Goal: Task Accomplishment & Management: Complete application form

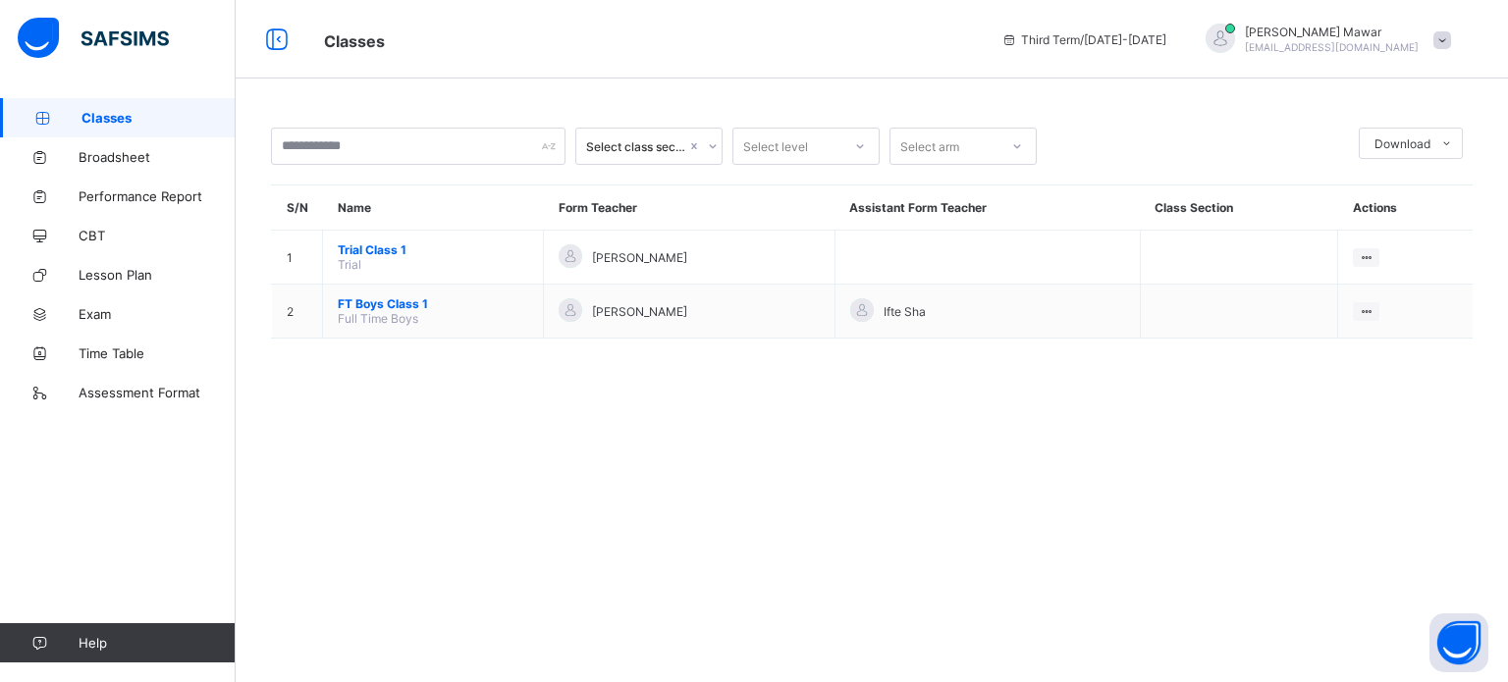
drag, startPoint x: 964, startPoint y: 543, endPoint x: 948, endPoint y: 458, distance: 87.0
click at [948, 458] on div "Select class section Select level Select arm Download Pdf Report Excel Report S…" at bounding box center [872, 341] width 1273 height 682
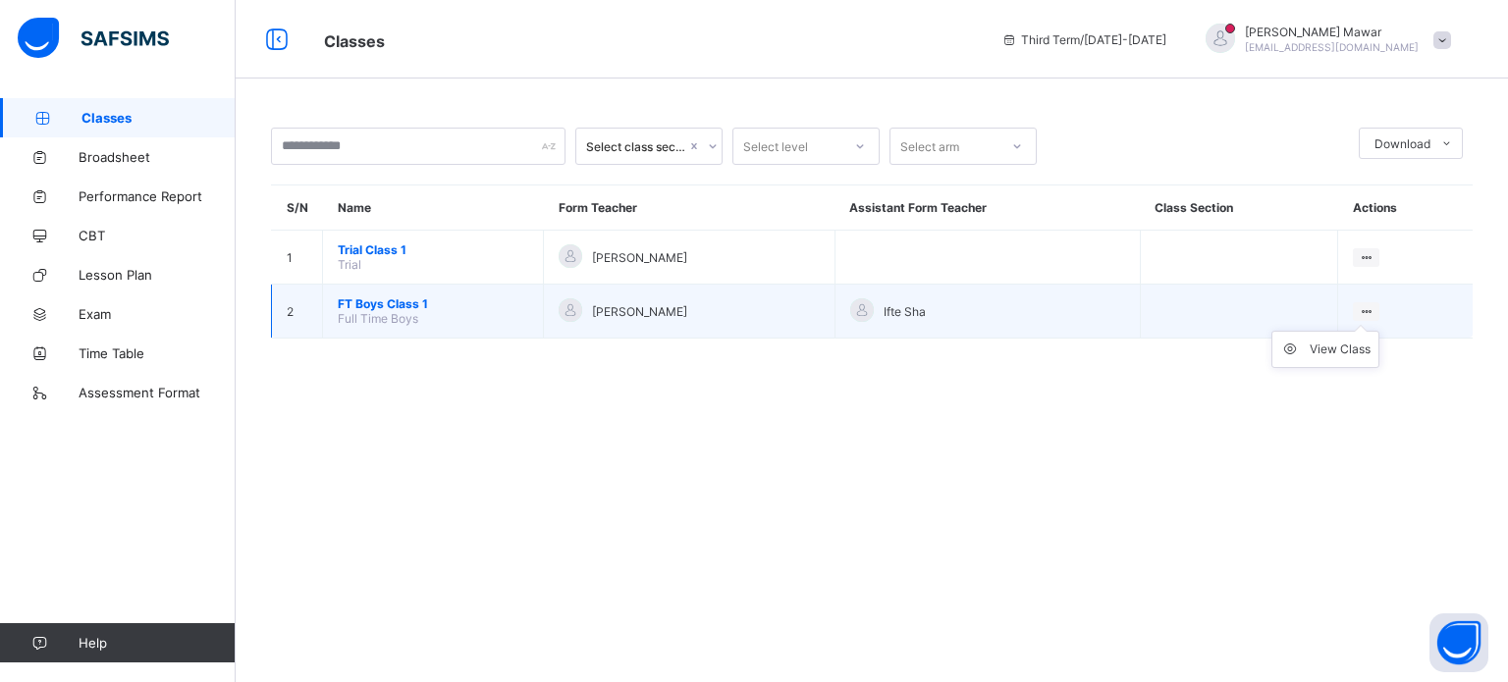
click at [1369, 331] on ul "View Class" at bounding box center [1326, 349] width 108 height 37
click at [1326, 344] on div "View Class" at bounding box center [1340, 350] width 61 height 20
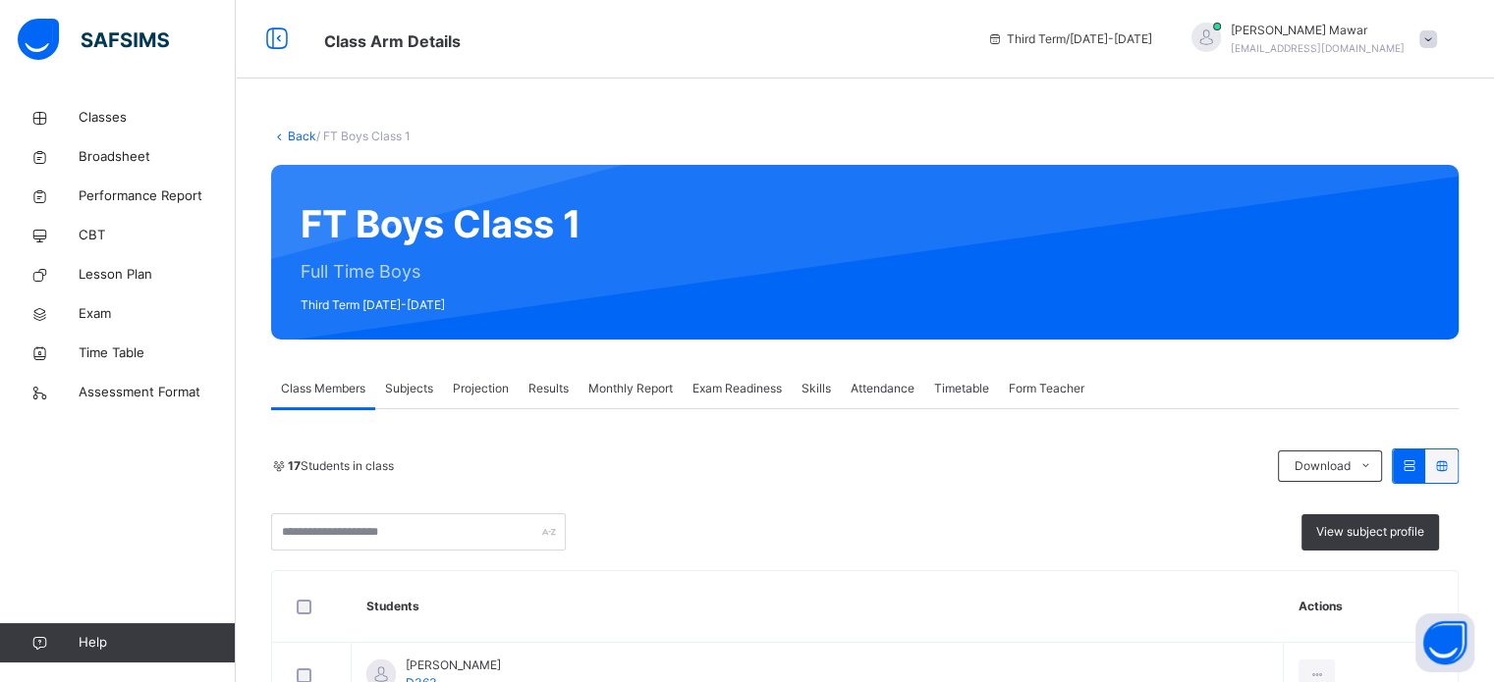
click at [470, 376] on div "Projection" at bounding box center [481, 388] width 76 height 39
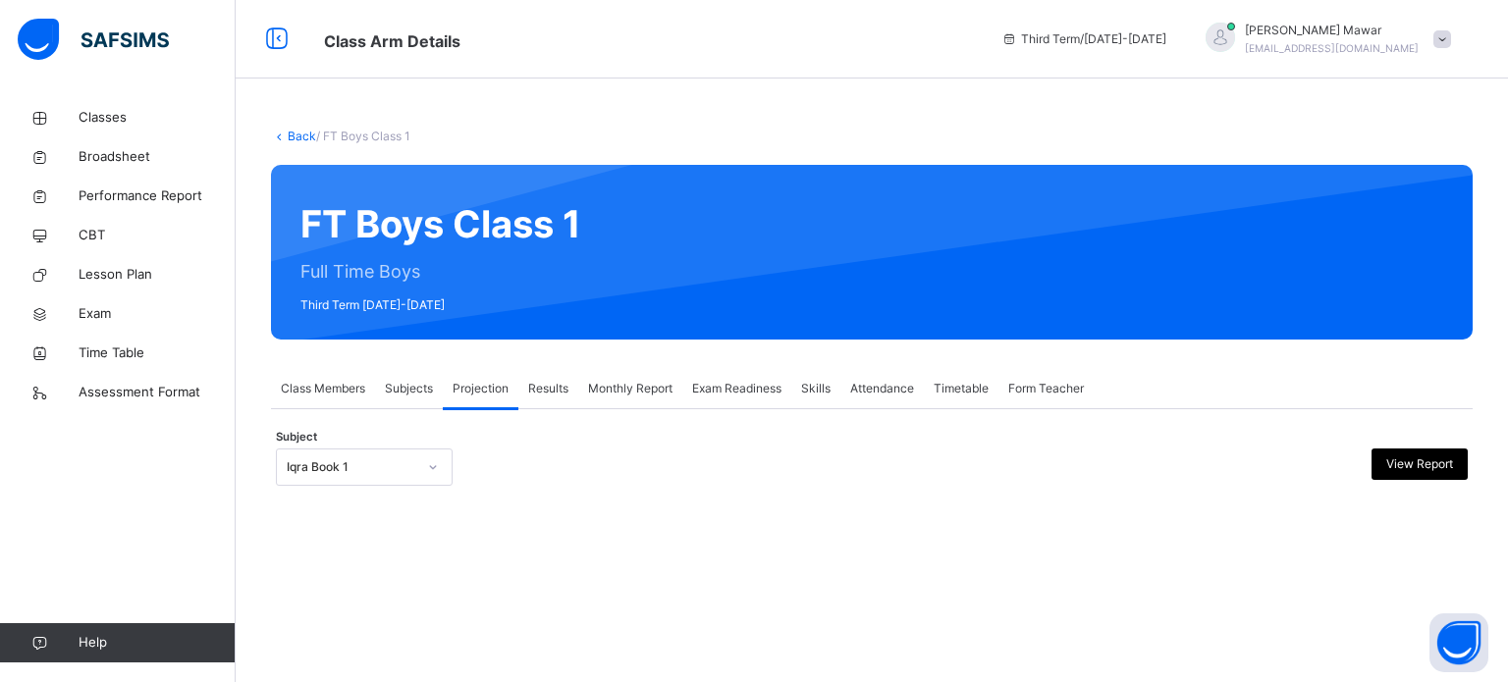
click at [403, 490] on div "Subject Iqra Book 1 View Report" at bounding box center [872, 467] width 1192 height 57
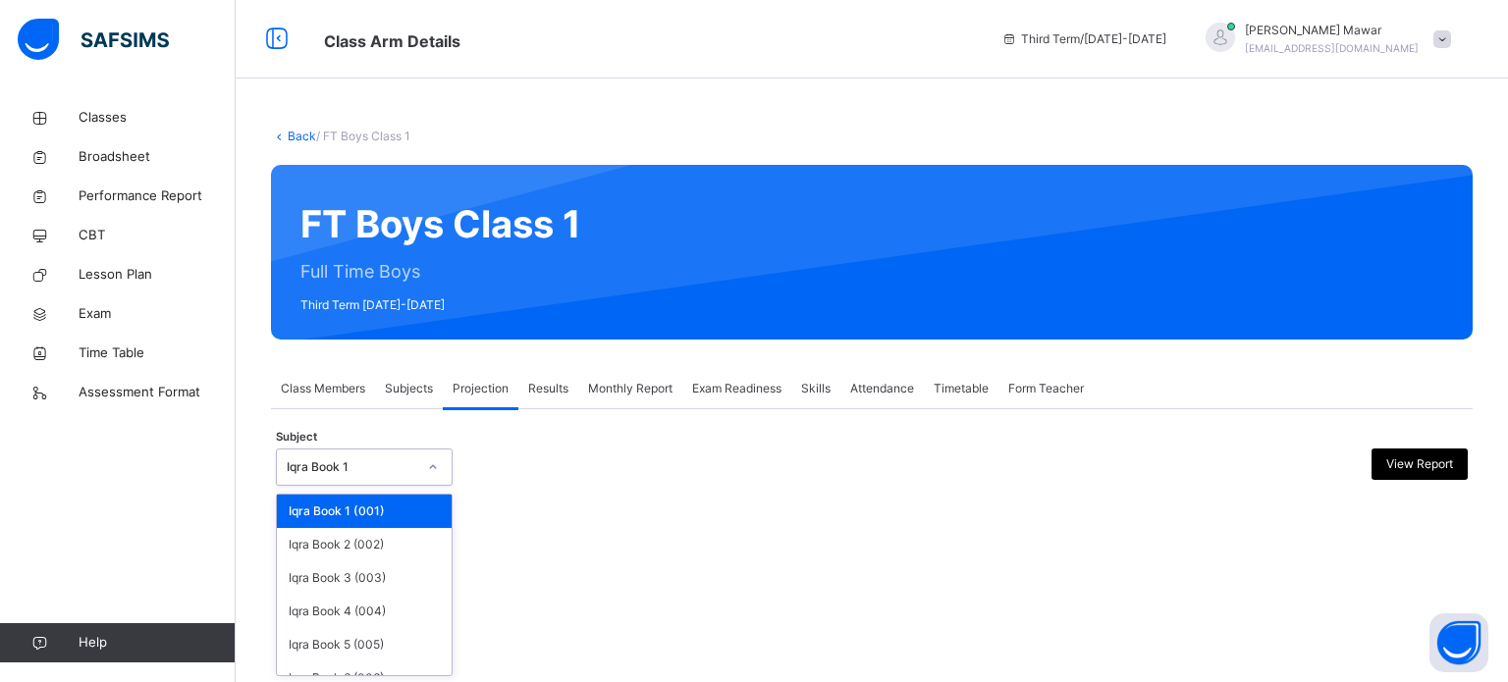
click at [419, 459] on div "Iqra Book 1" at bounding box center [364, 467] width 177 height 37
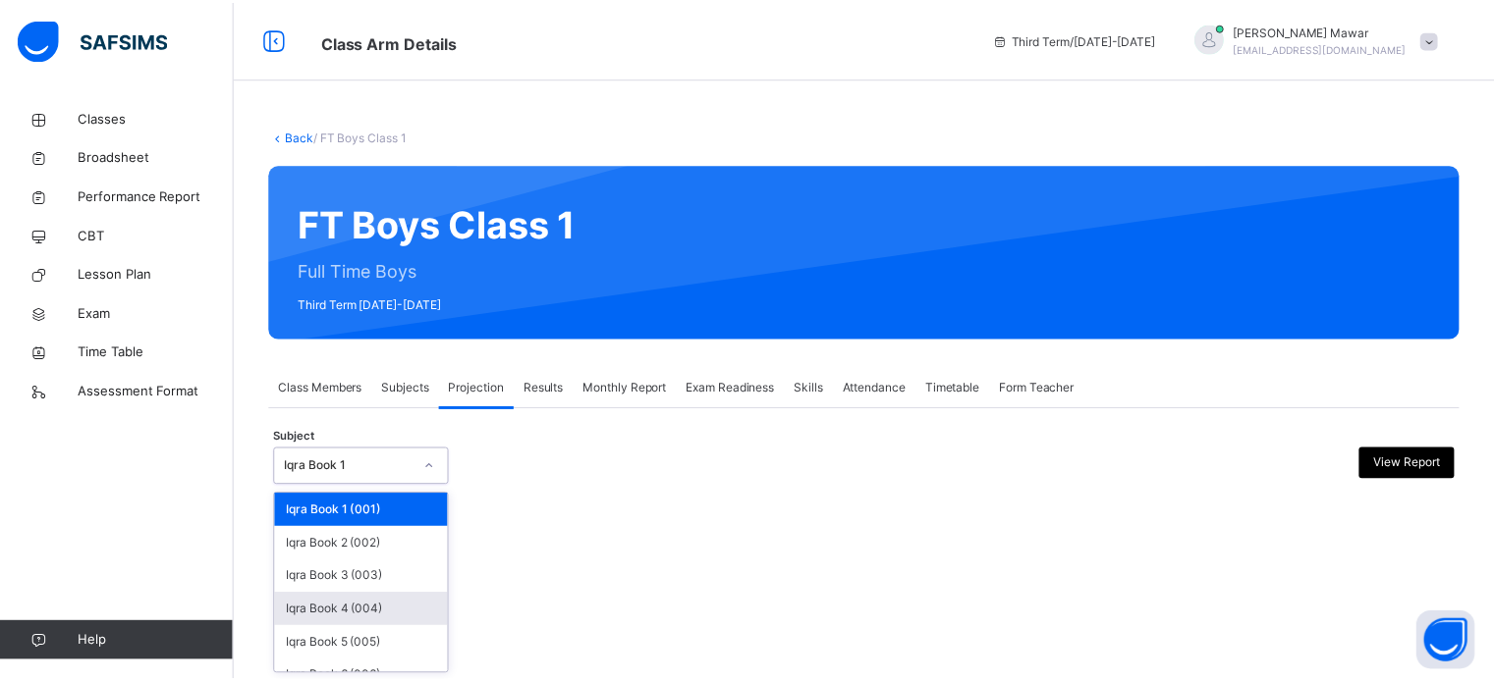
scroll to position [103, 0]
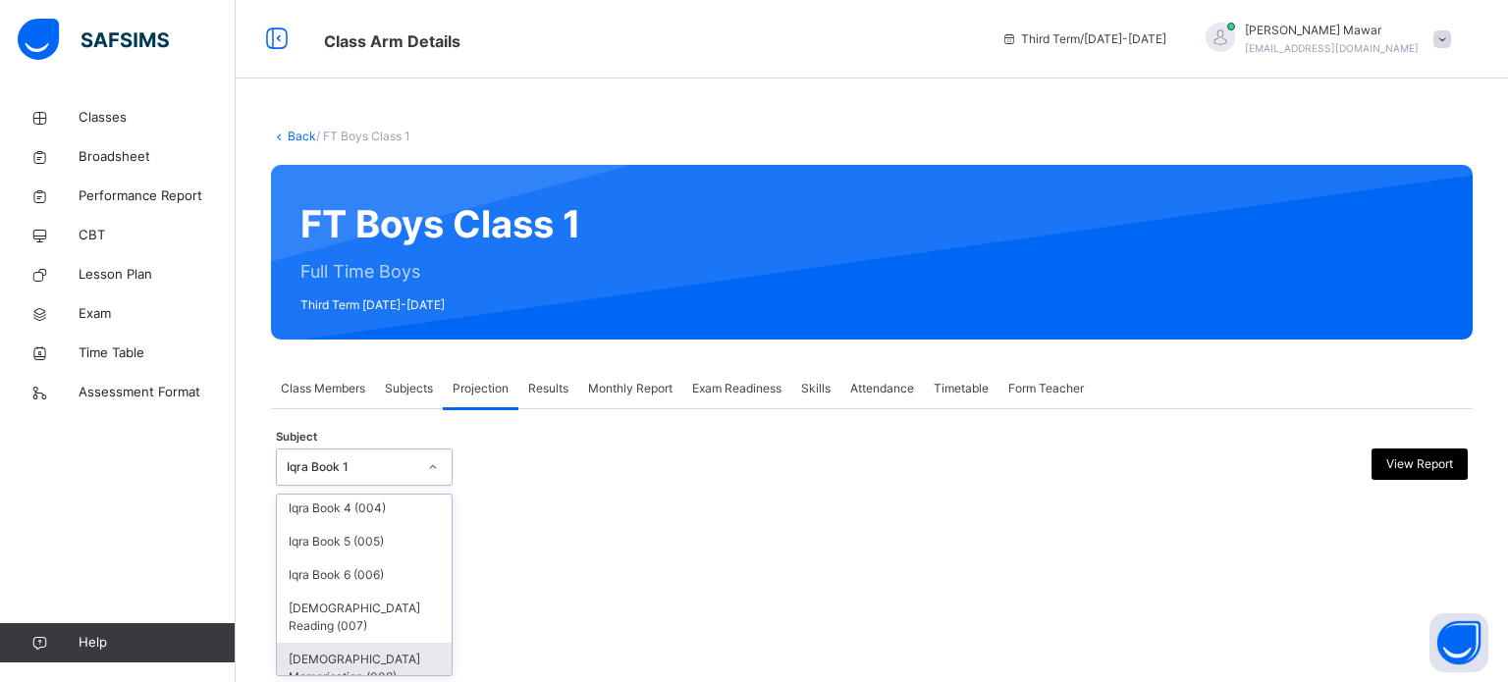
click at [341, 643] on div "[DEMOGRAPHIC_DATA] Memorisation (008)" at bounding box center [364, 668] width 175 height 51
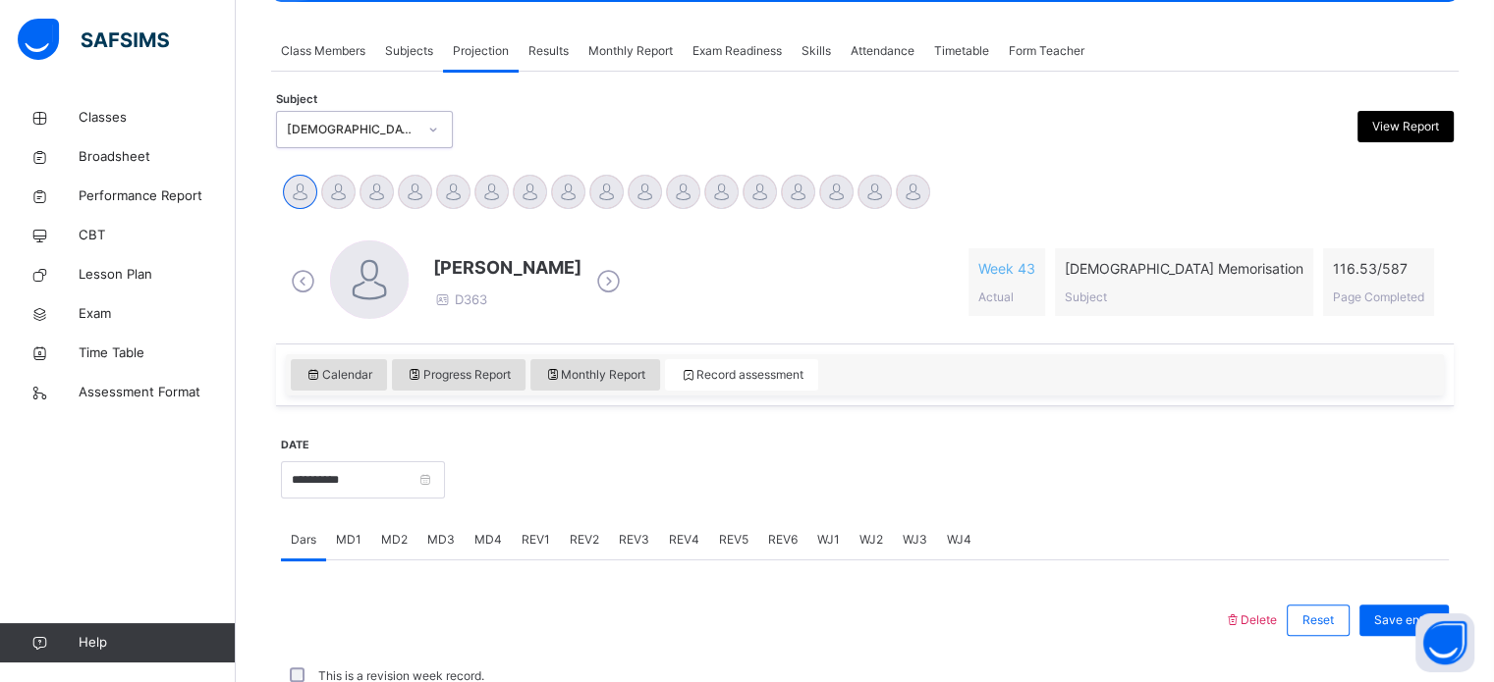
scroll to position [342, 0]
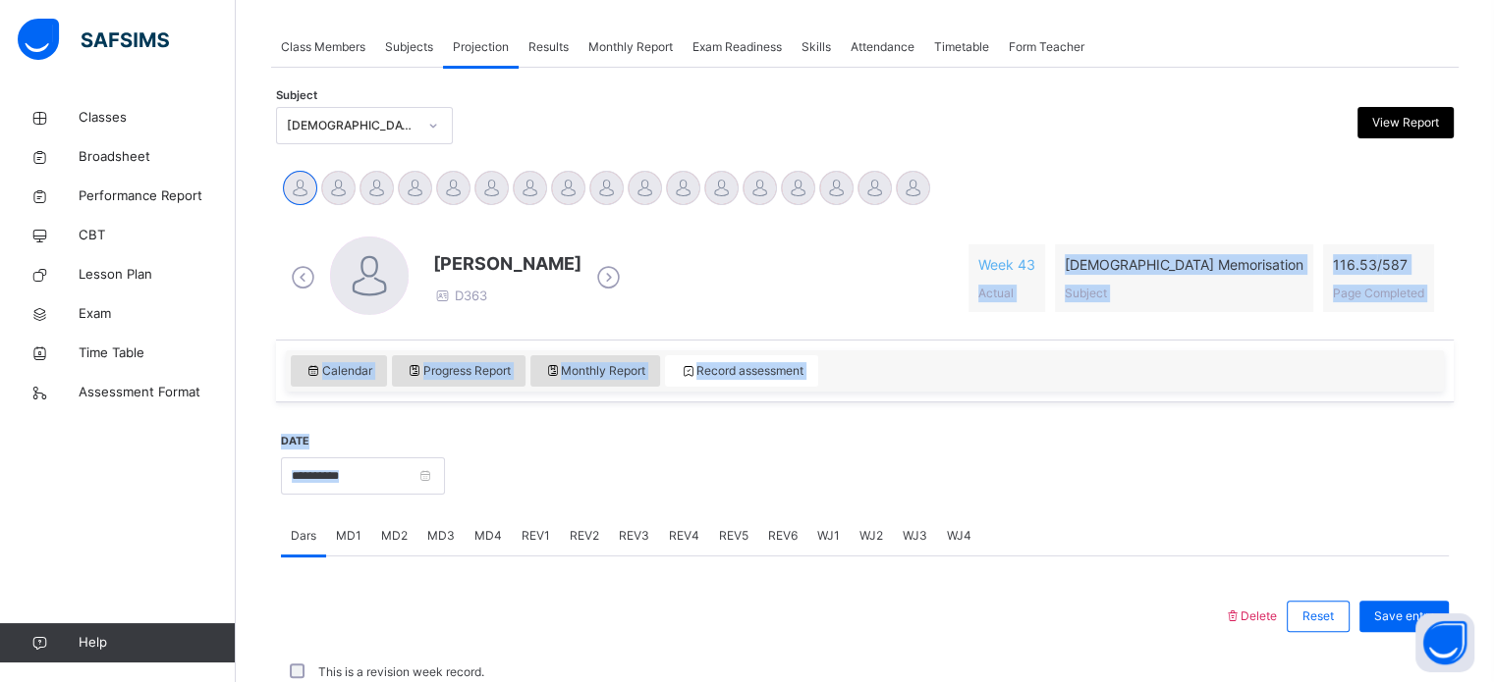
drag, startPoint x: 947, startPoint y: 416, endPoint x: 997, endPoint y: 299, distance: 127.1
click at [997, 299] on div "**********" at bounding box center [864, 619] width 1177 height 920
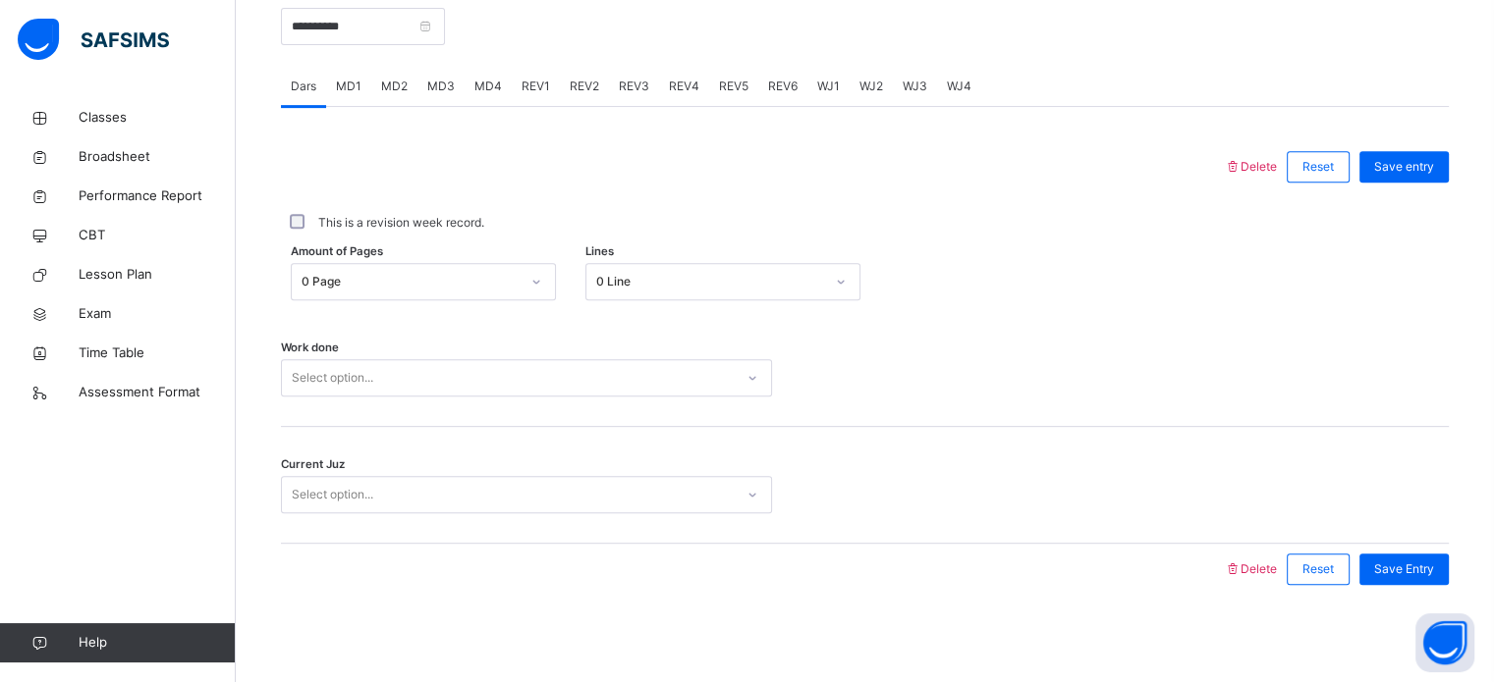
click at [997, 299] on div "Amount of Pages 0 Page Lines 0 Line" at bounding box center [865, 281] width 1168 height 57
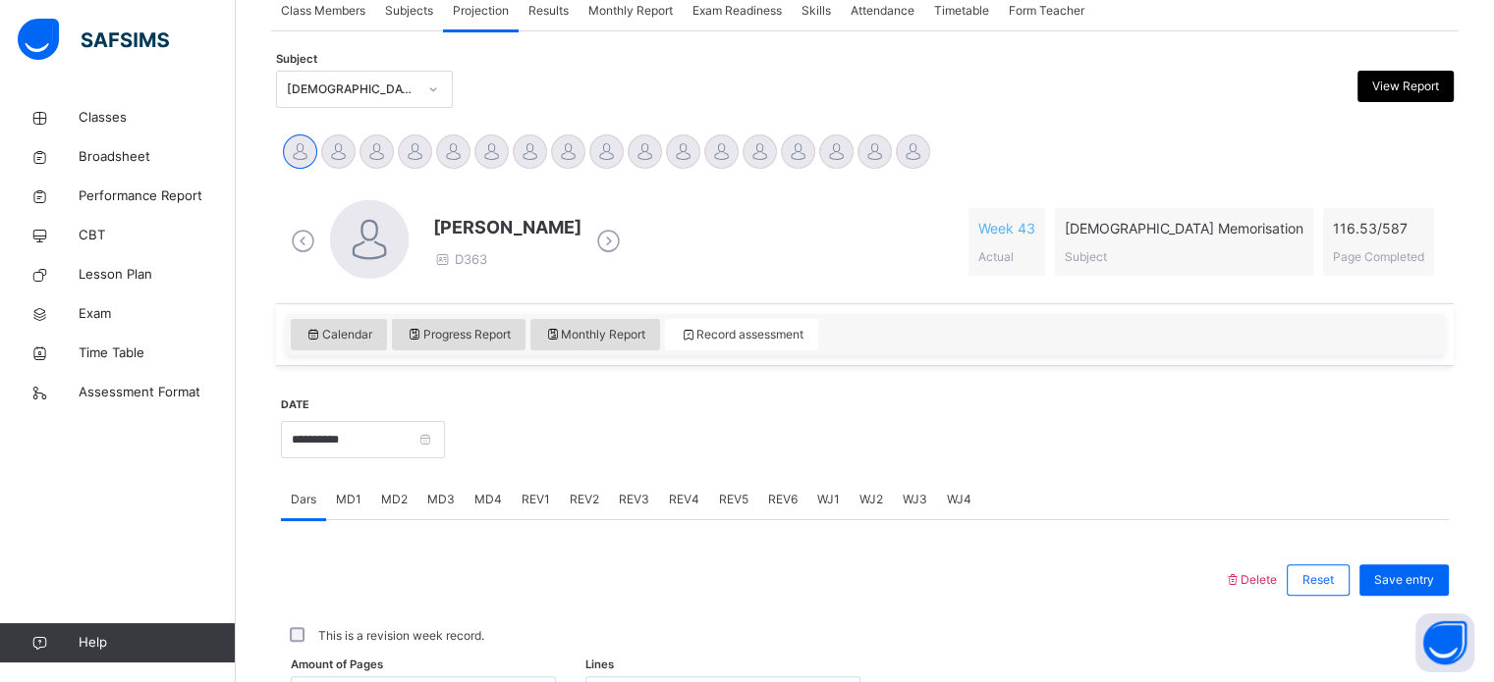
scroll to position [379, 0]
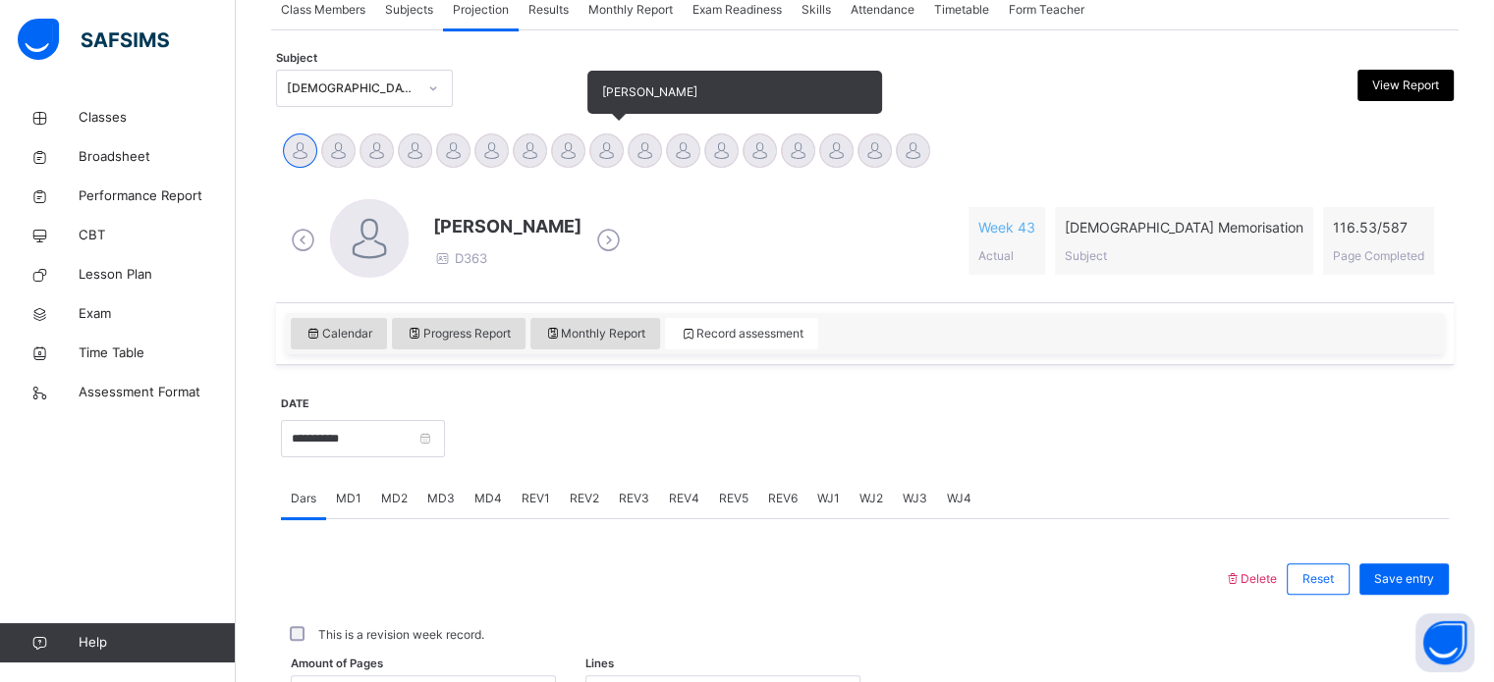
click at [591, 140] on div at bounding box center [606, 151] width 34 height 34
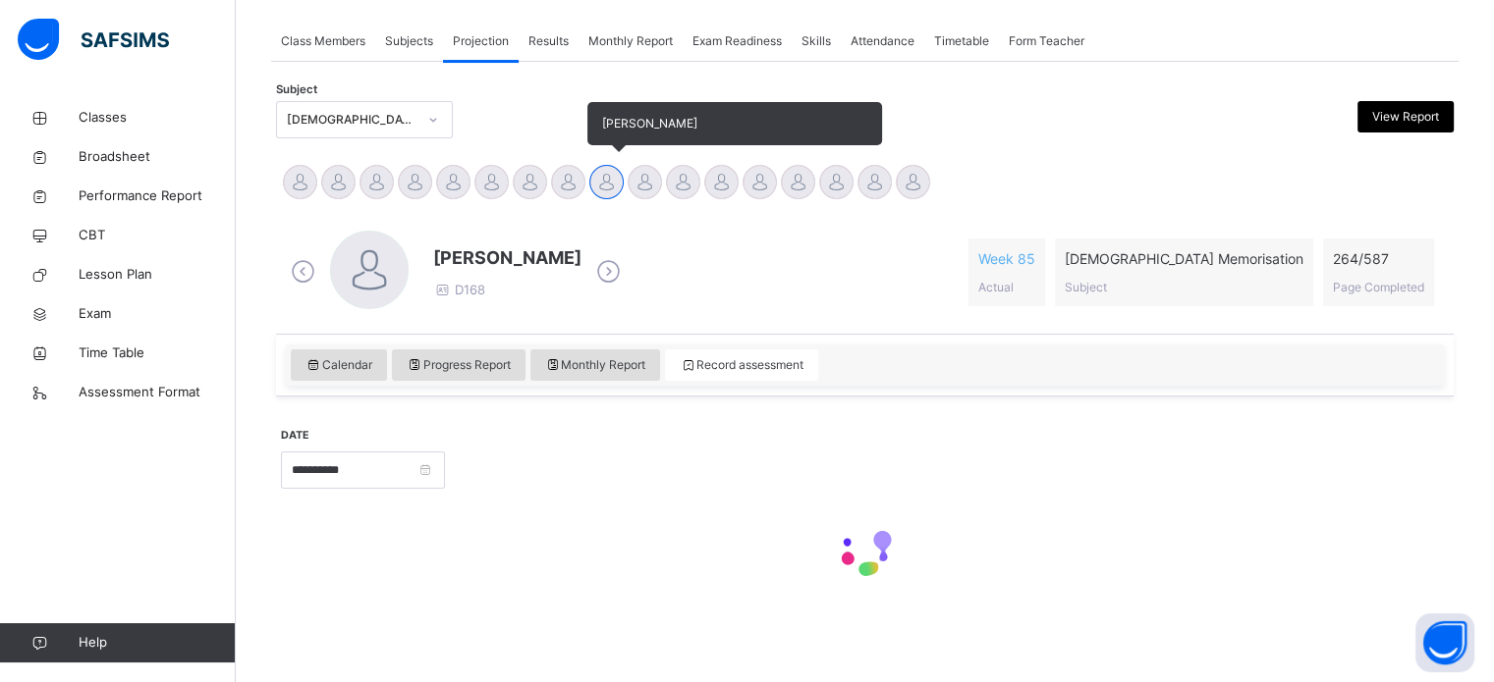
scroll to position [347, 0]
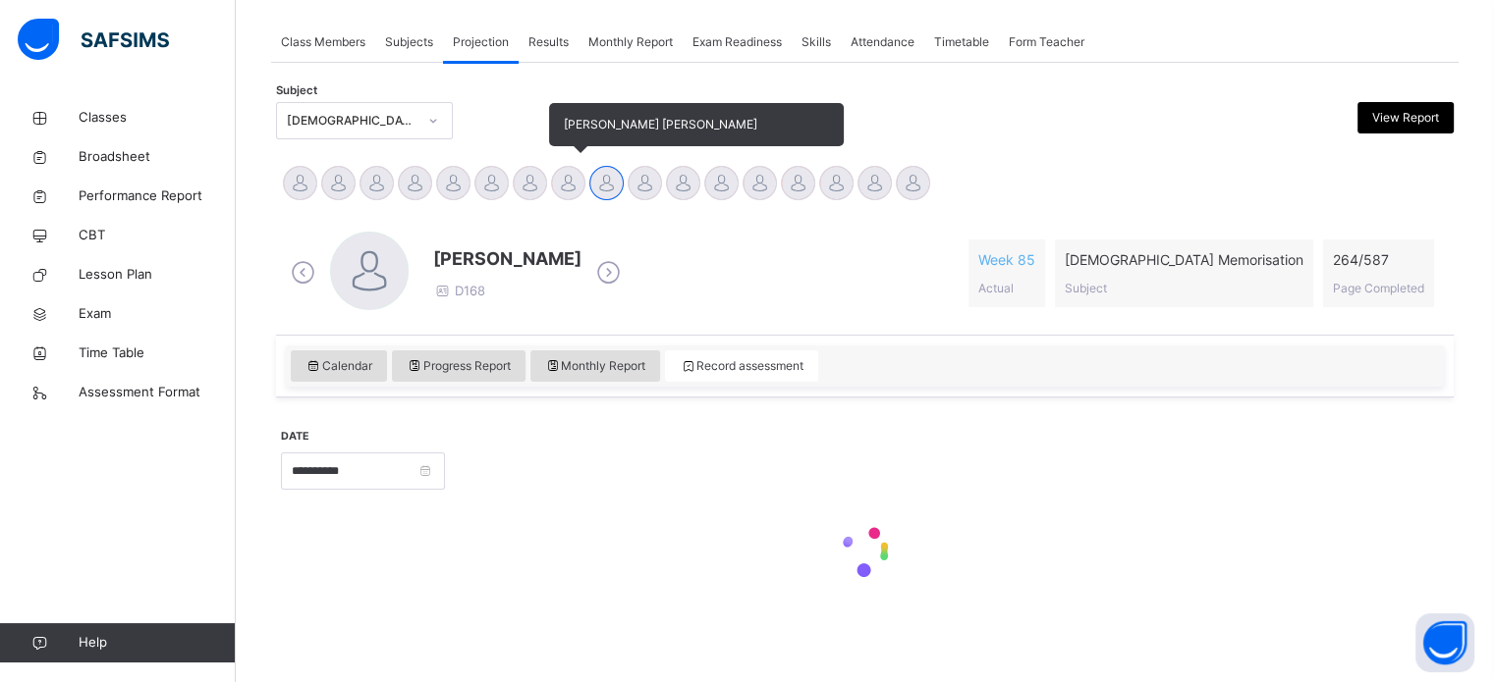
drag, startPoint x: 578, startPoint y: 163, endPoint x: 568, endPoint y: 173, distance: 14.6
click at [575, 165] on div "[PERSON_NAME] [PERSON_NAME]" at bounding box center [568, 185] width 38 height 43
click at [573, 168] on div "[PERSON_NAME] [PERSON_NAME]" at bounding box center [568, 185] width 38 height 43
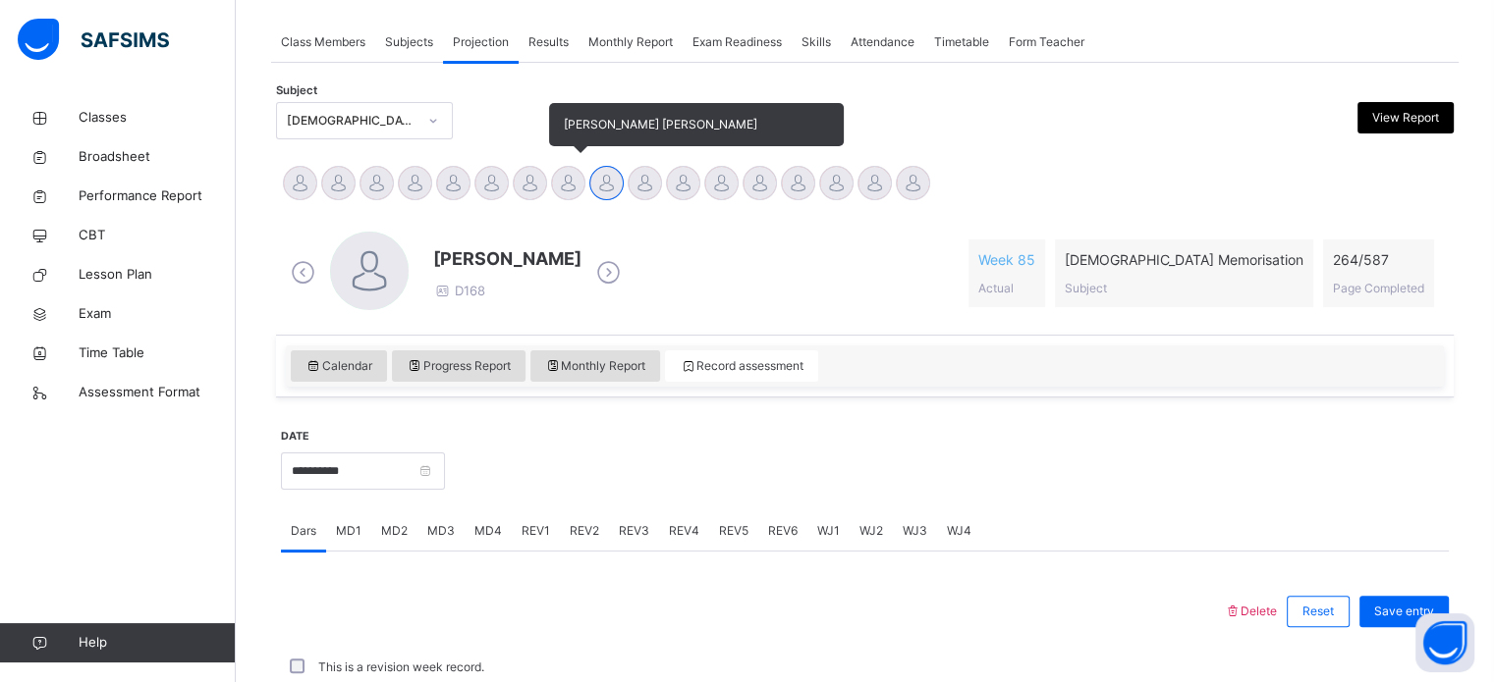
click at [568, 173] on div "[PERSON_NAME] [PERSON_NAME]" at bounding box center [568, 185] width 38 height 43
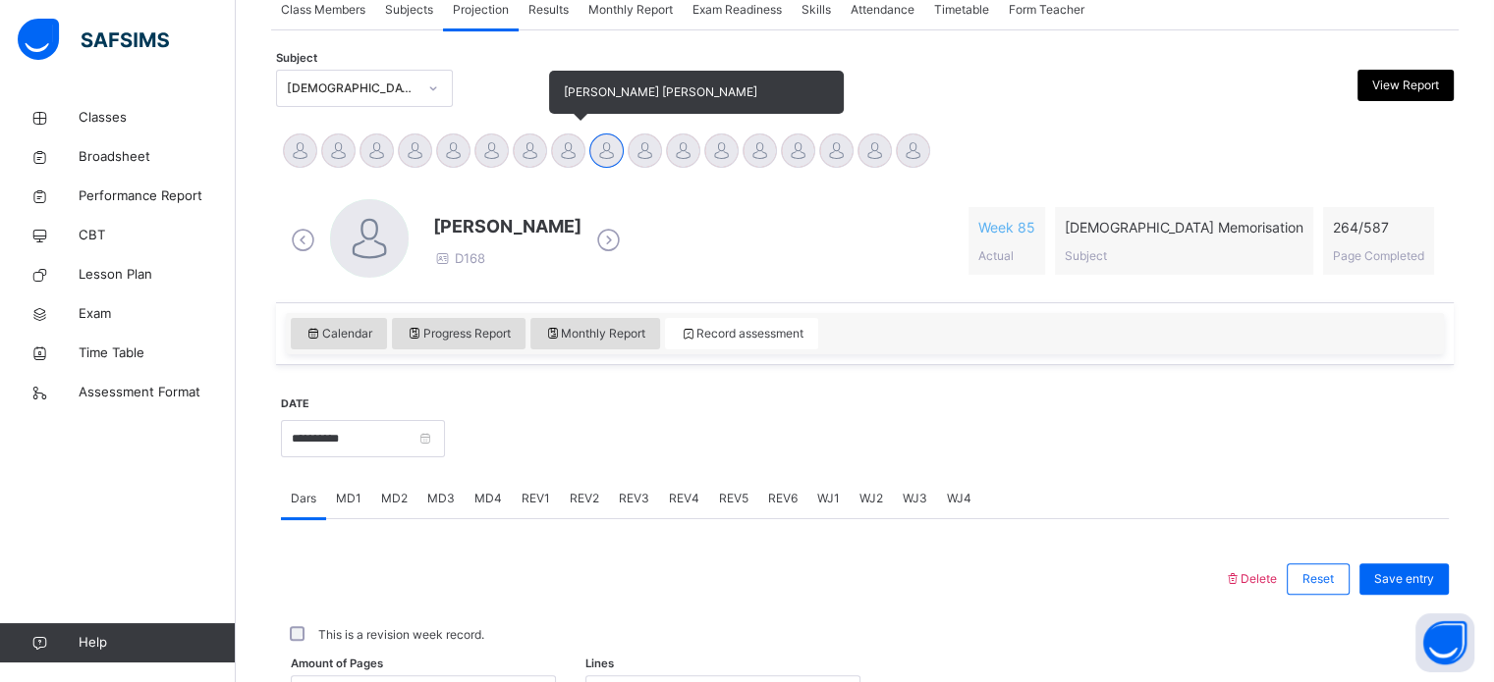
click at [568, 173] on div "[PERSON_NAME] [PERSON_NAME]" at bounding box center [568, 153] width 38 height 43
click at [568, 150] on div at bounding box center [568, 151] width 34 height 34
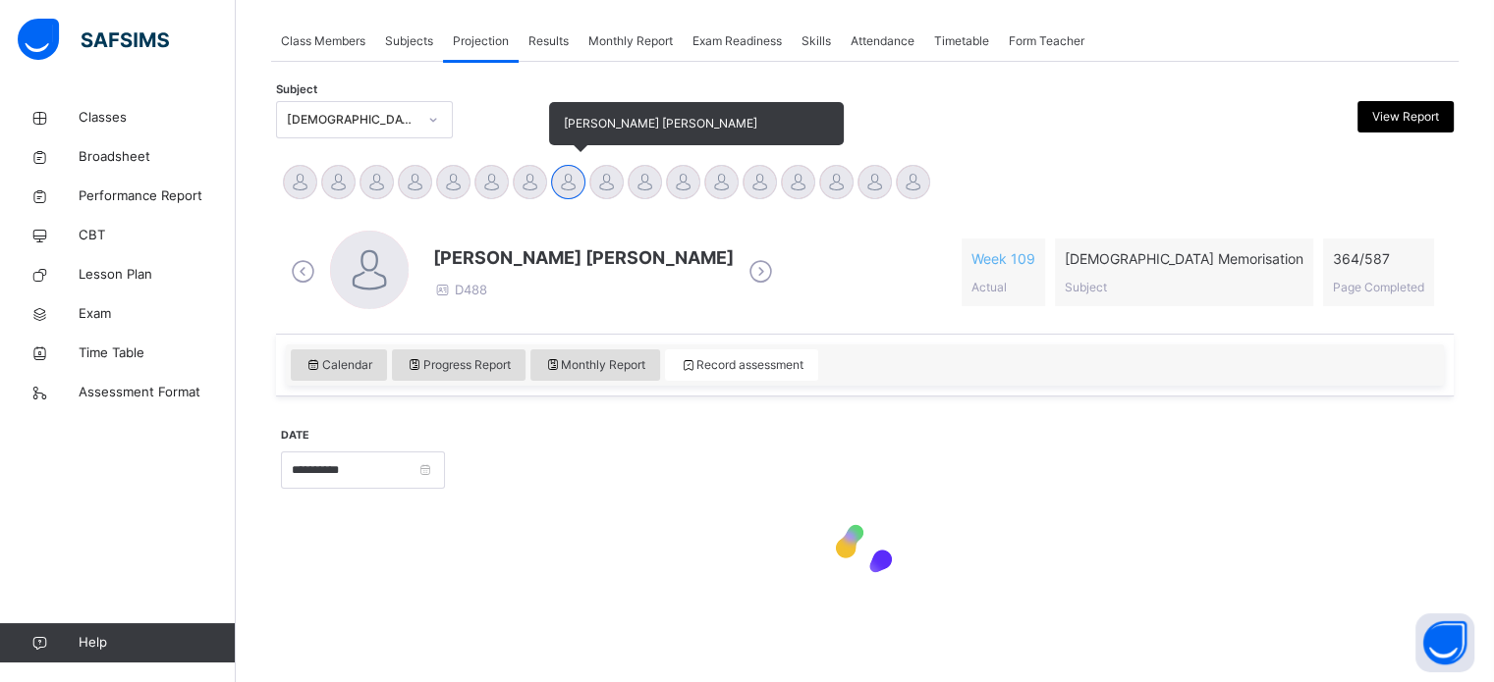
scroll to position [347, 0]
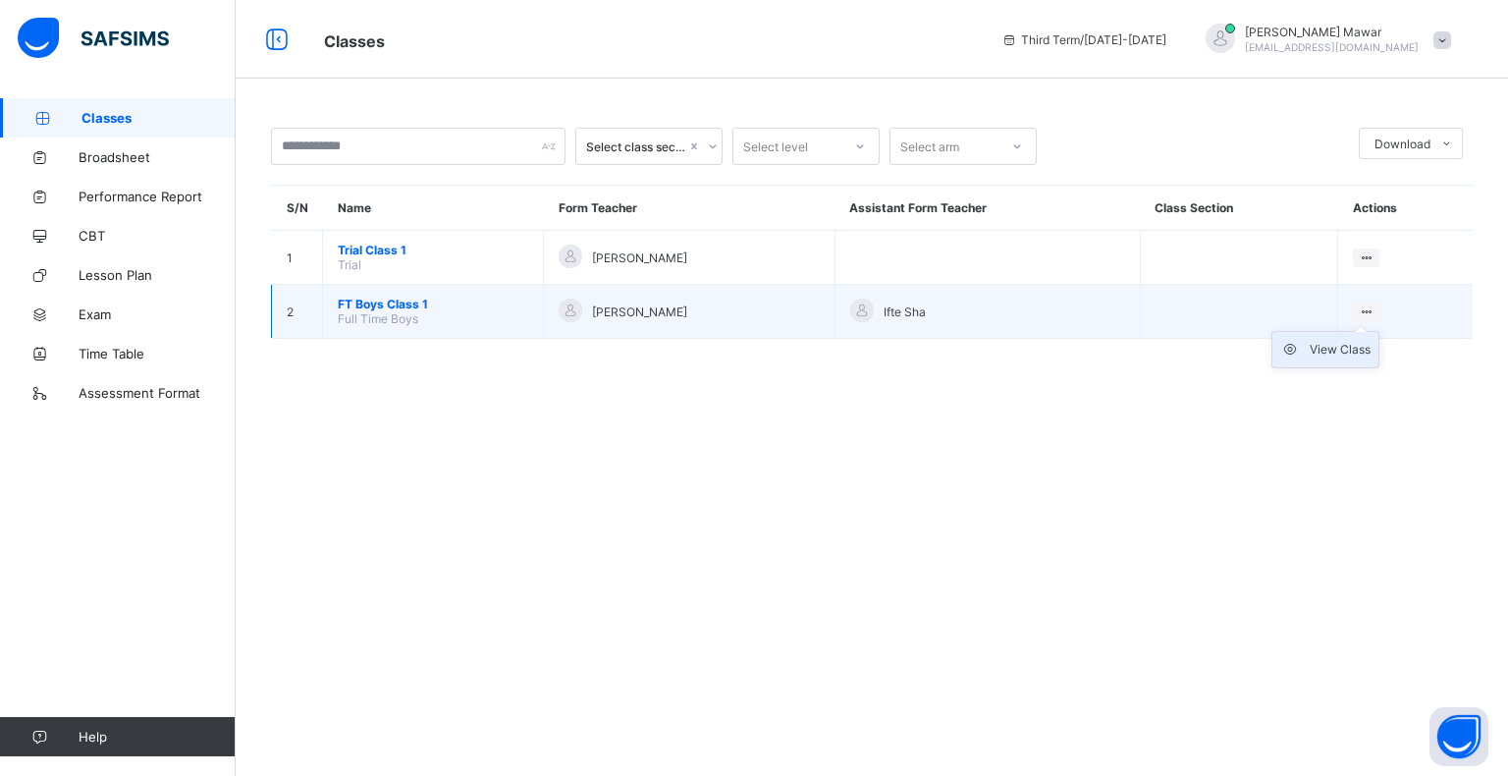
click at [1359, 357] on div "View Class" at bounding box center [1340, 350] width 61 height 20
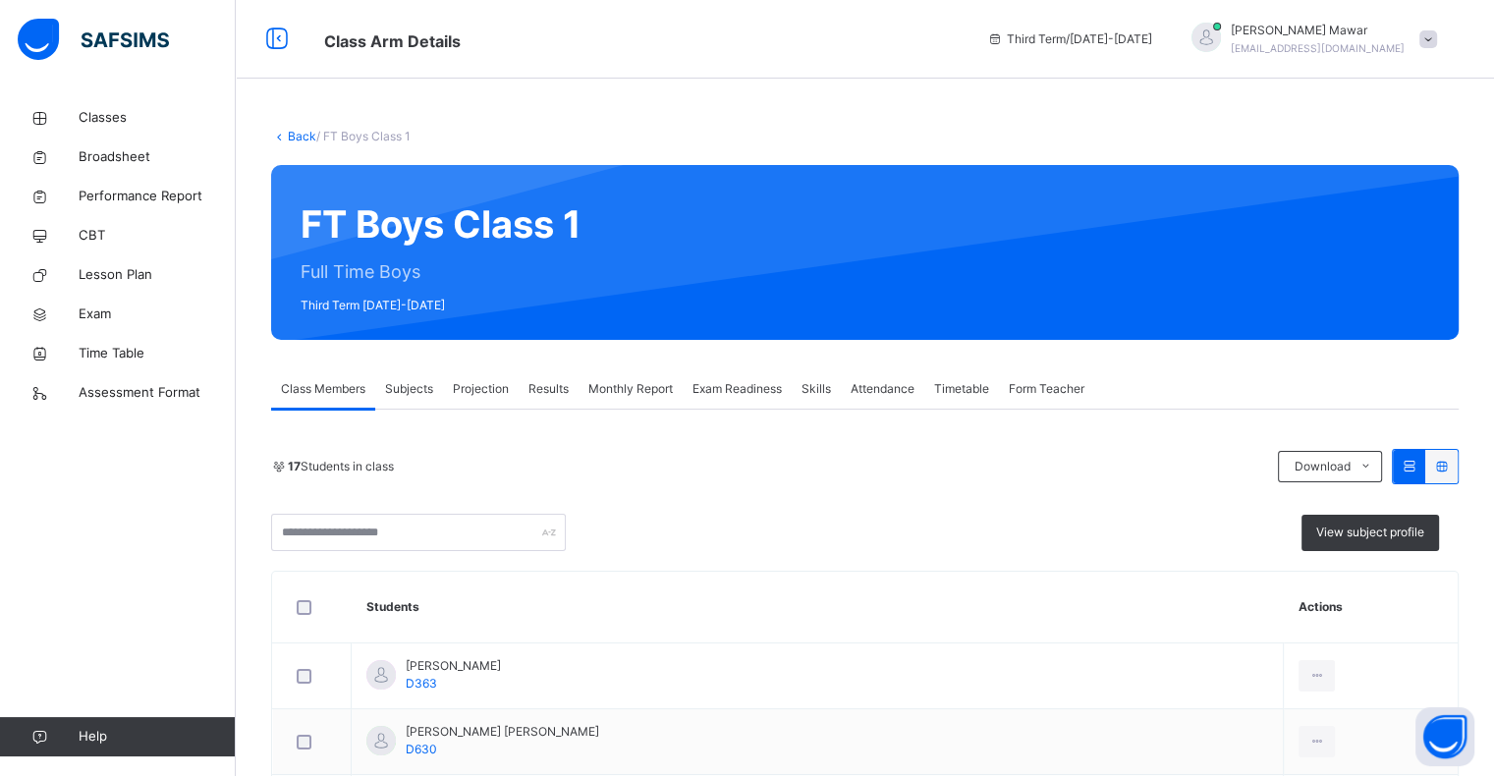
click at [471, 373] on div "Projection" at bounding box center [481, 388] width 76 height 39
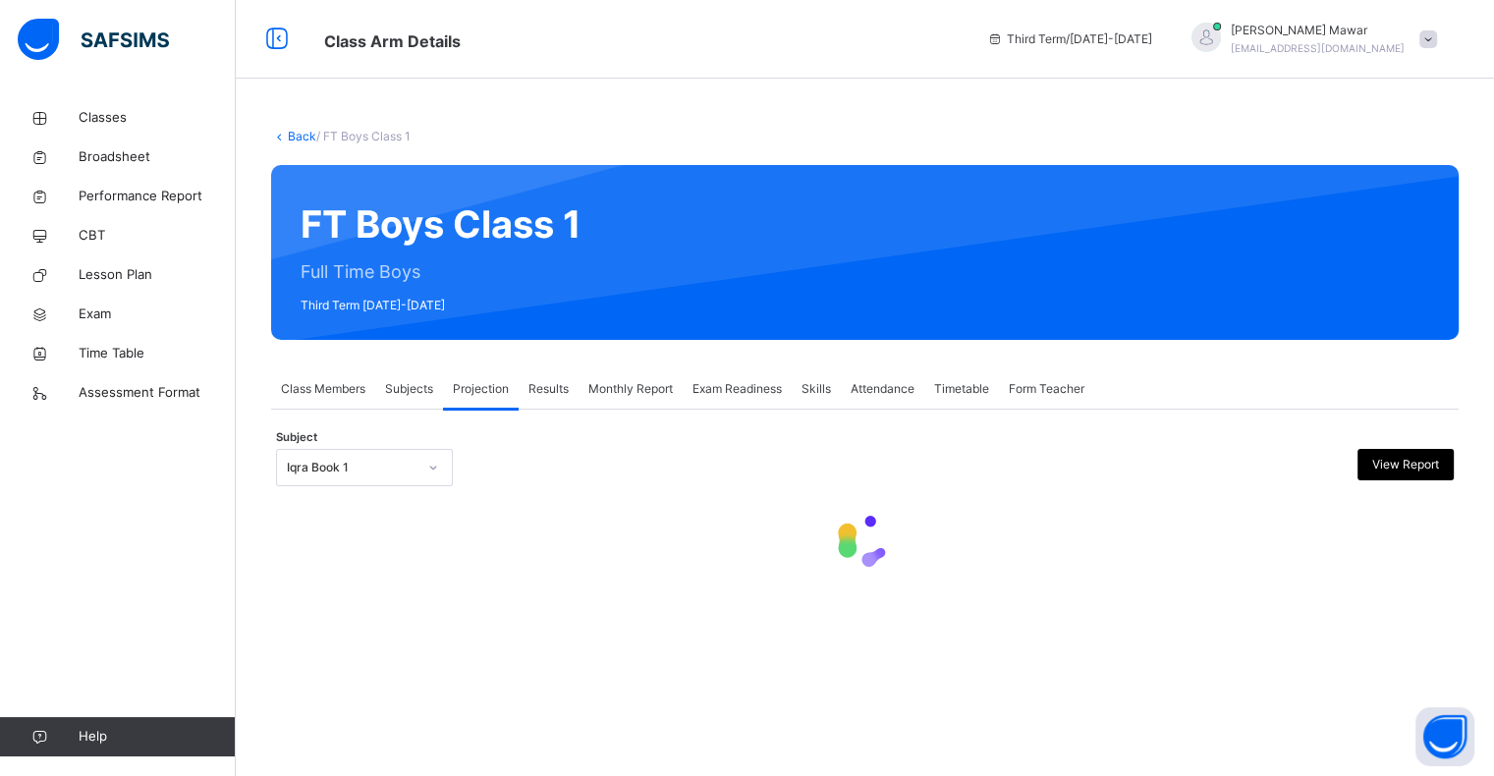
click at [403, 483] on div "Iqra Book 1" at bounding box center [364, 467] width 177 height 37
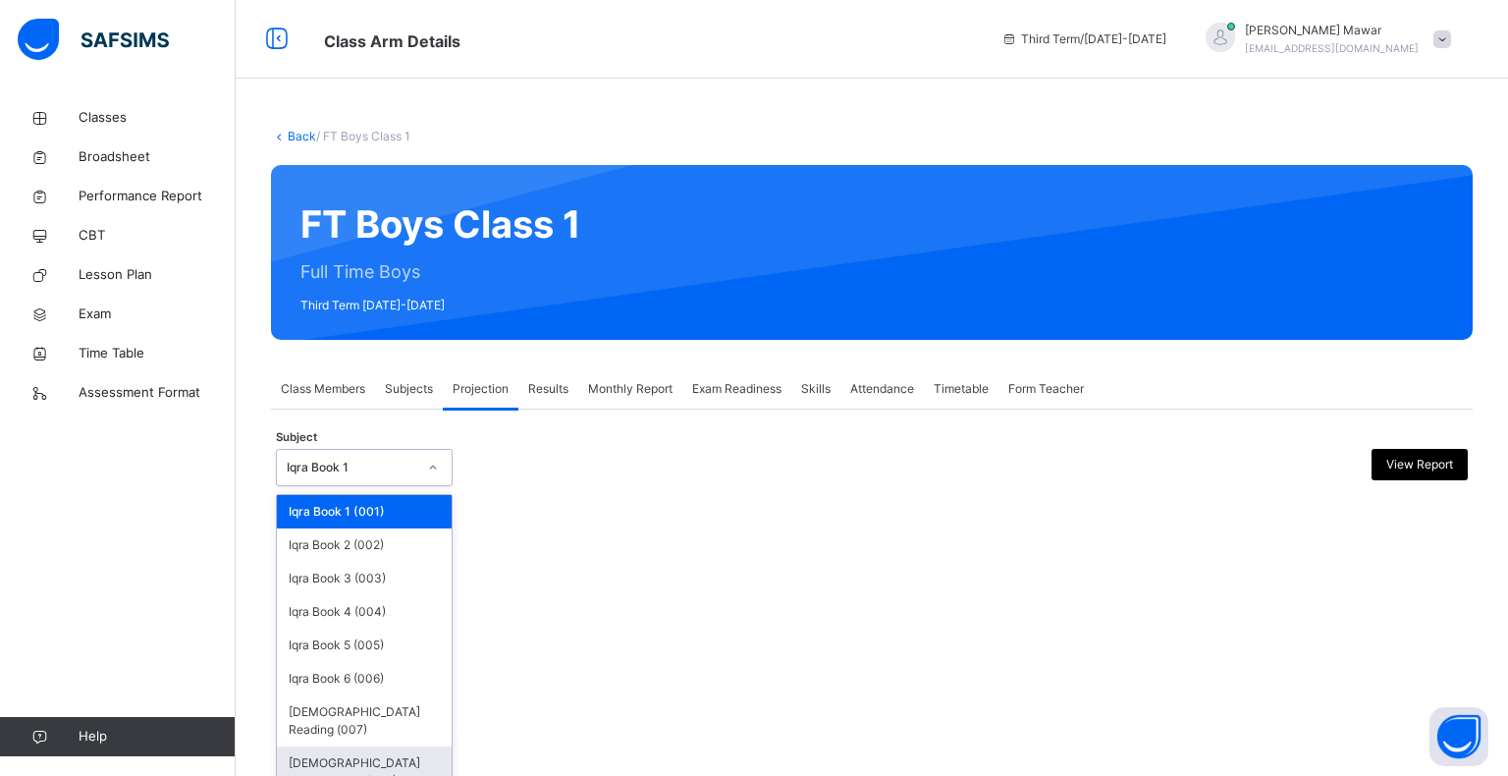
click at [397, 758] on div "[DEMOGRAPHIC_DATA] Memorisation (008)" at bounding box center [364, 771] width 175 height 51
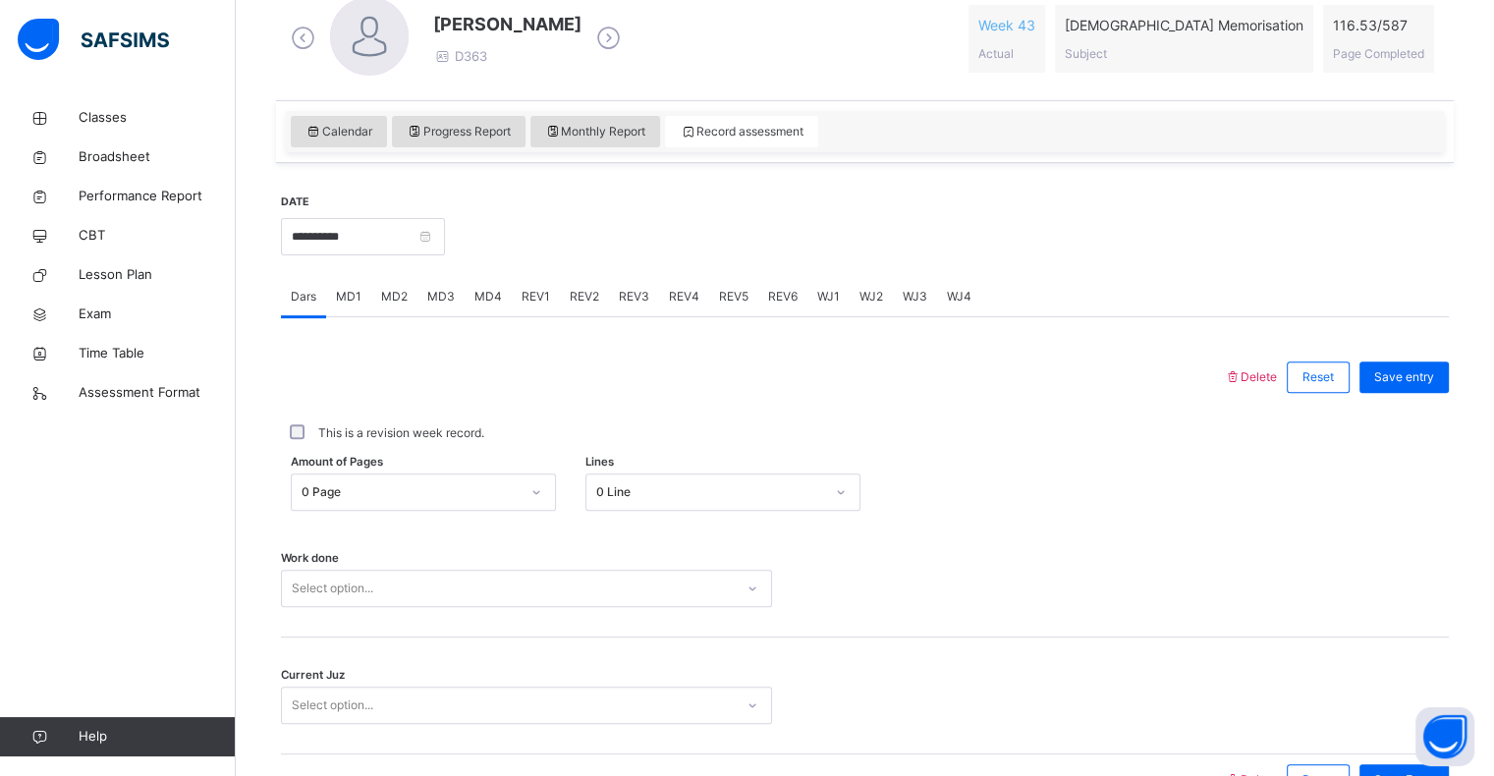
scroll to position [586, 0]
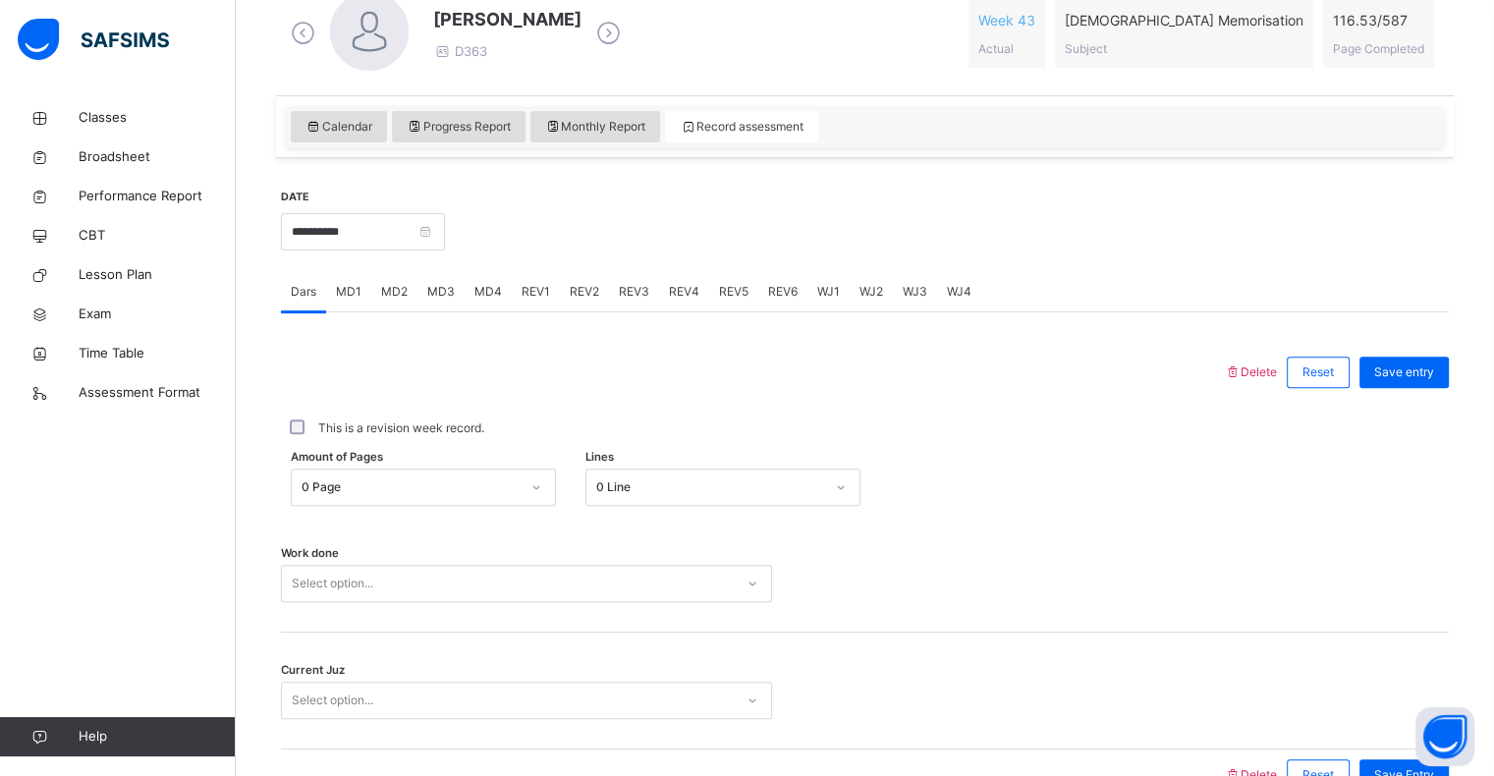
click at [509, 206] on div at bounding box center [947, 230] width 984 height 84
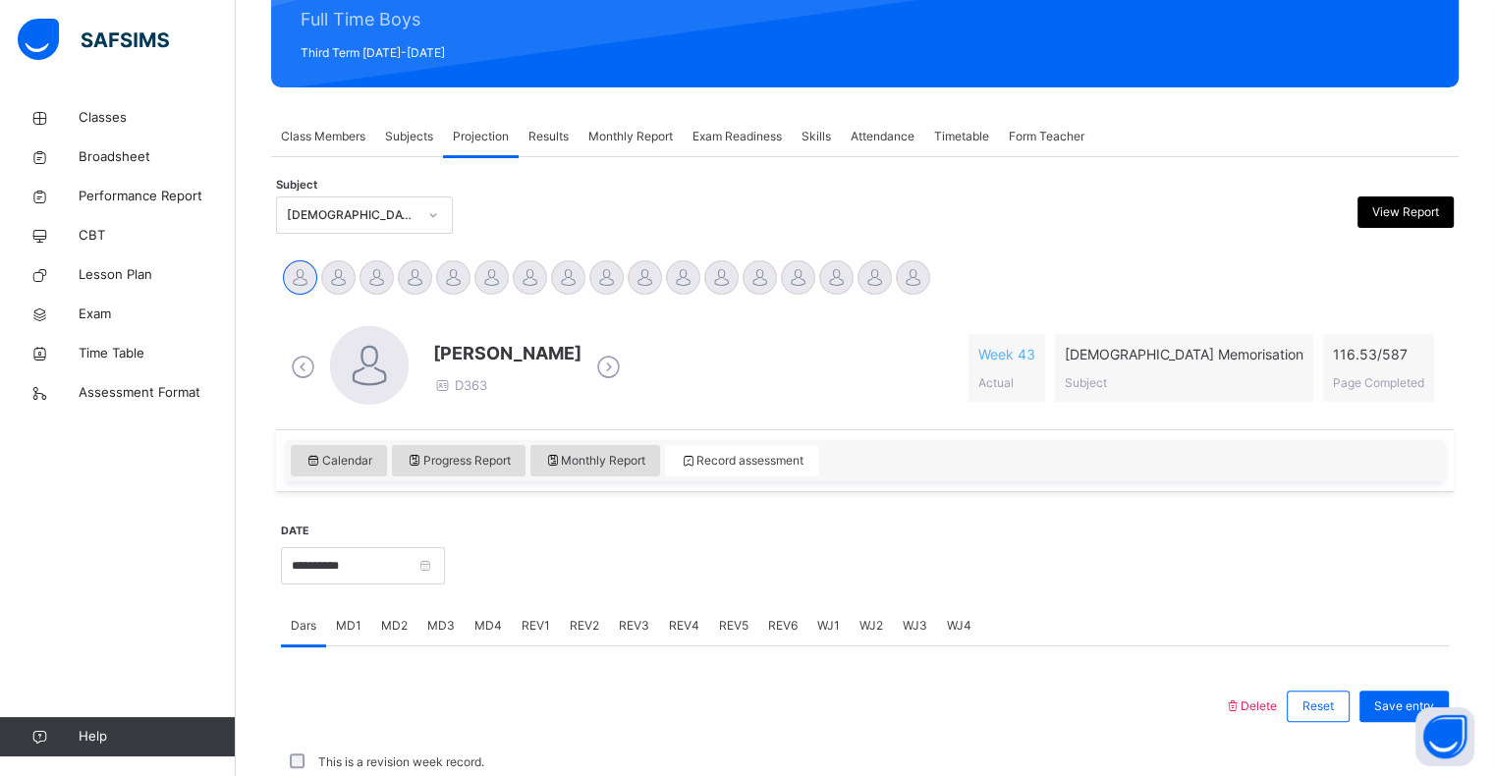
scroll to position [253, 0]
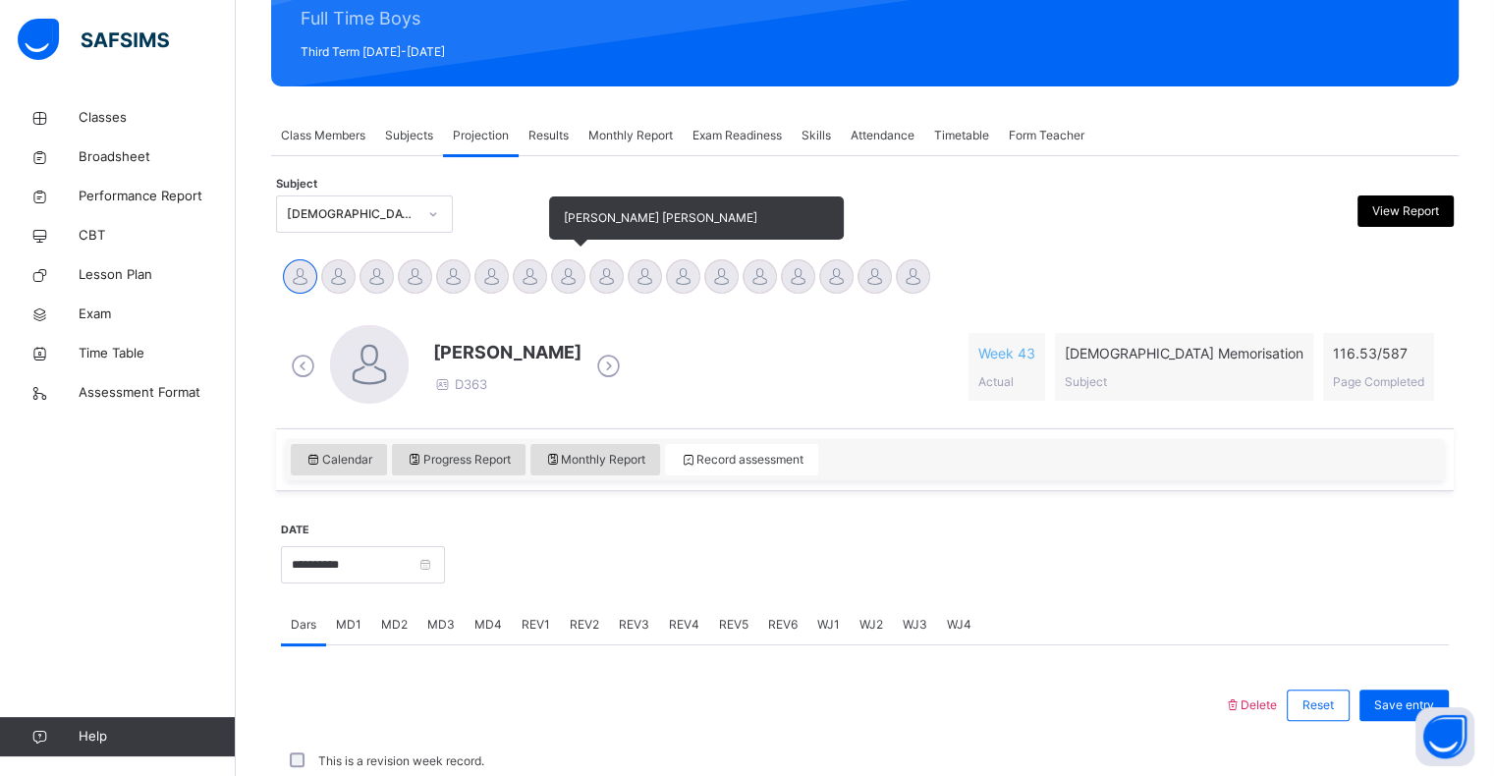
click at [551, 270] on div at bounding box center [568, 276] width 34 height 34
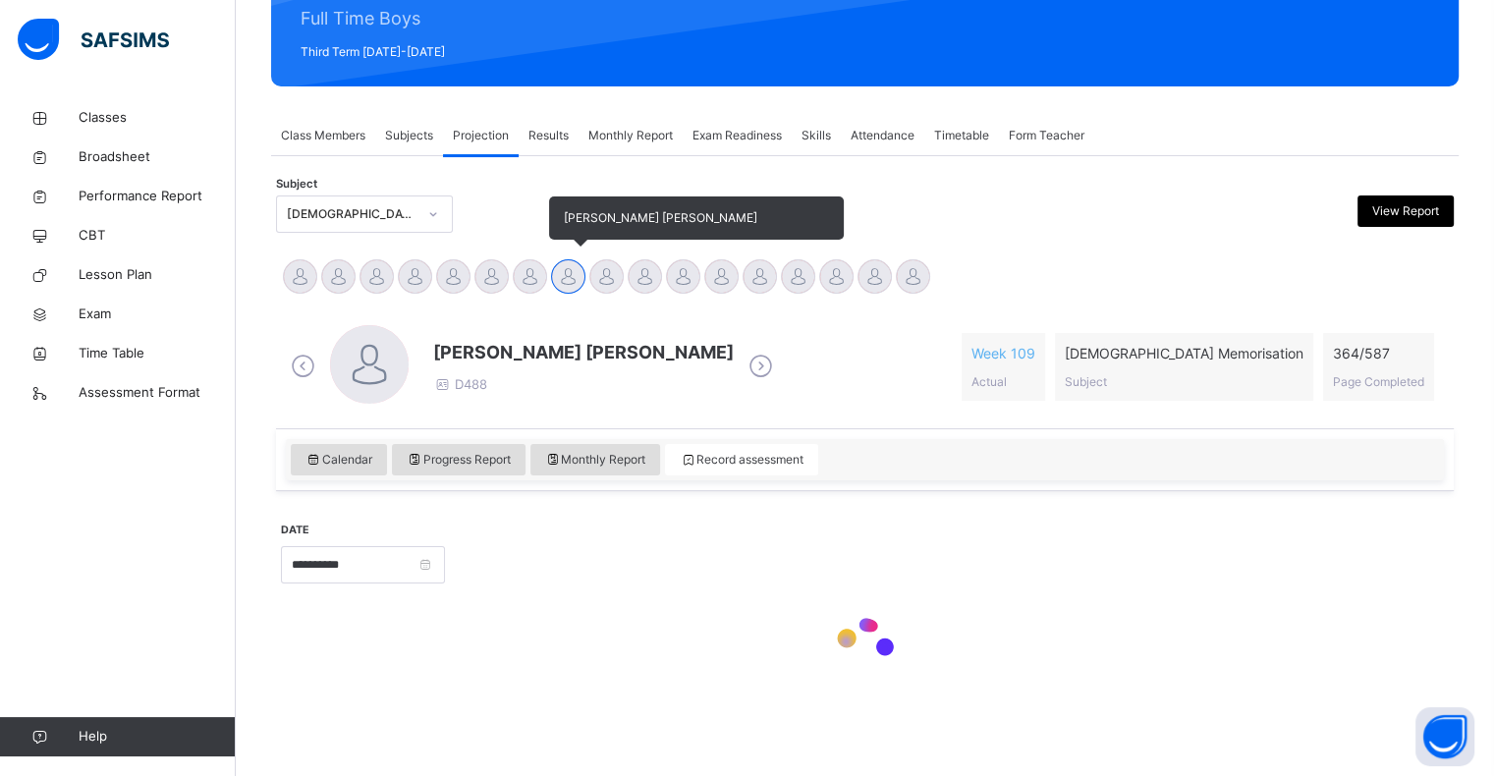
click at [551, 270] on div at bounding box center [568, 276] width 34 height 34
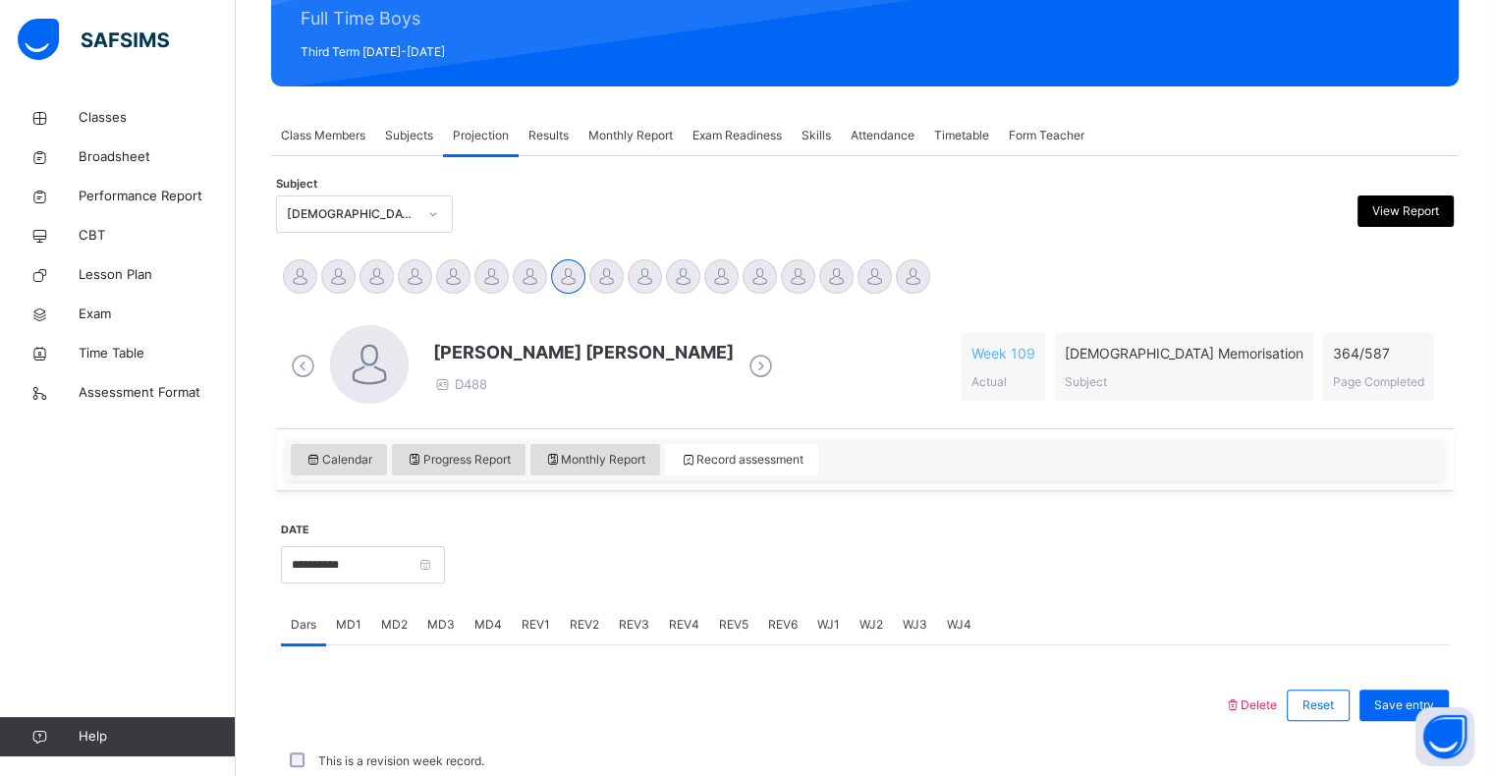
scroll to position [685, 0]
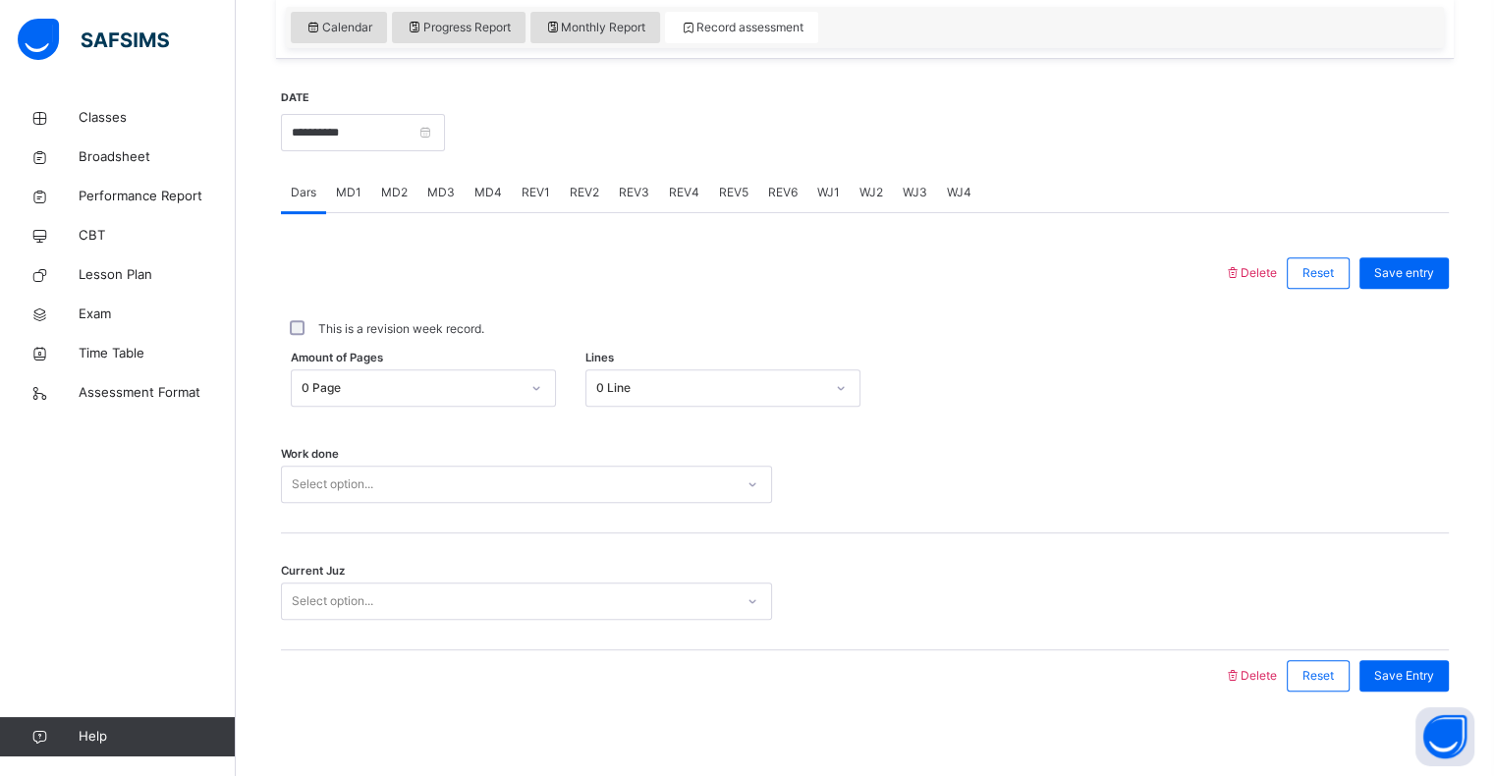
click at [1057, 553] on div "Current Juz Select option..." at bounding box center [865, 591] width 1168 height 117
click at [410, 385] on div "0 Page" at bounding box center [410, 388] width 218 height 18
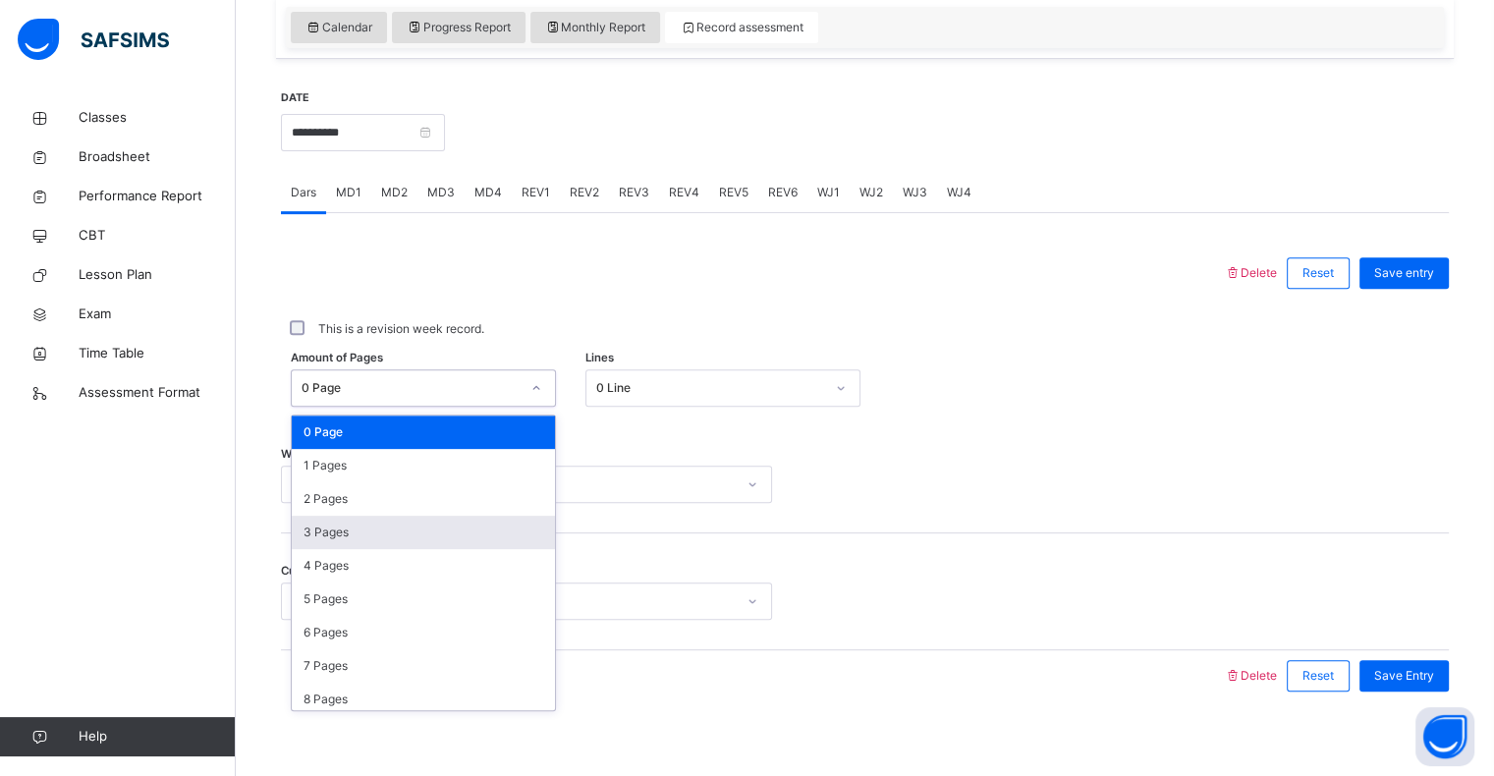
click at [401, 535] on div "3 Pages" at bounding box center [423, 532] width 263 height 33
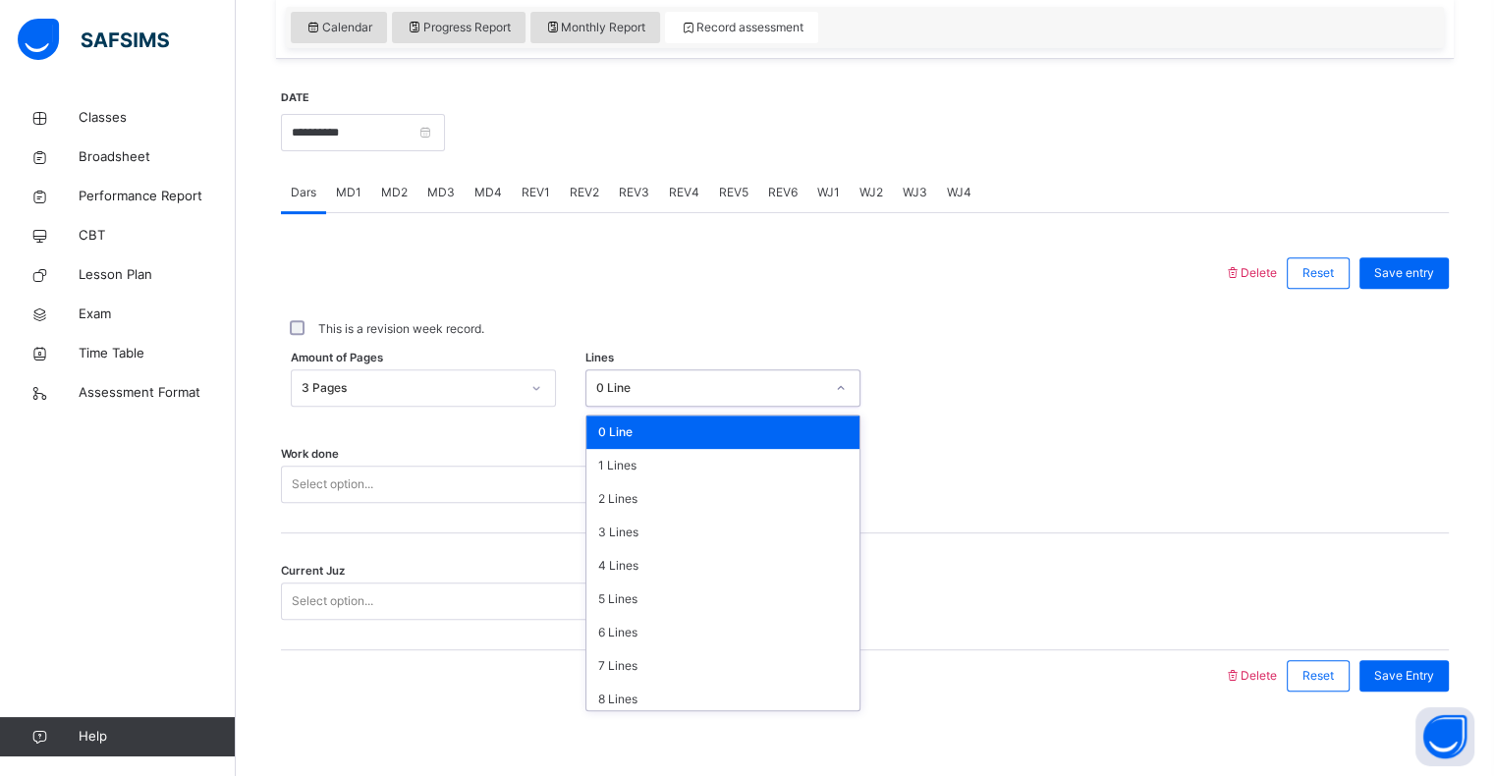
click at [694, 397] on div "0 Line" at bounding box center [704, 388] width 236 height 30
click at [698, 682] on div "8 Lines" at bounding box center [722, 698] width 273 height 33
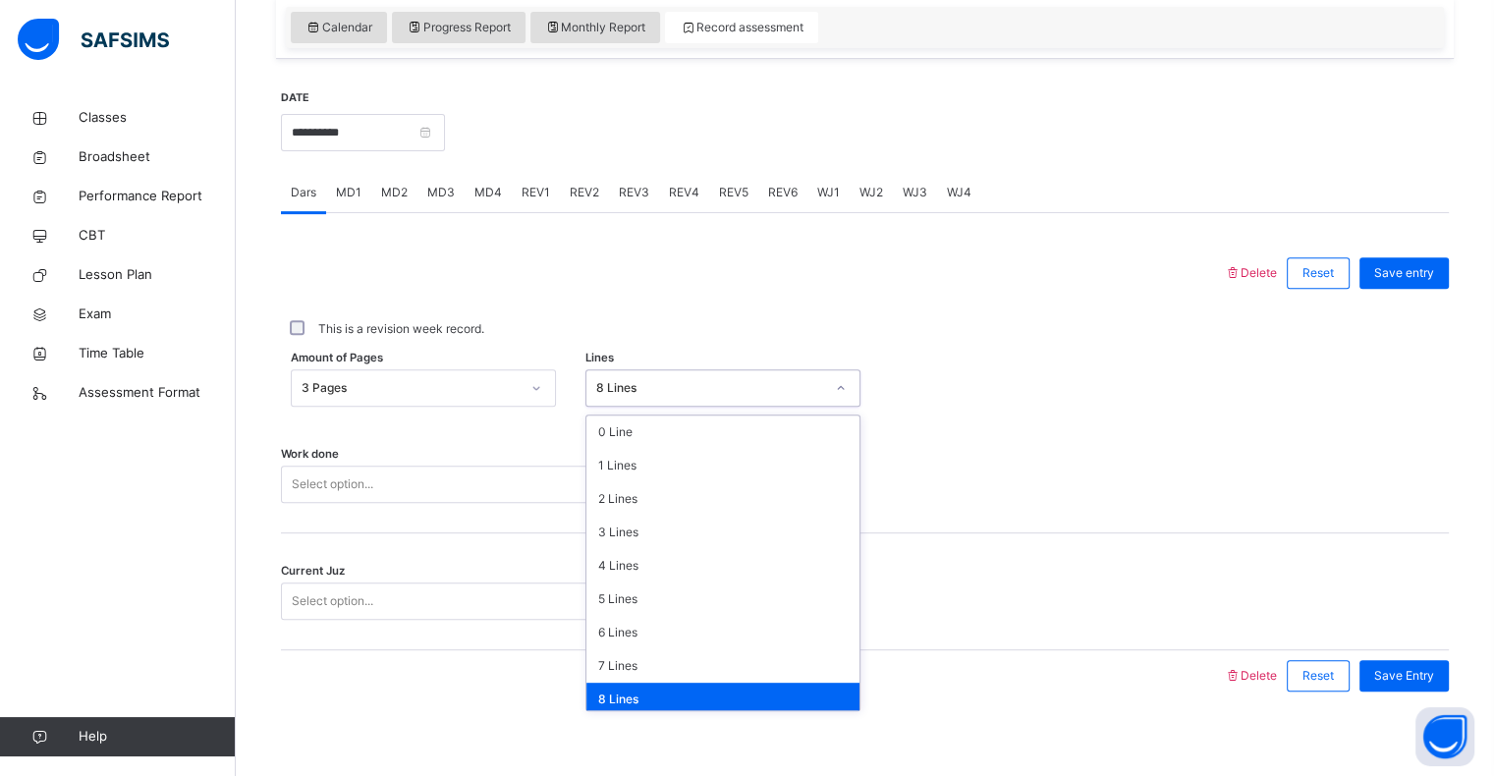
click at [664, 395] on div "8 Lines" at bounding box center [704, 388] width 236 height 30
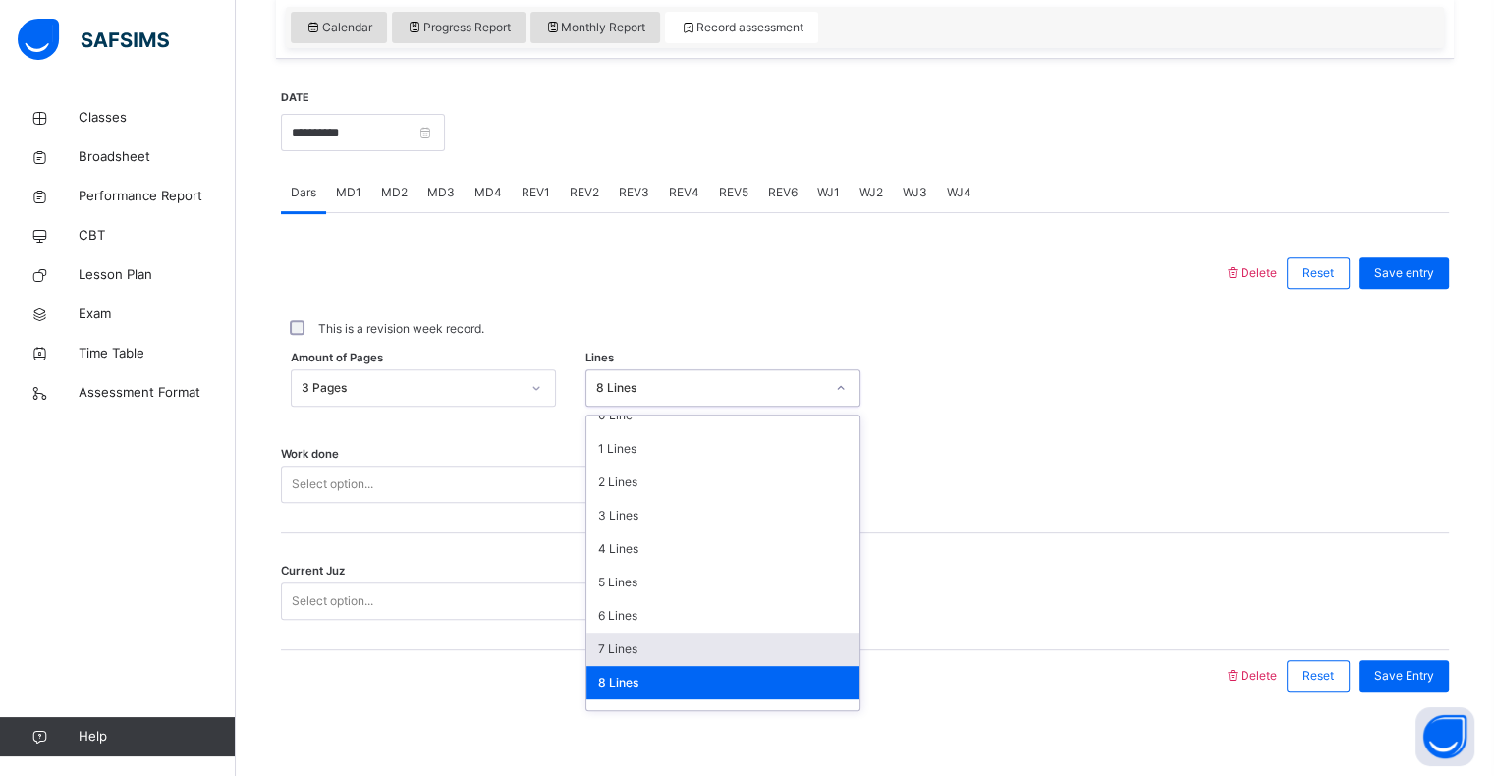
click at [692, 654] on div "7 Lines" at bounding box center [722, 648] width 273 height 33
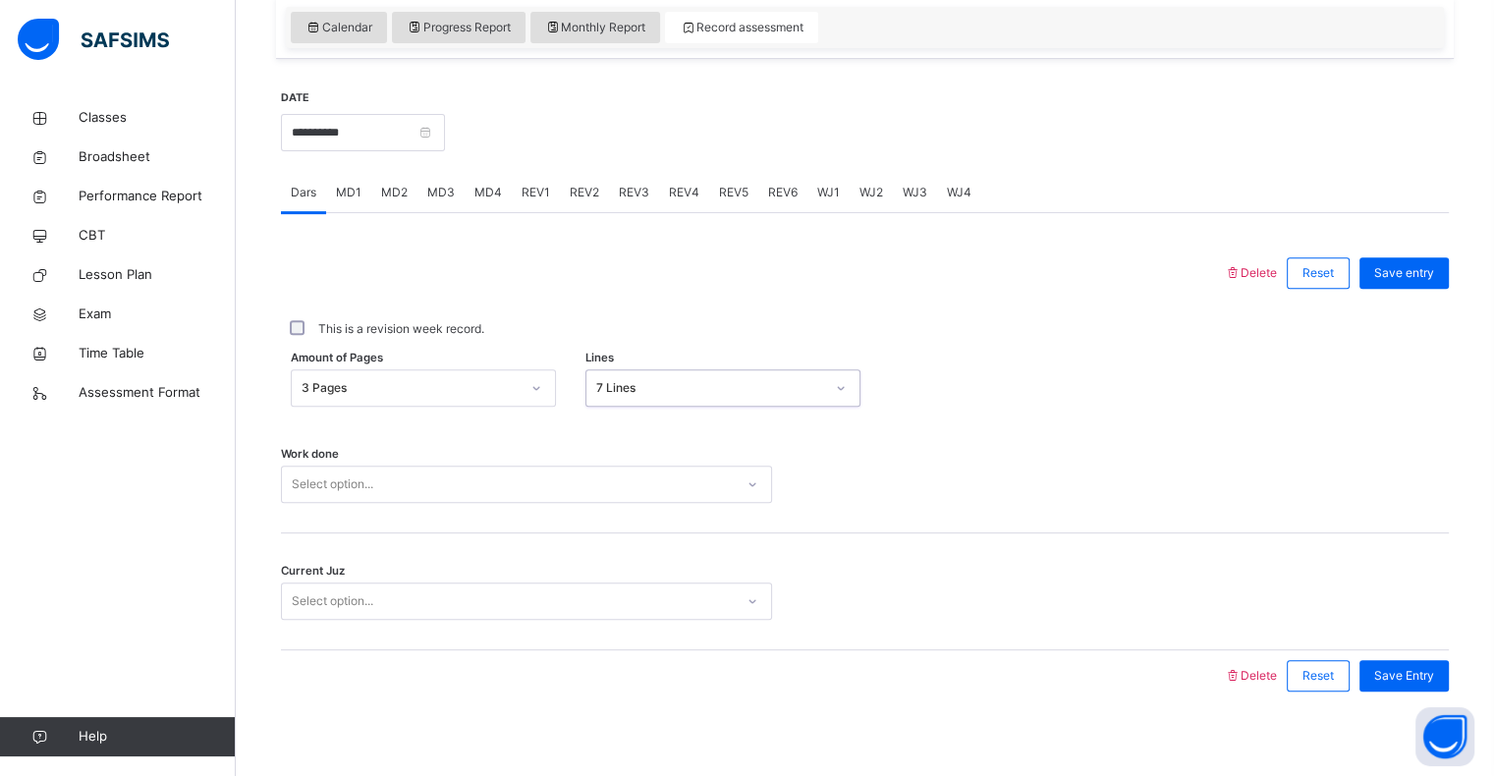
click at [685, 388] on div "7 Lines" at bounding box center [710, 388] width 228 height 18
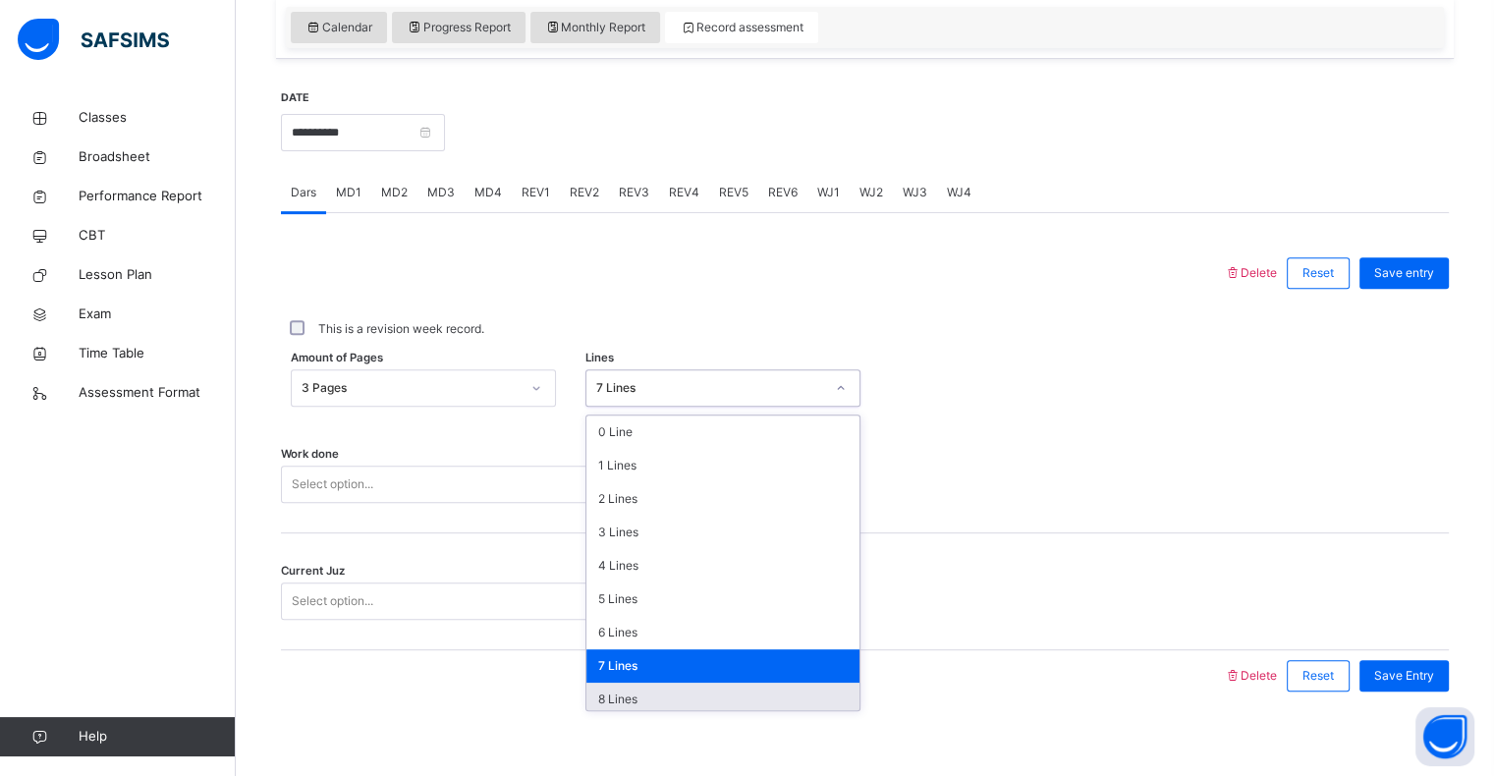
click at [687, 702] on div "8 Lines" at bounding box center [722, 698] width 273 height 33
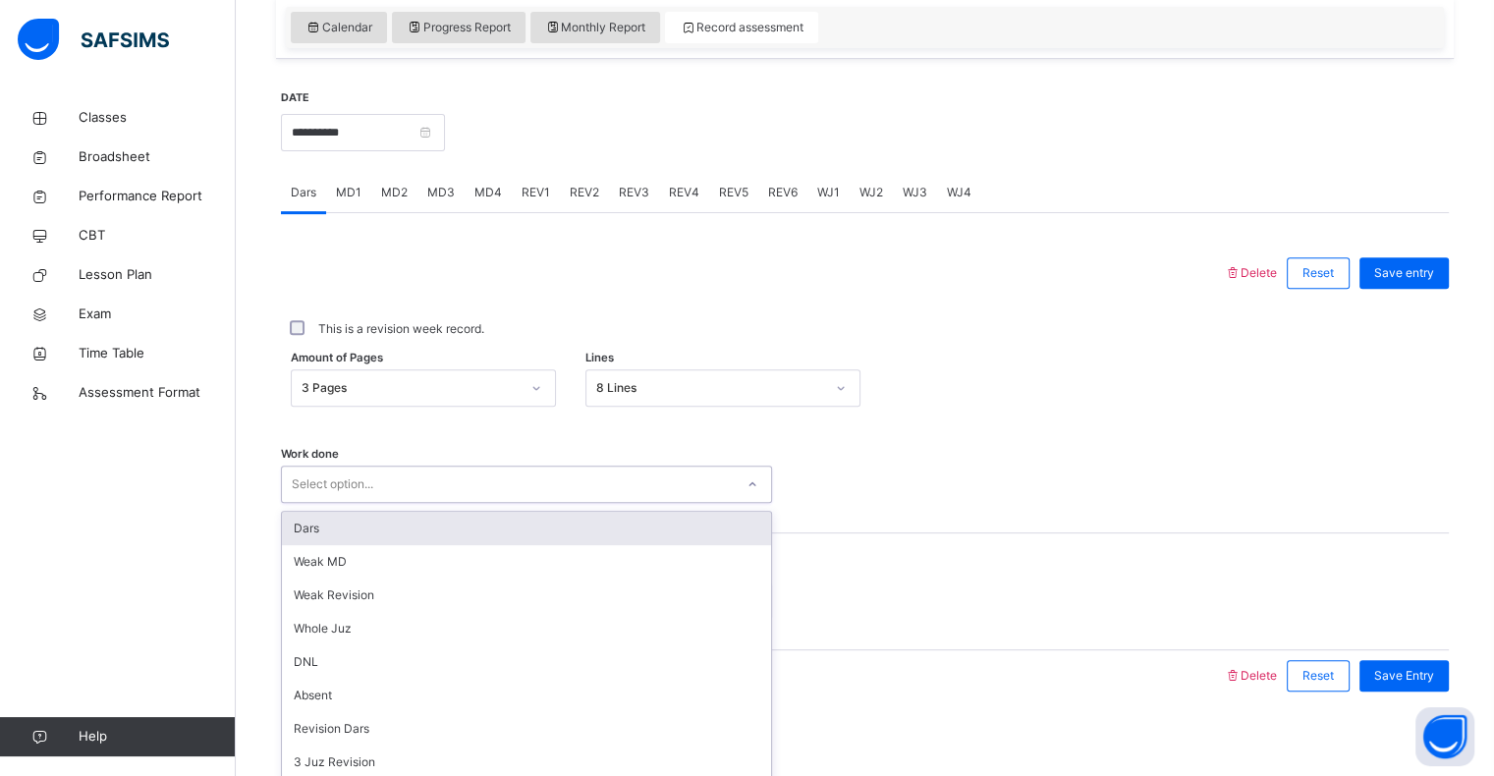
click at [479, 483] on div "Select option..." at bounding box center [508, 484] width 452 height 30
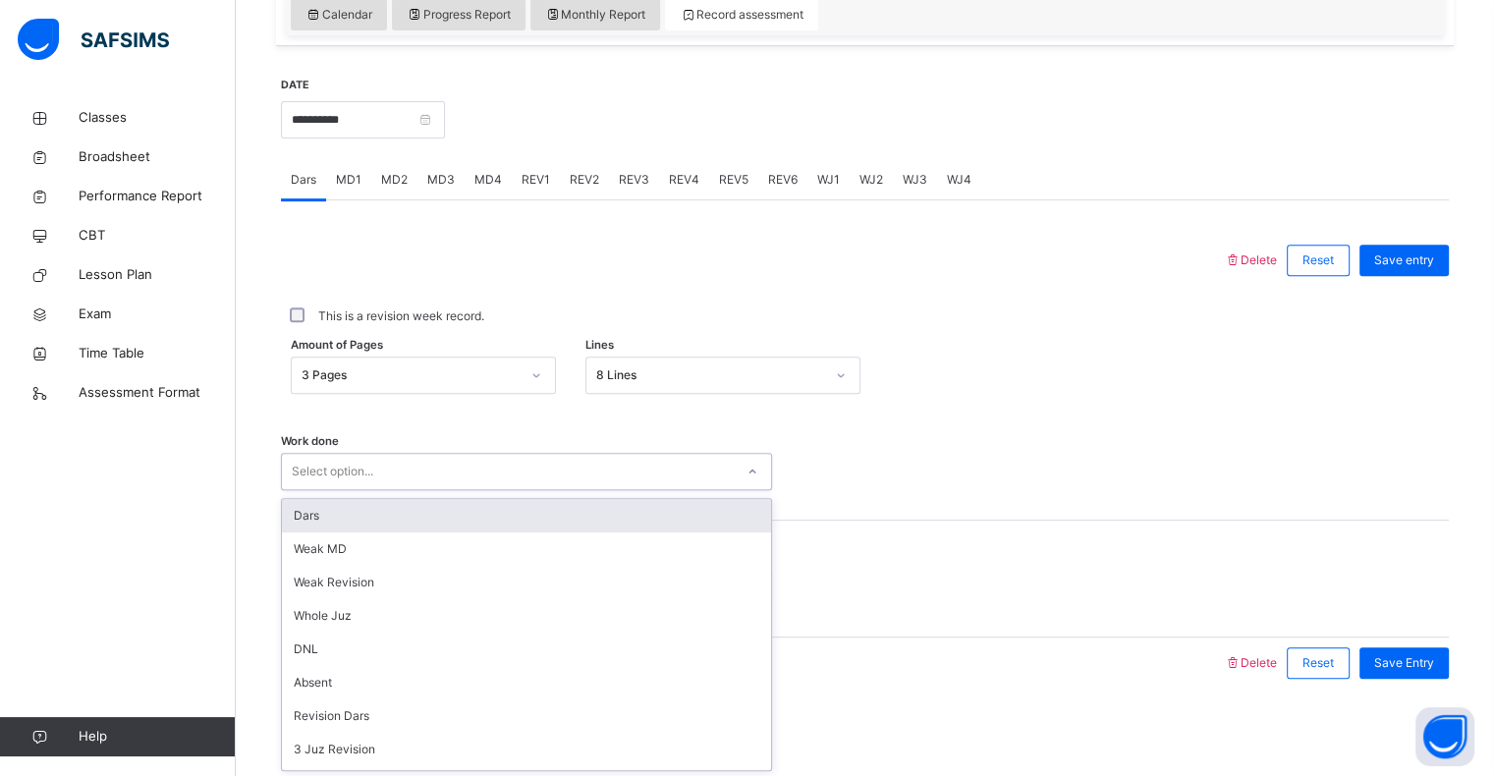
click at [369, 517] on div "Dars" at bounding box center [526, 515] width 489 height 33
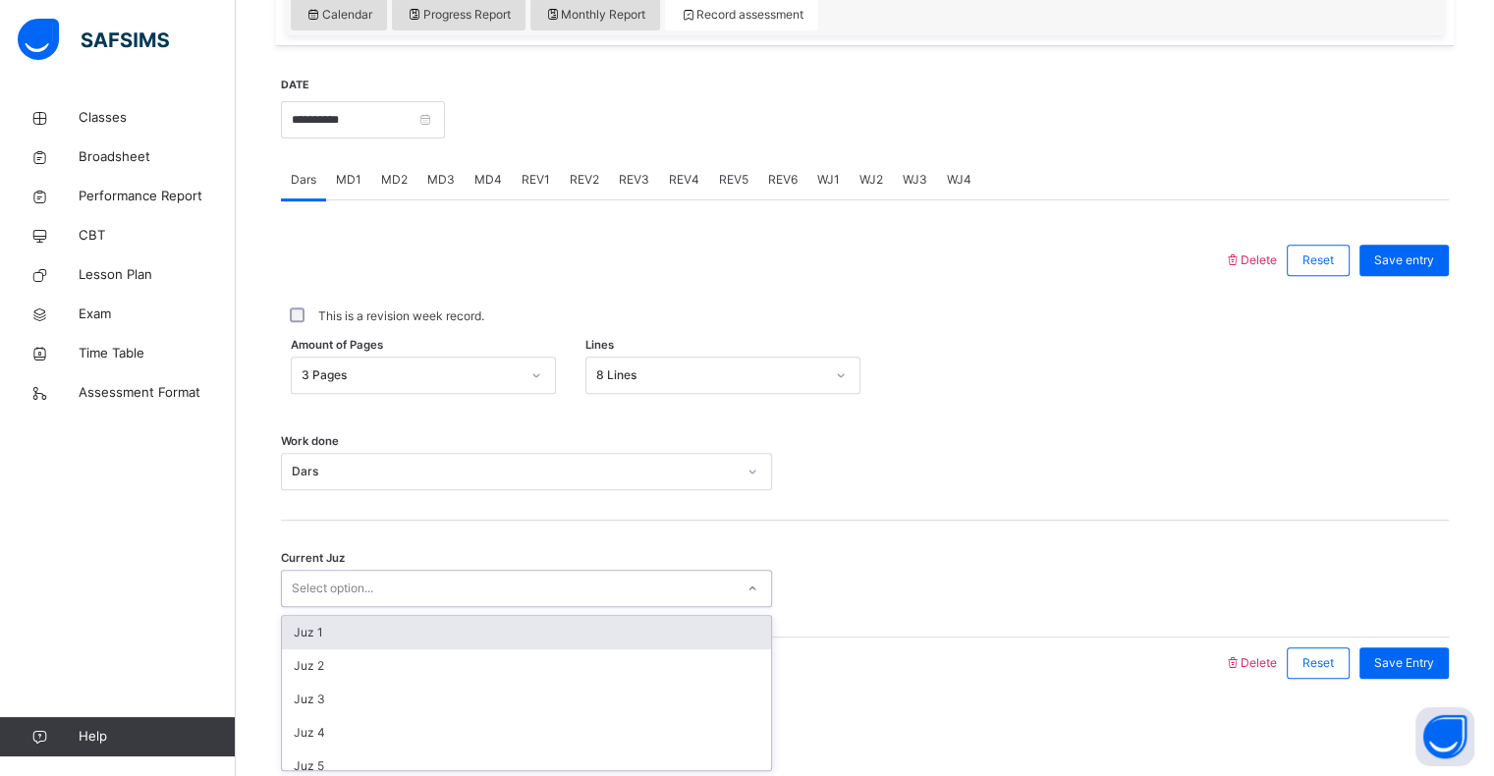
drag, startPoint x: 428, startPoint y: 589, endPoint x: 435, endPoint y: 603, distance: 15.4
click at [435, 603] on div "Select option..." at bounding box center [526, 588] width 491 height 37
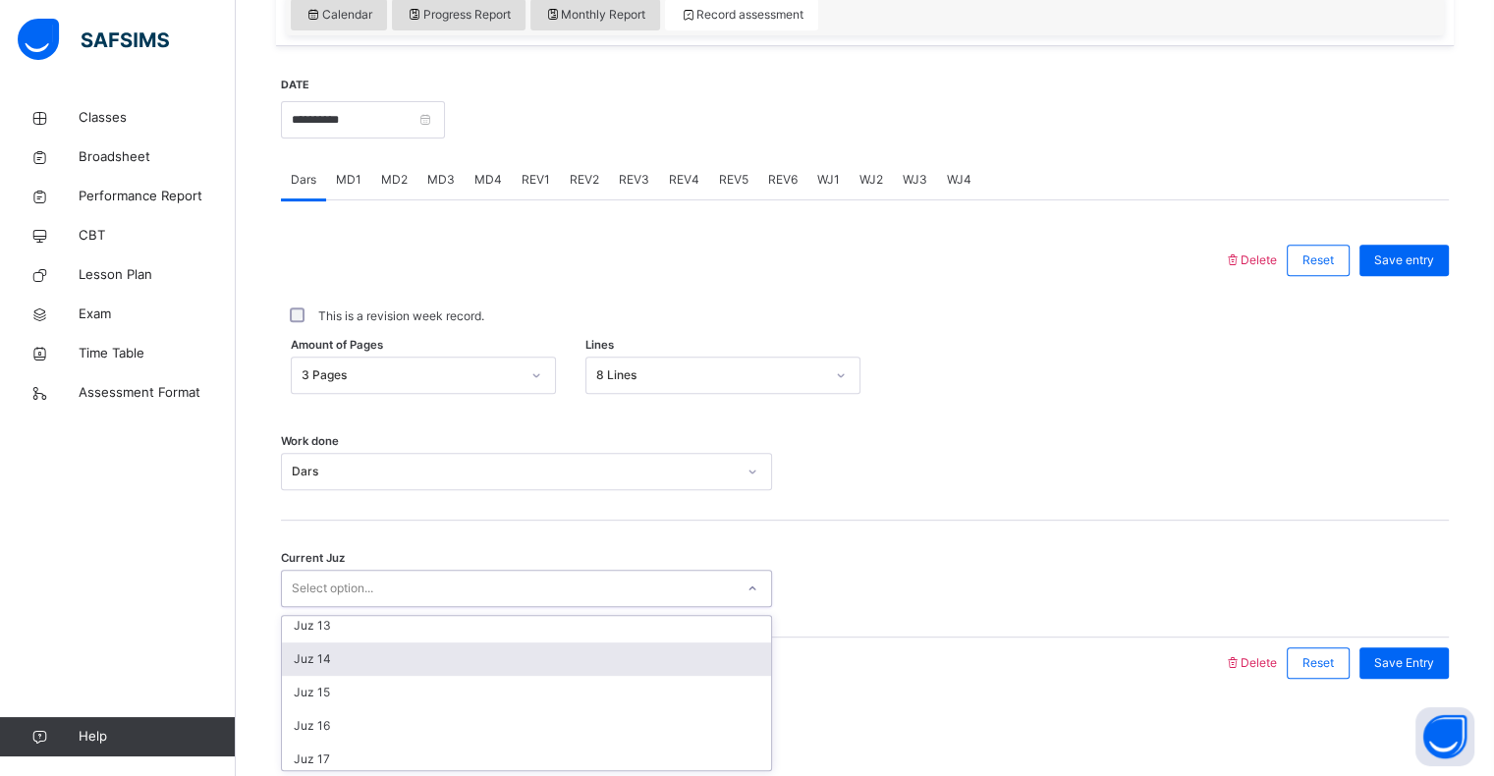
scroll to position [408, 0]
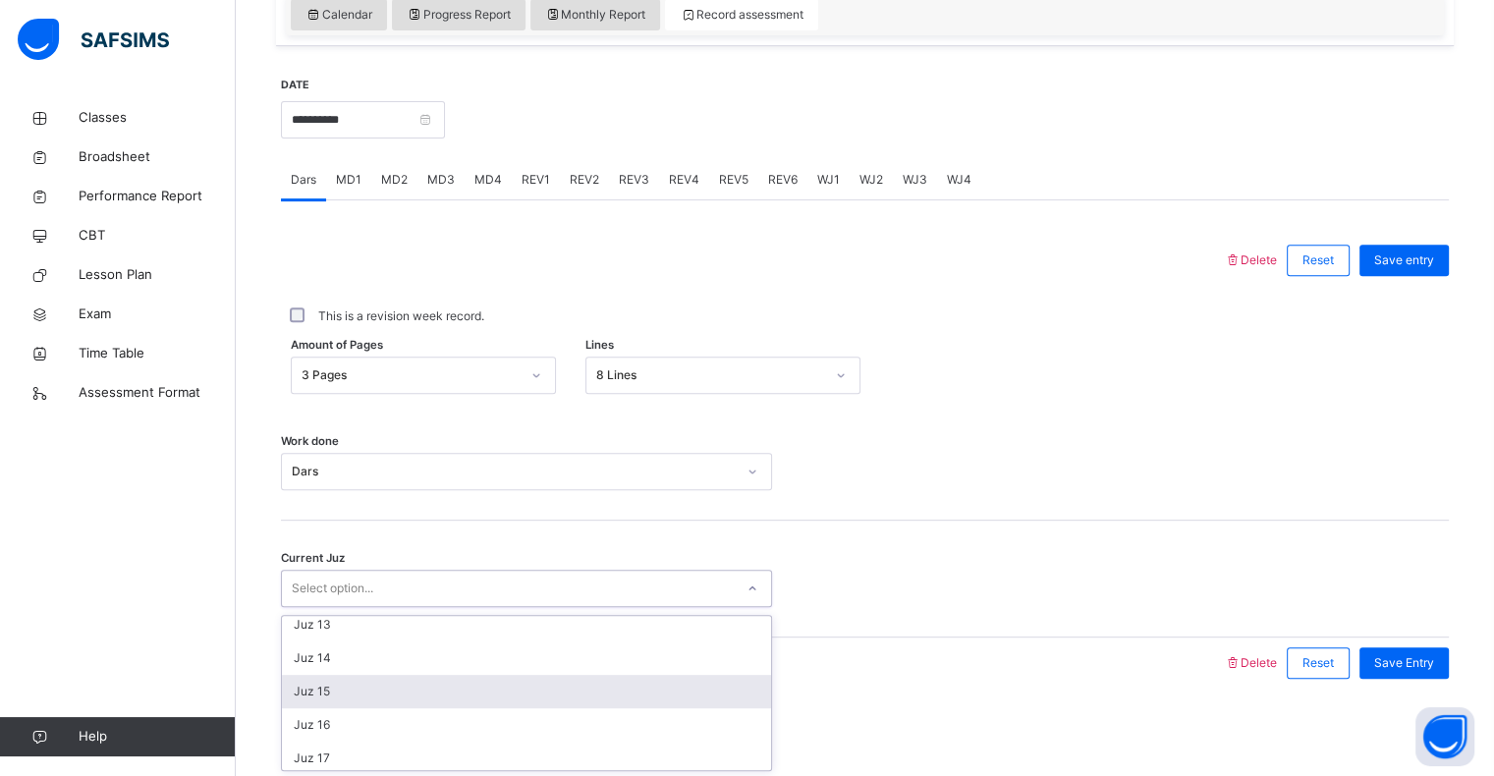
drag, startPoint x: 334, startPoint y: 699, endPoint x: 995, endPoint y: 697, distance: 660.9
click at [375, 694] on div "Juz 15" at bounding box center [526, 691] width 489 height 33
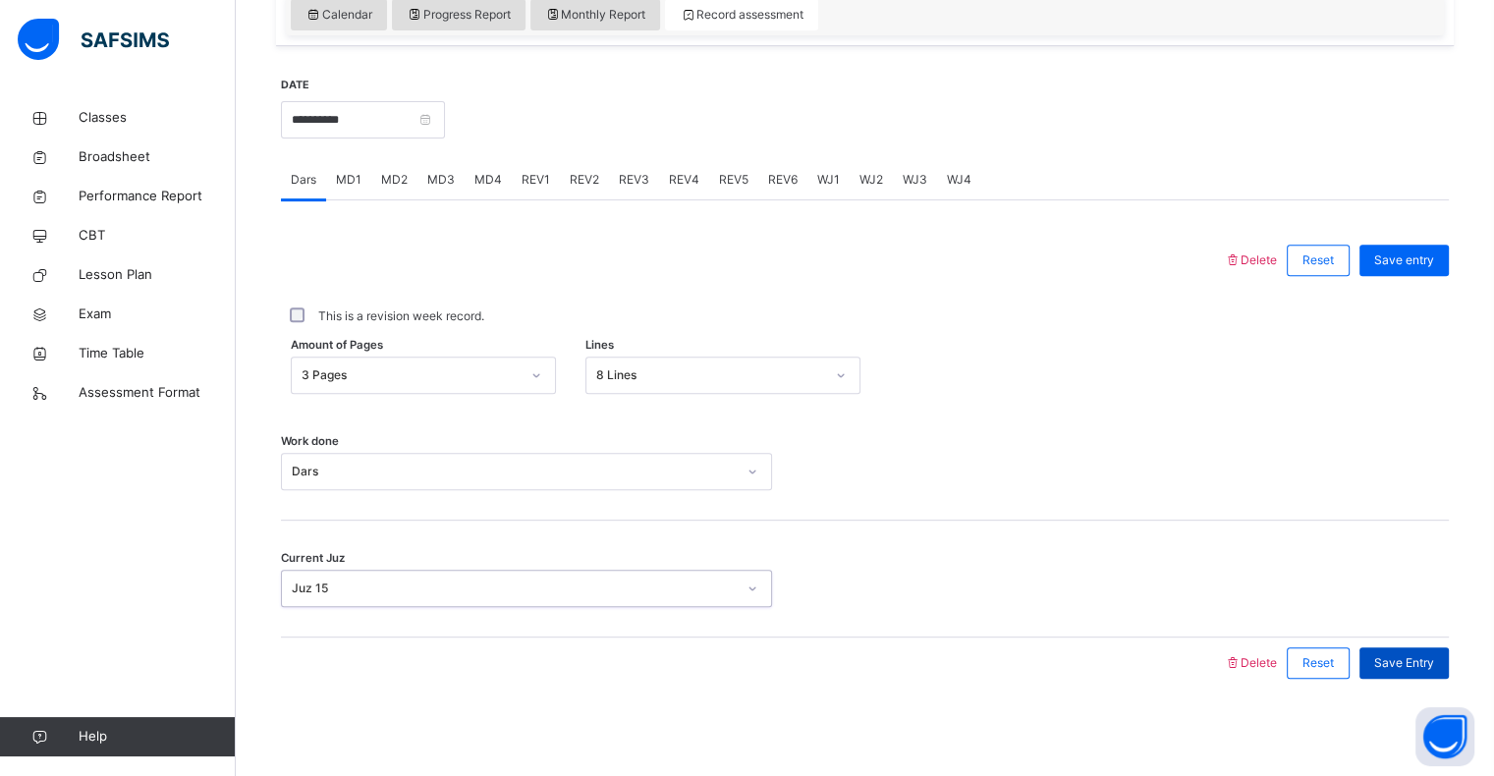
click at [1422, 674] on div "Save Entry" at bounding box center [1403, 662] width 89 height 31
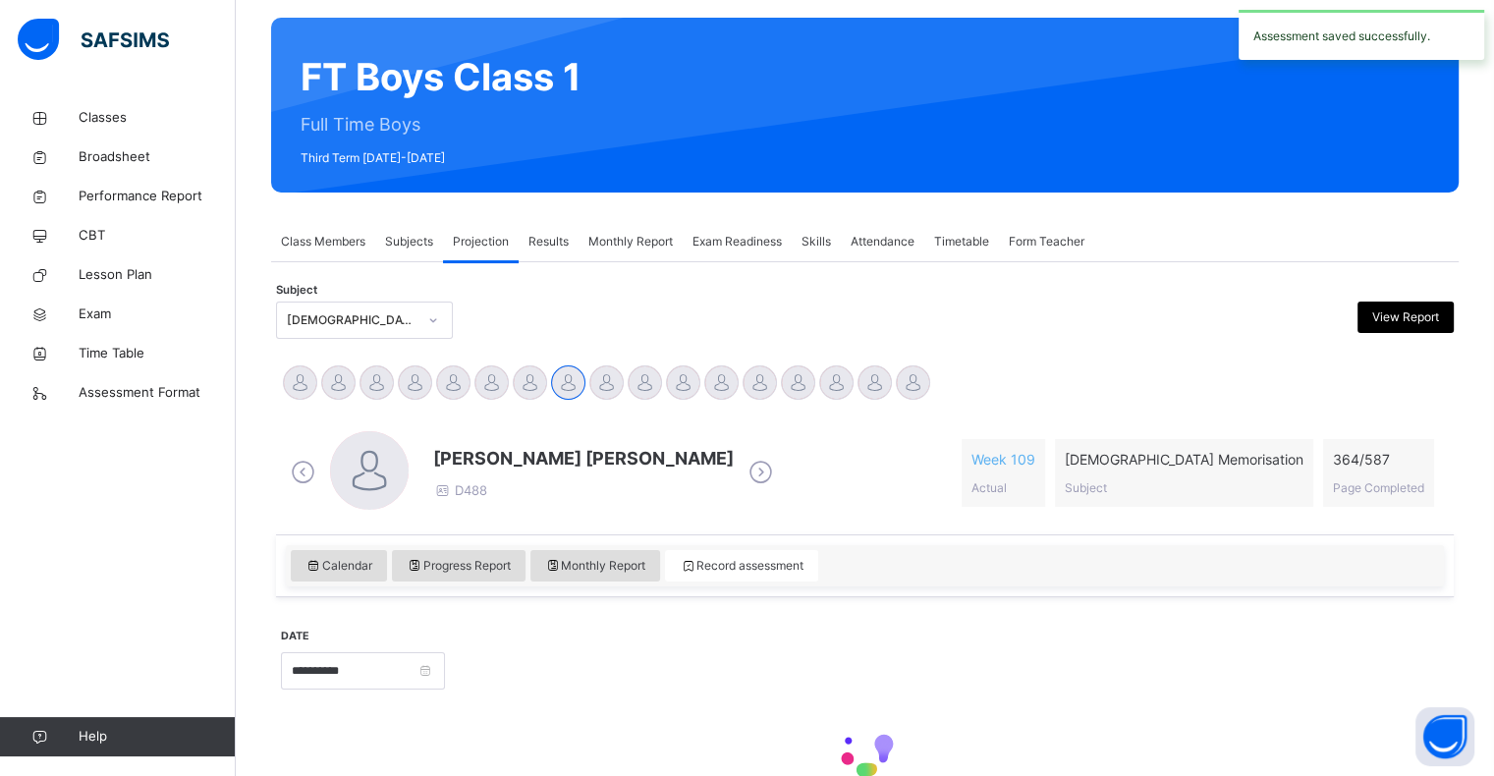
scroll to position [0, 0]
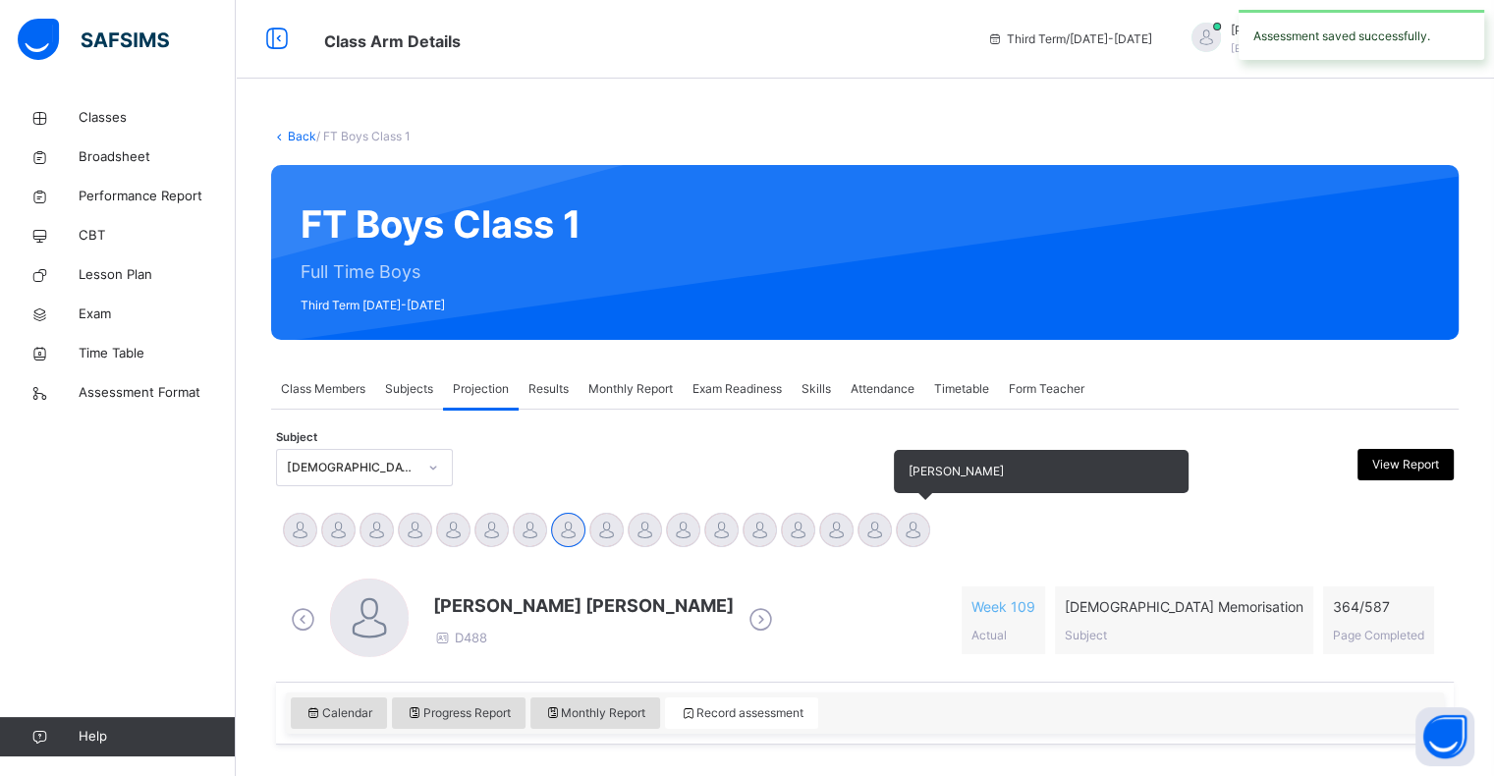
click at [929, 526] on div at bounding box center [913, 530] width 34 height 34
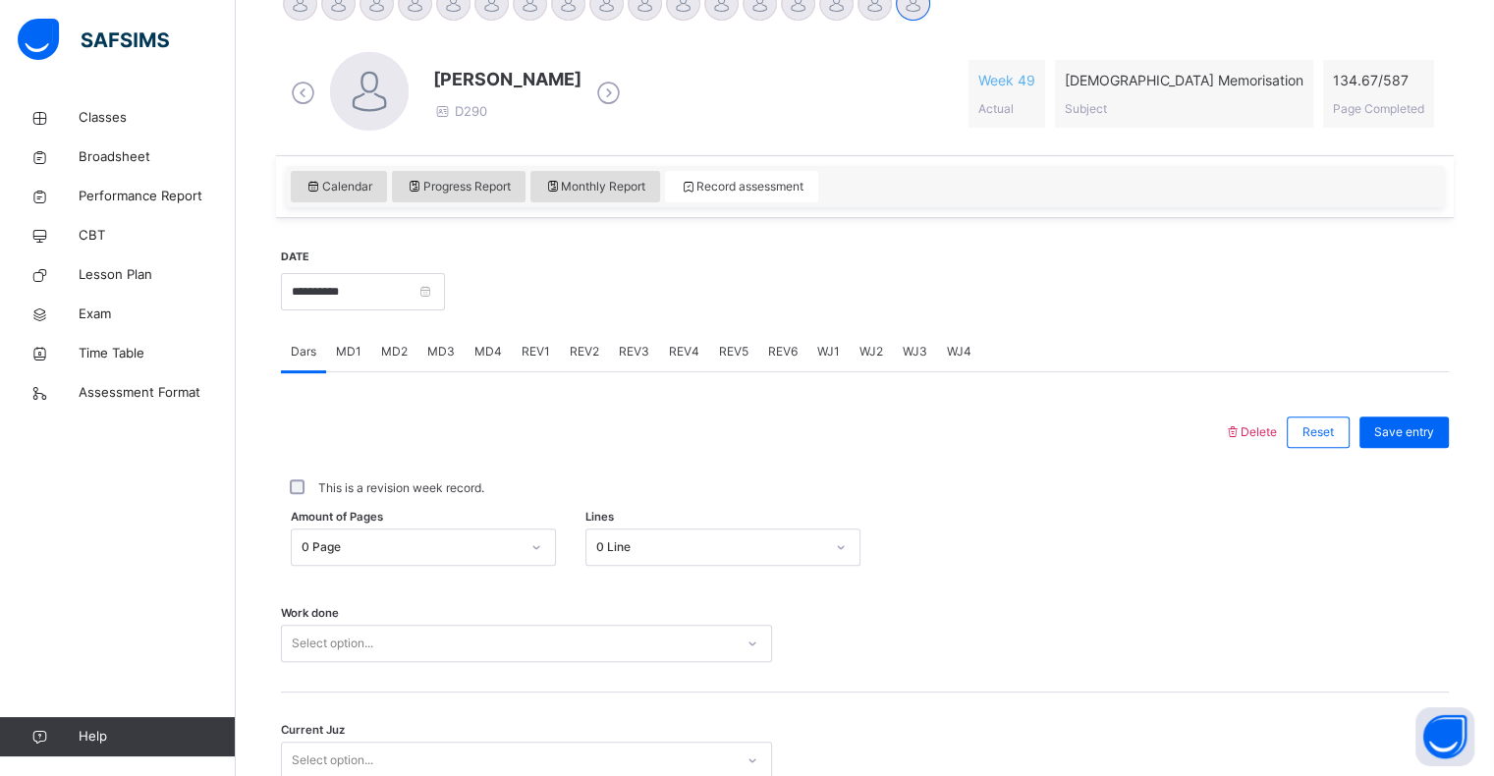
scroll to position [528, 0]
click at [680, 550] on div "0 Line" at bounding box center [722, 544] width 275 height 37
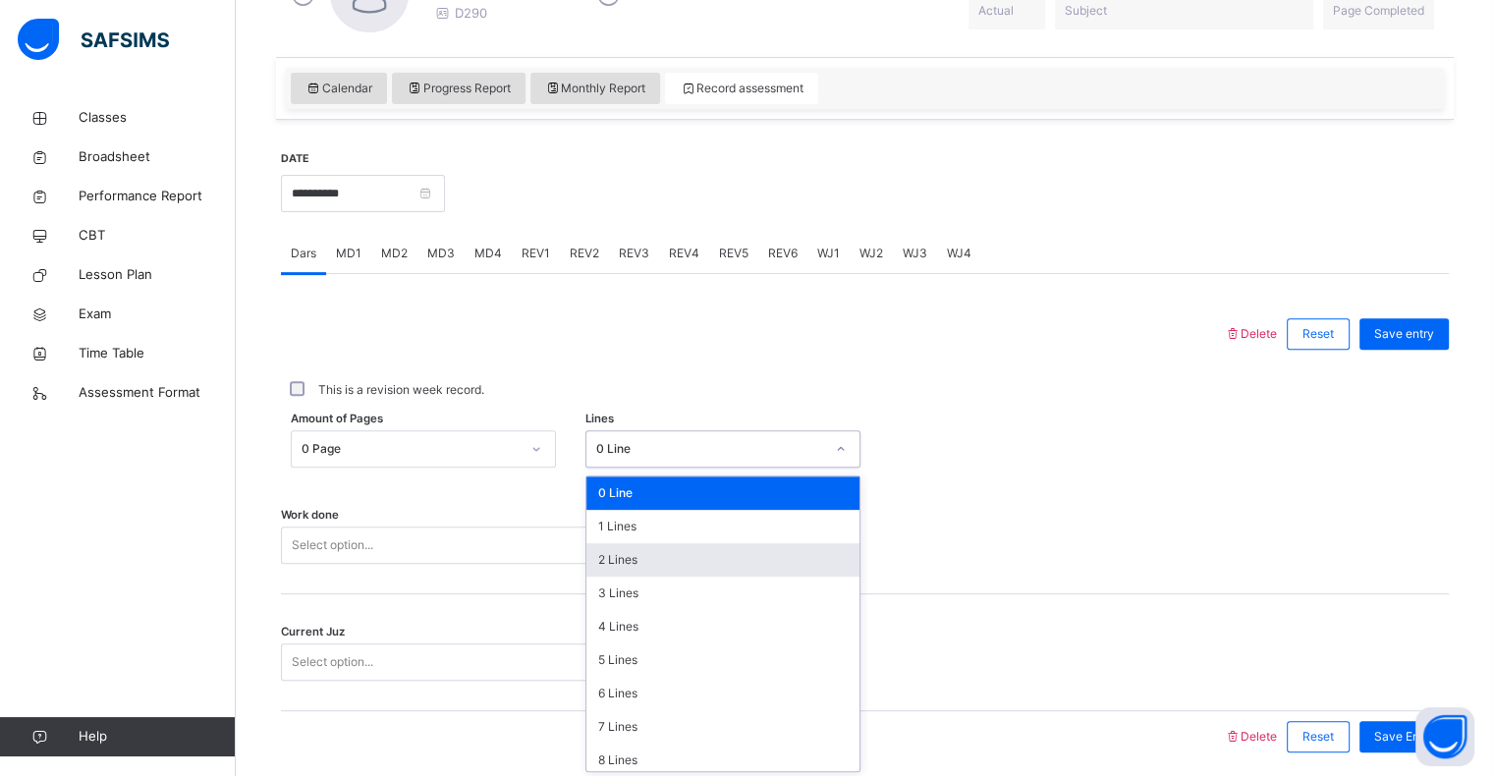
scroll to position [627, 0]
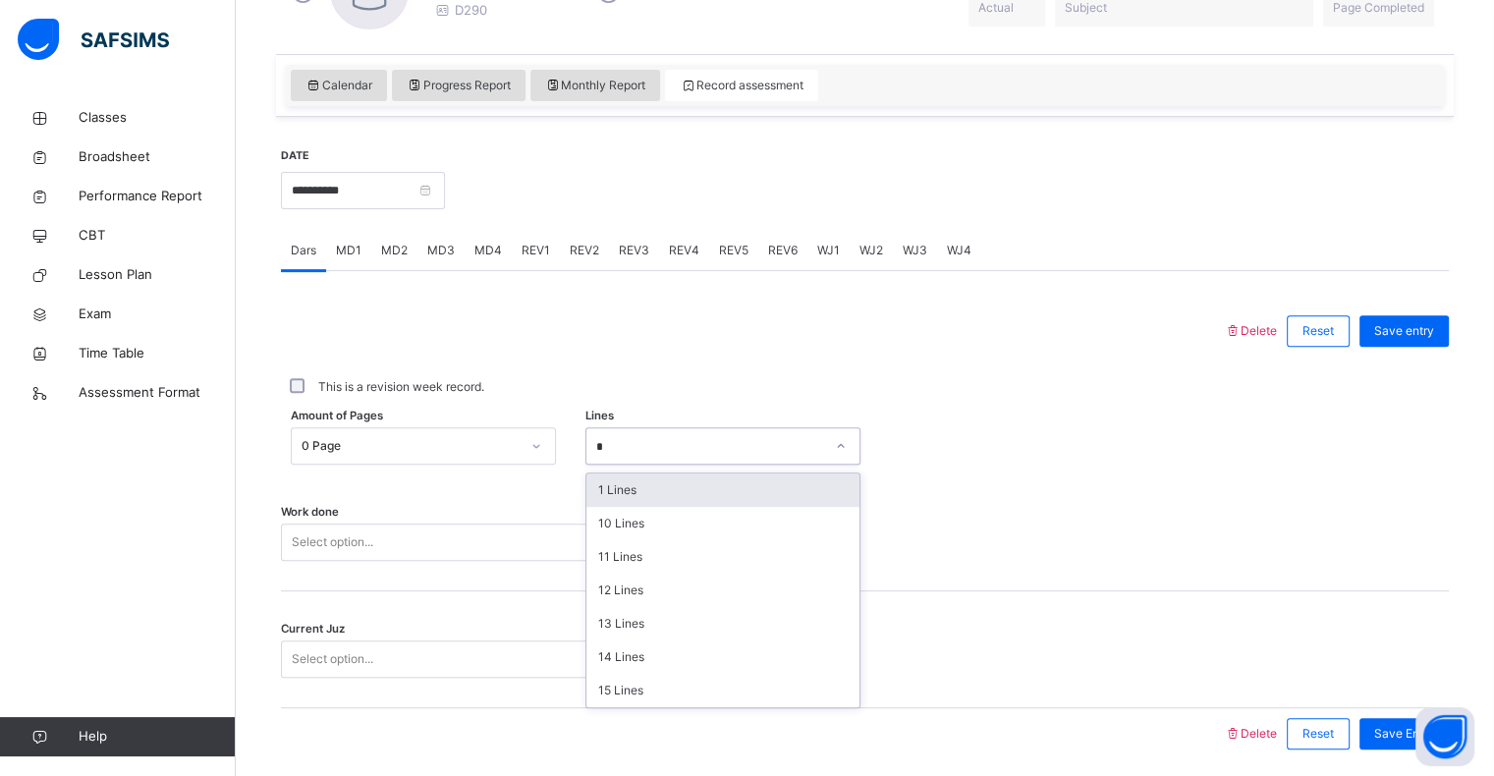
type input "**"
click at [593, 500] on div "10 Lines" at bounding box center [722, 489] width 273 height 33
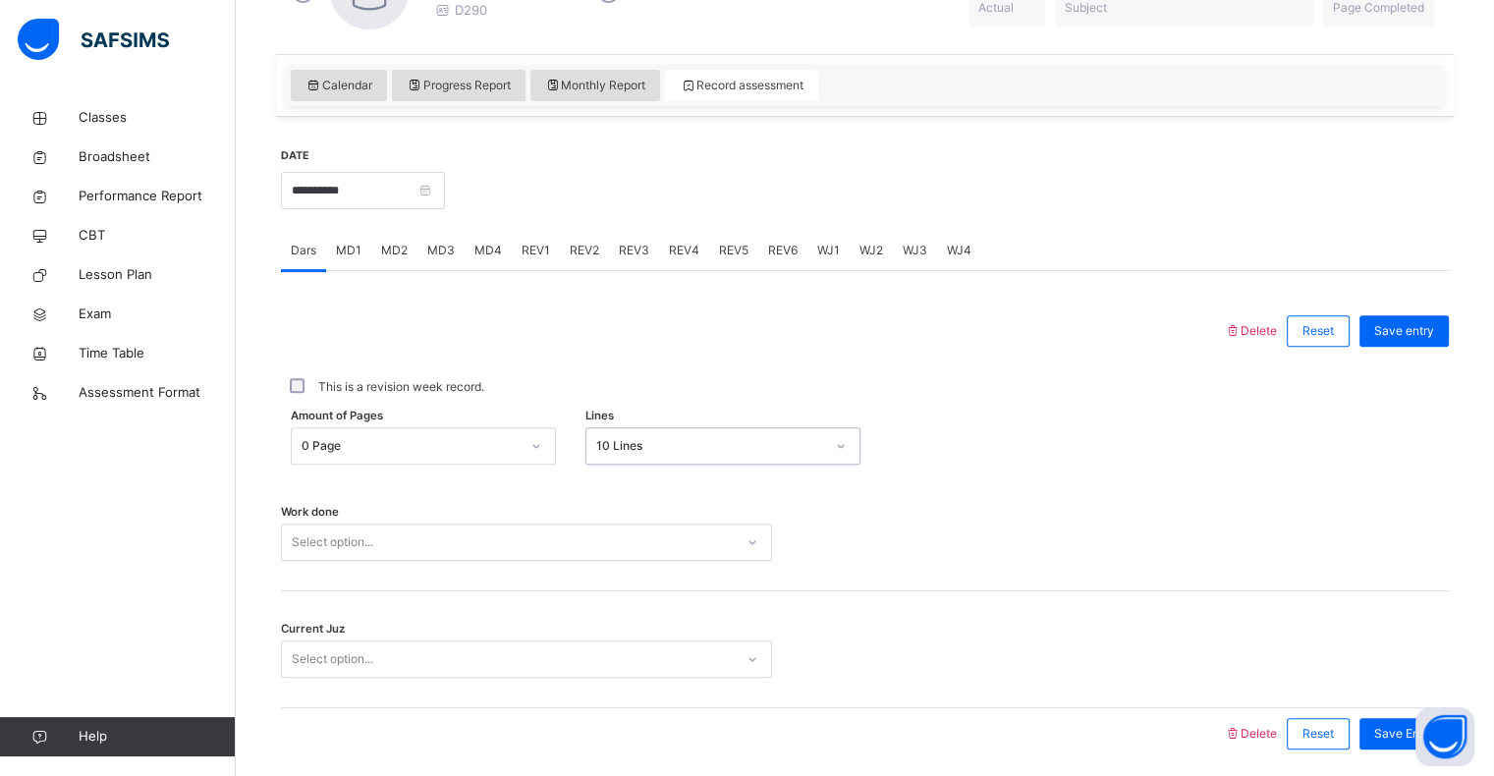
scroll to position [698, 0]
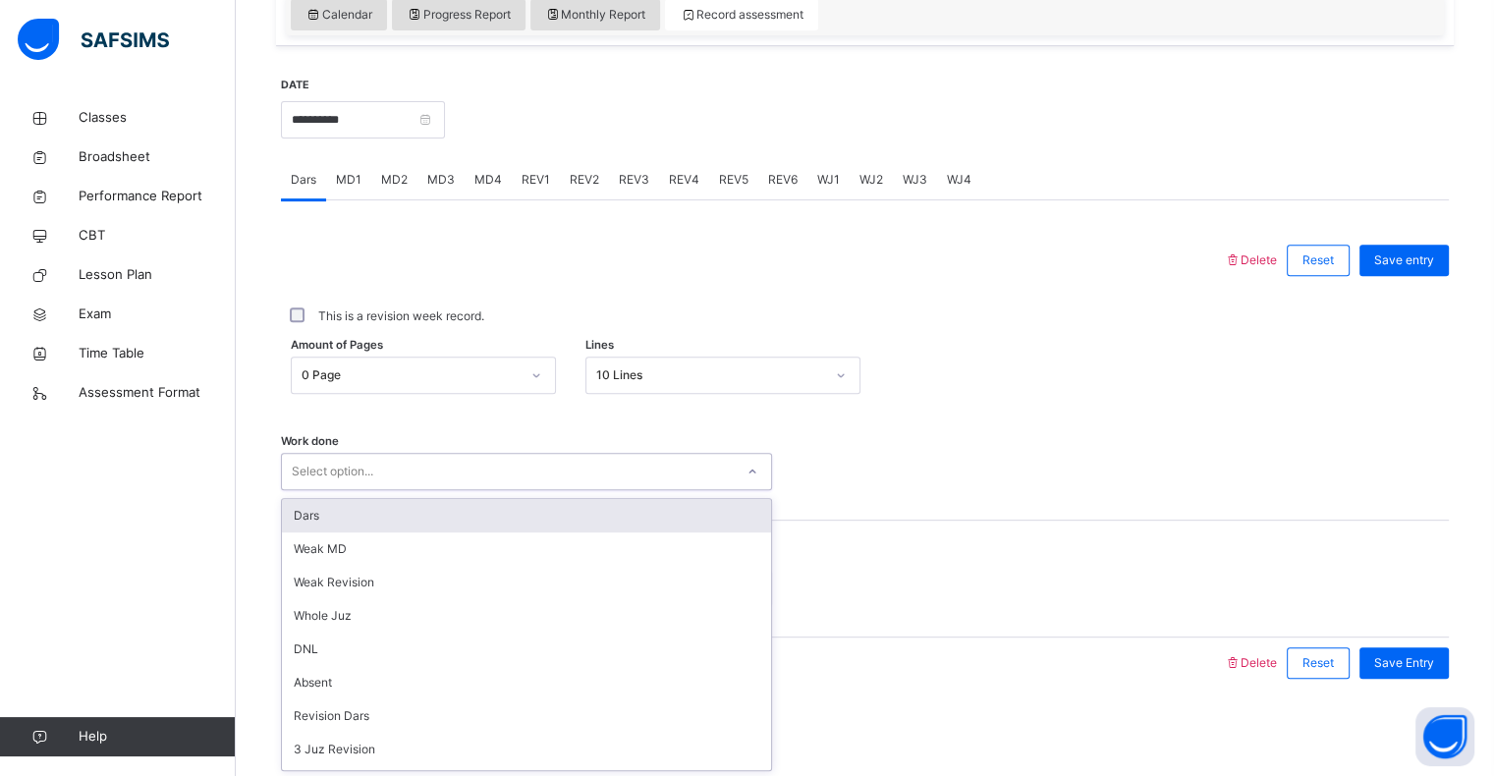
click at [294, 512] on div "Dars" at bounding box center [526, 515] width 489 height 33
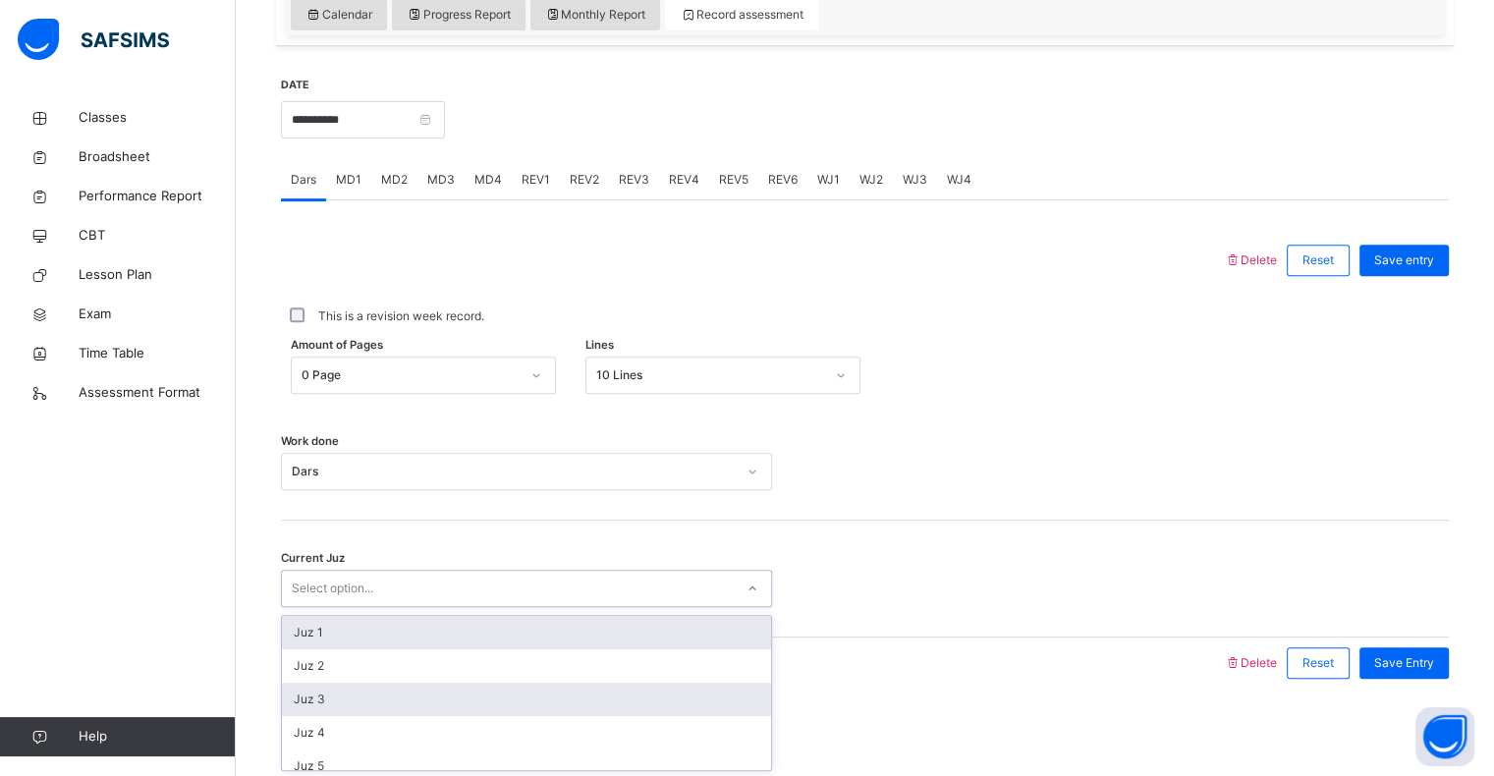
click at [284, 695] on div "Juz 3" at bounding box center [526, 698] width 489 height 33
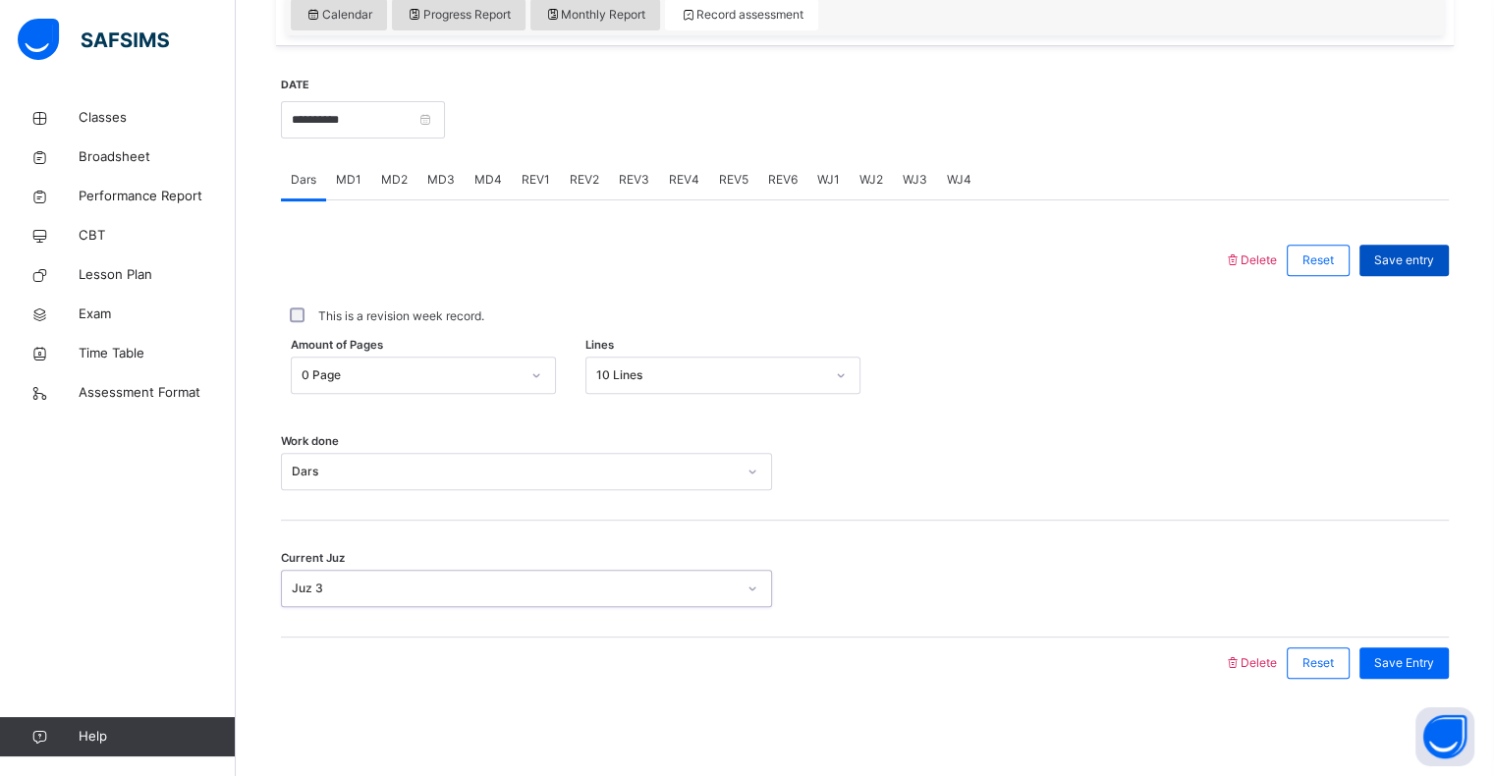
click at [1426, 255] on span "Save entry" at bounding box center [1404, 260] width 60 height 18
click at [477, 171] on span "MD4" at bounding box center [487, 180] width 27 height 18
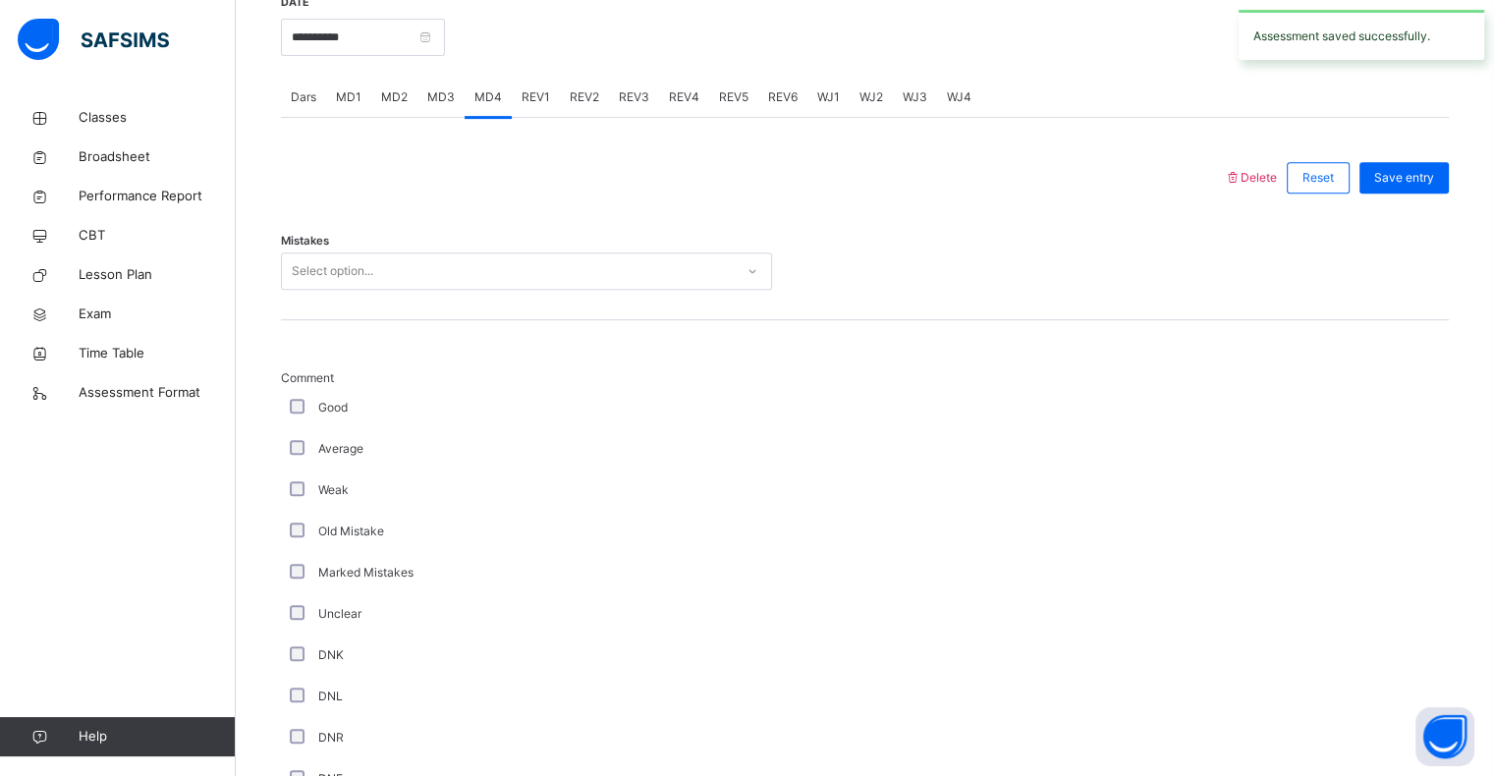
scroll to position [785, 0]
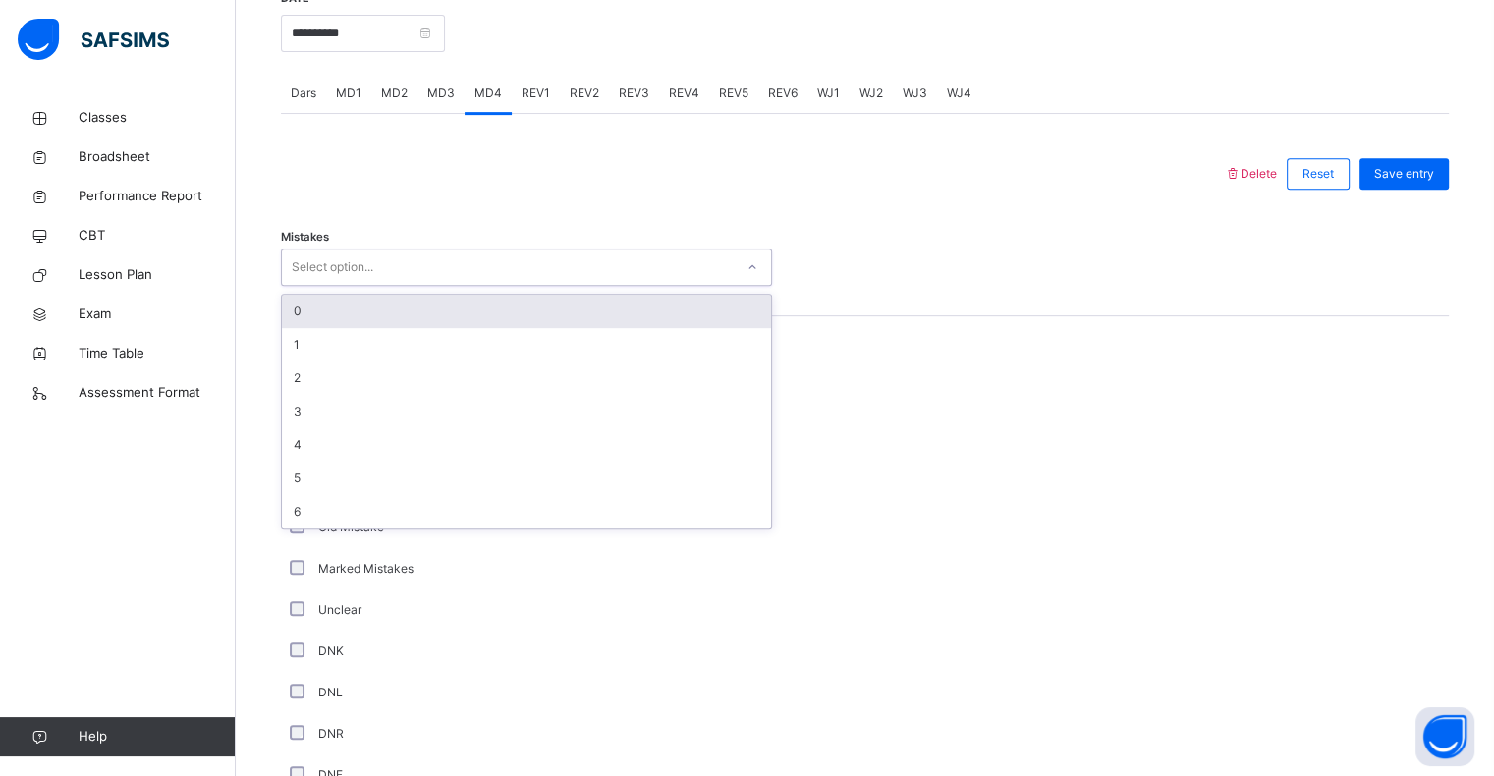
click at [381, 322] on div "0" at bounding box center [526, 311] width 489 height 33
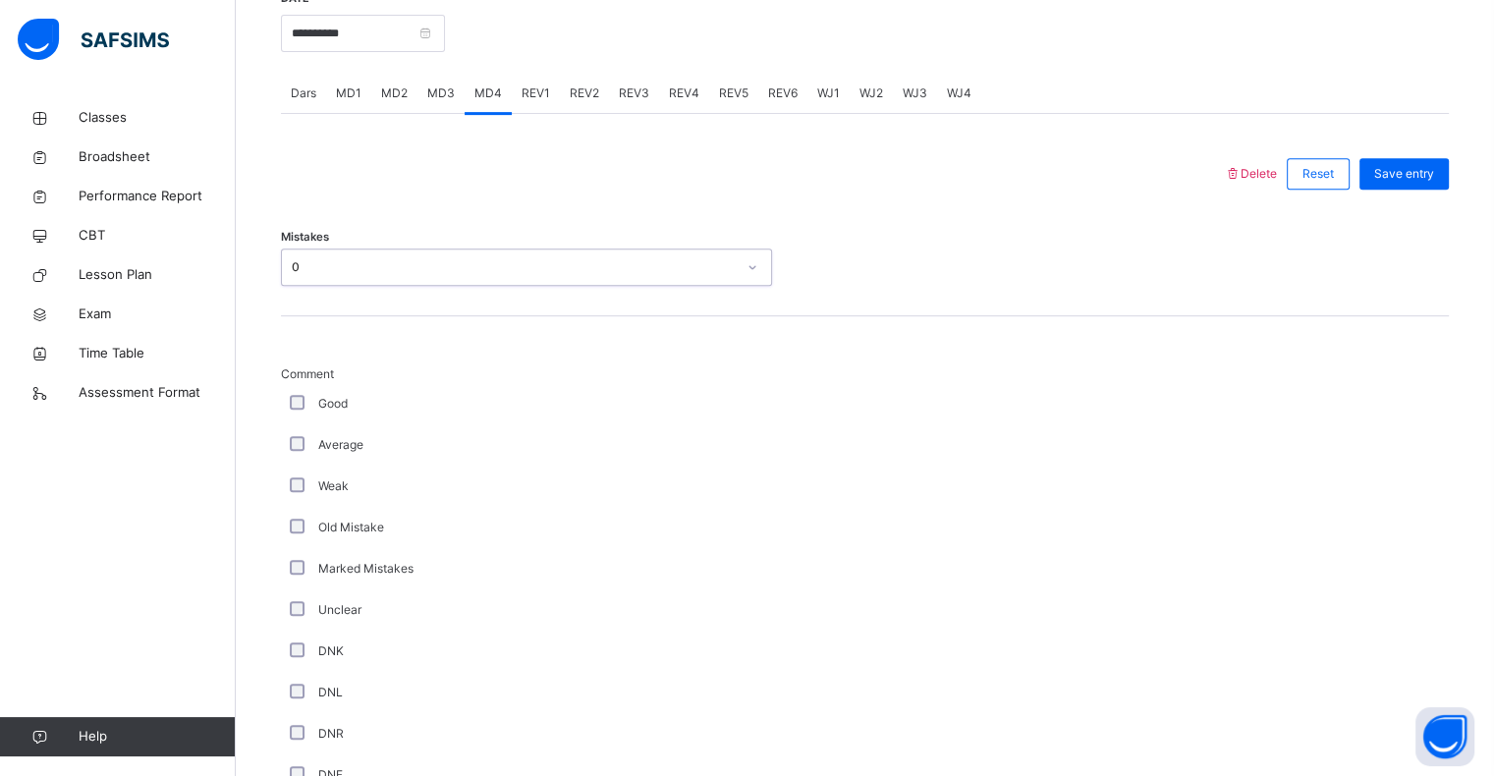
click at [311, 279] on div "0" at bounding box center [508, 267] width 452 height 30
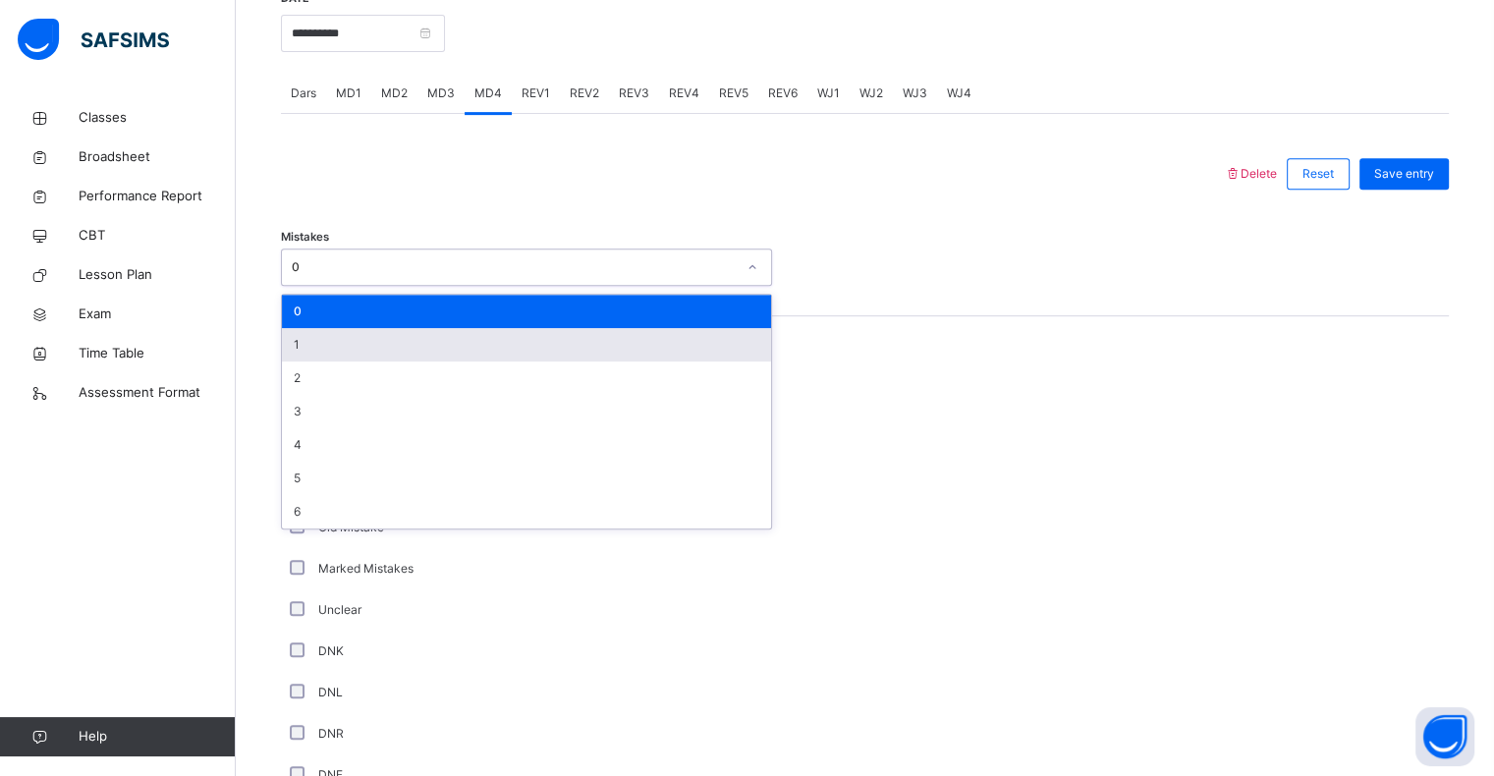
click at [325, 338] on div "1" at bounding box center [526, 344] width 489 height 33
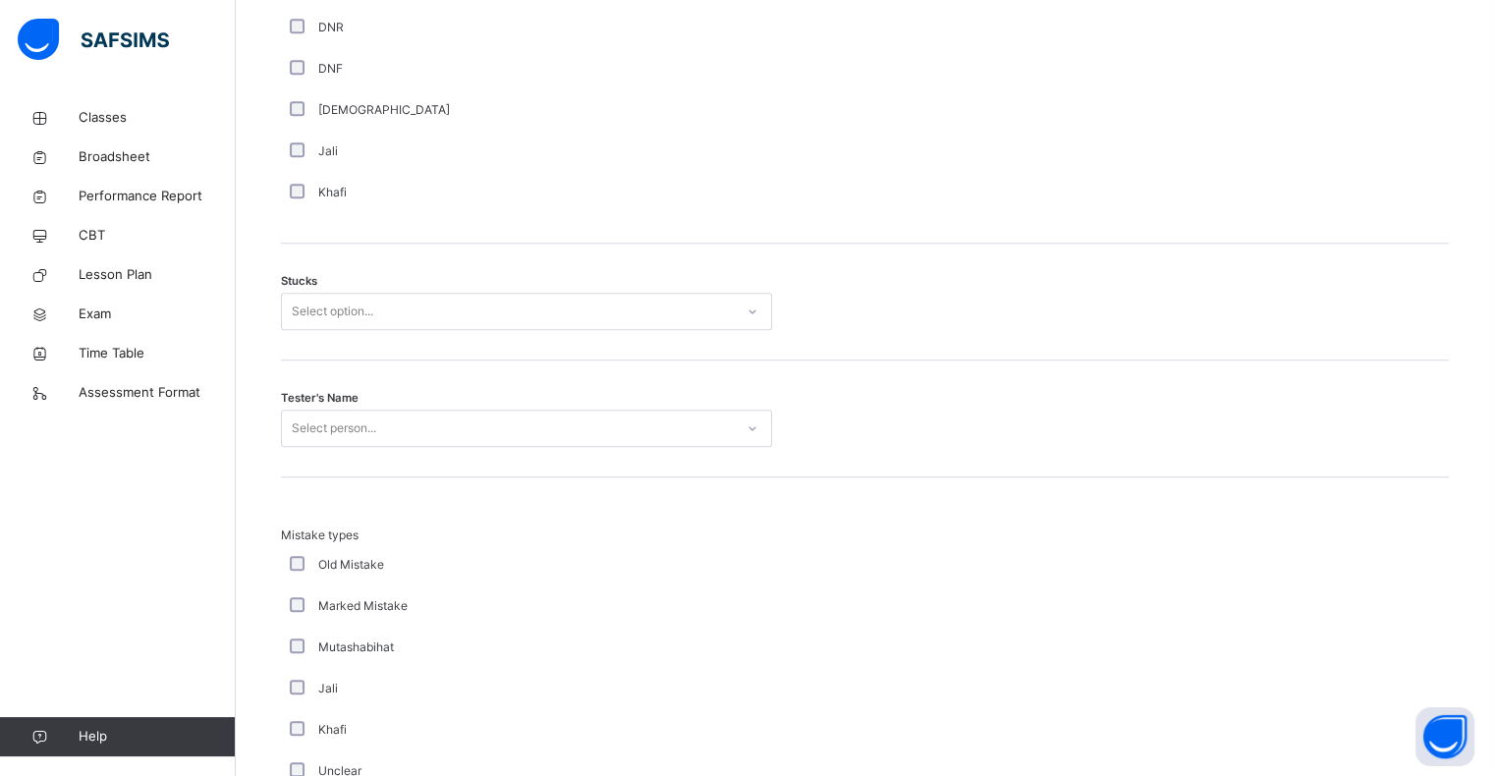
scroll to position [1492, 0]
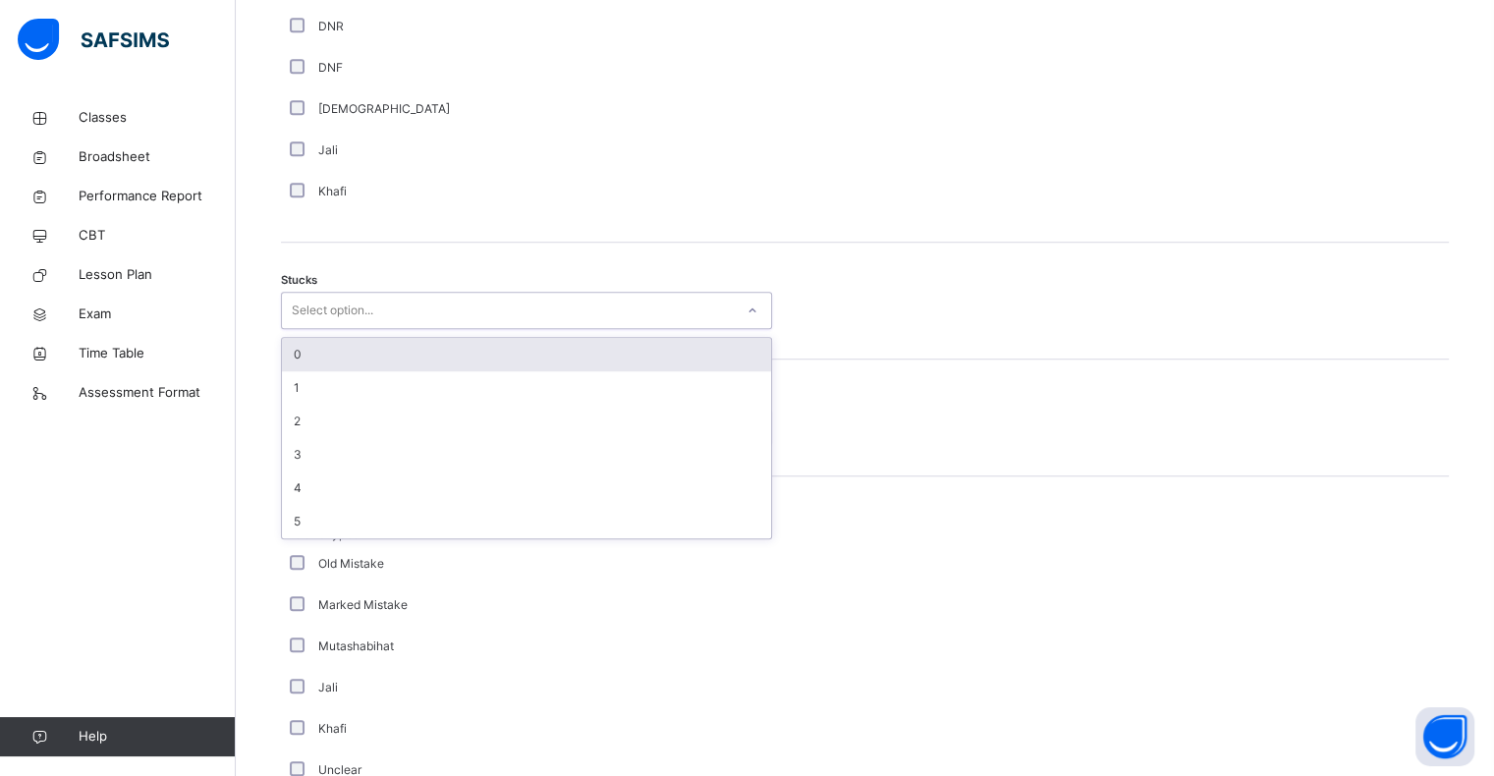
click at [342, 325] on div "Select option..." at bounding box center [526, 310] width 491 height 37
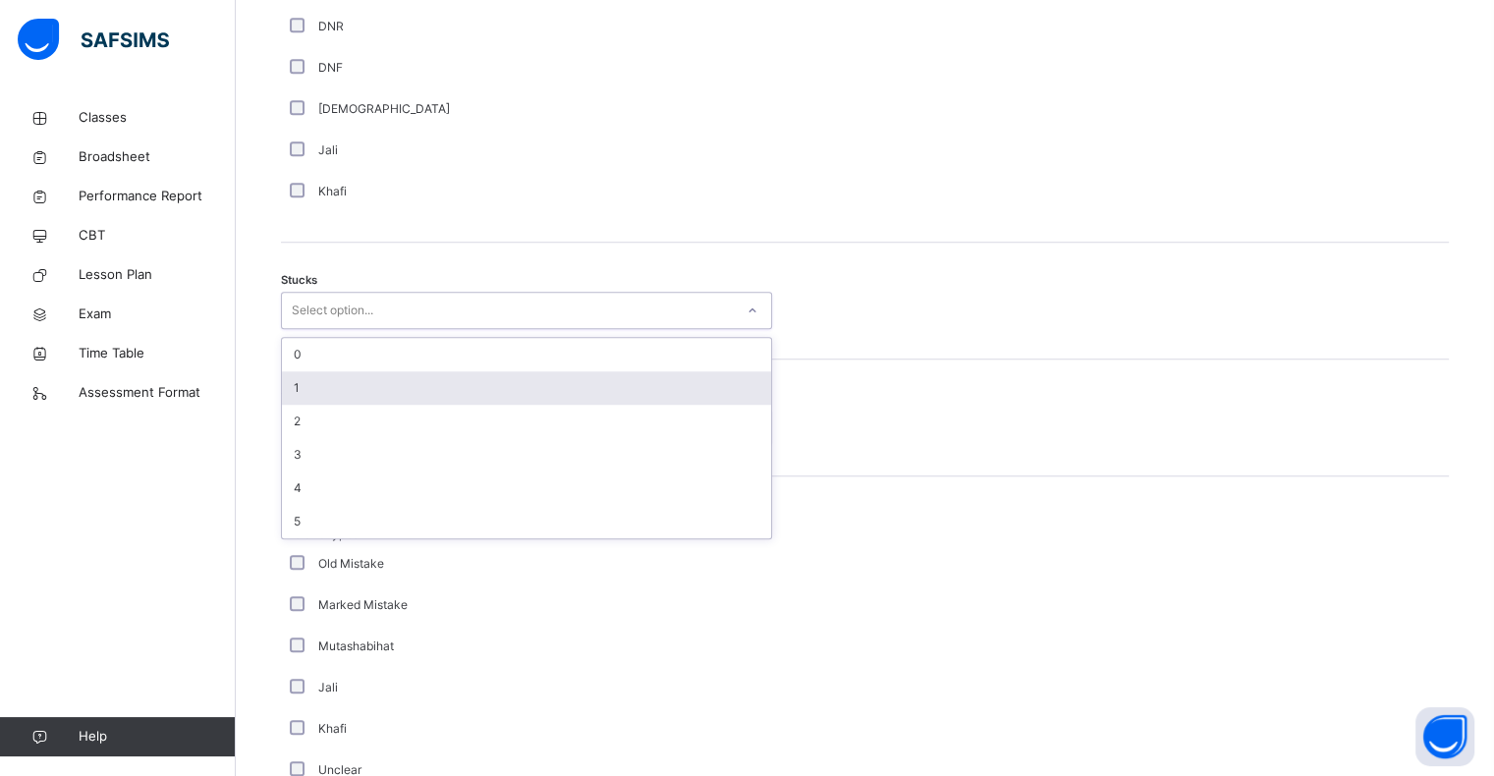
click at [329, 376] on div "1" at bounding box center [526, 387] width 489 height 33
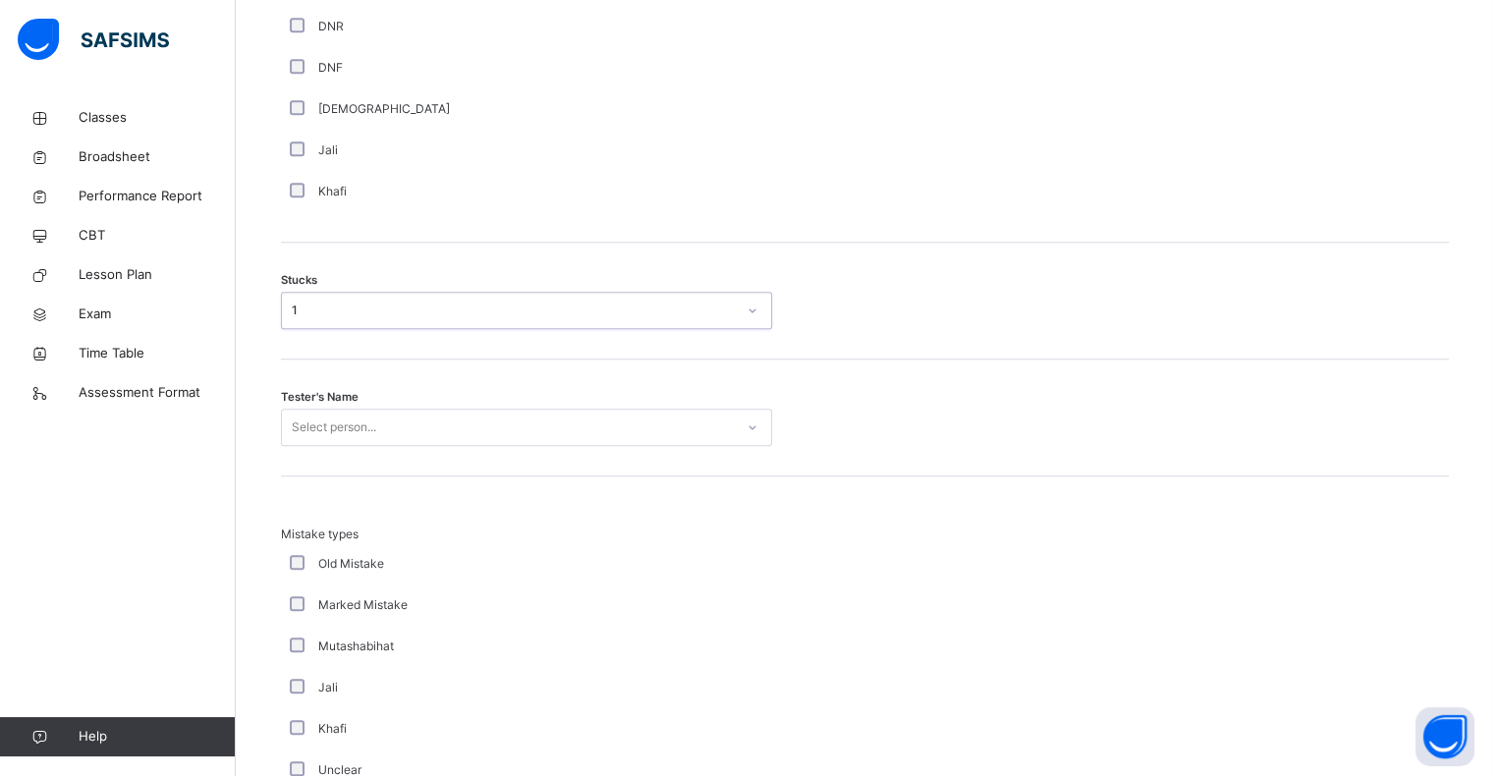
click at [318, 437] on div "Select person..." at bounding box center [334, 426] width 84 height 37
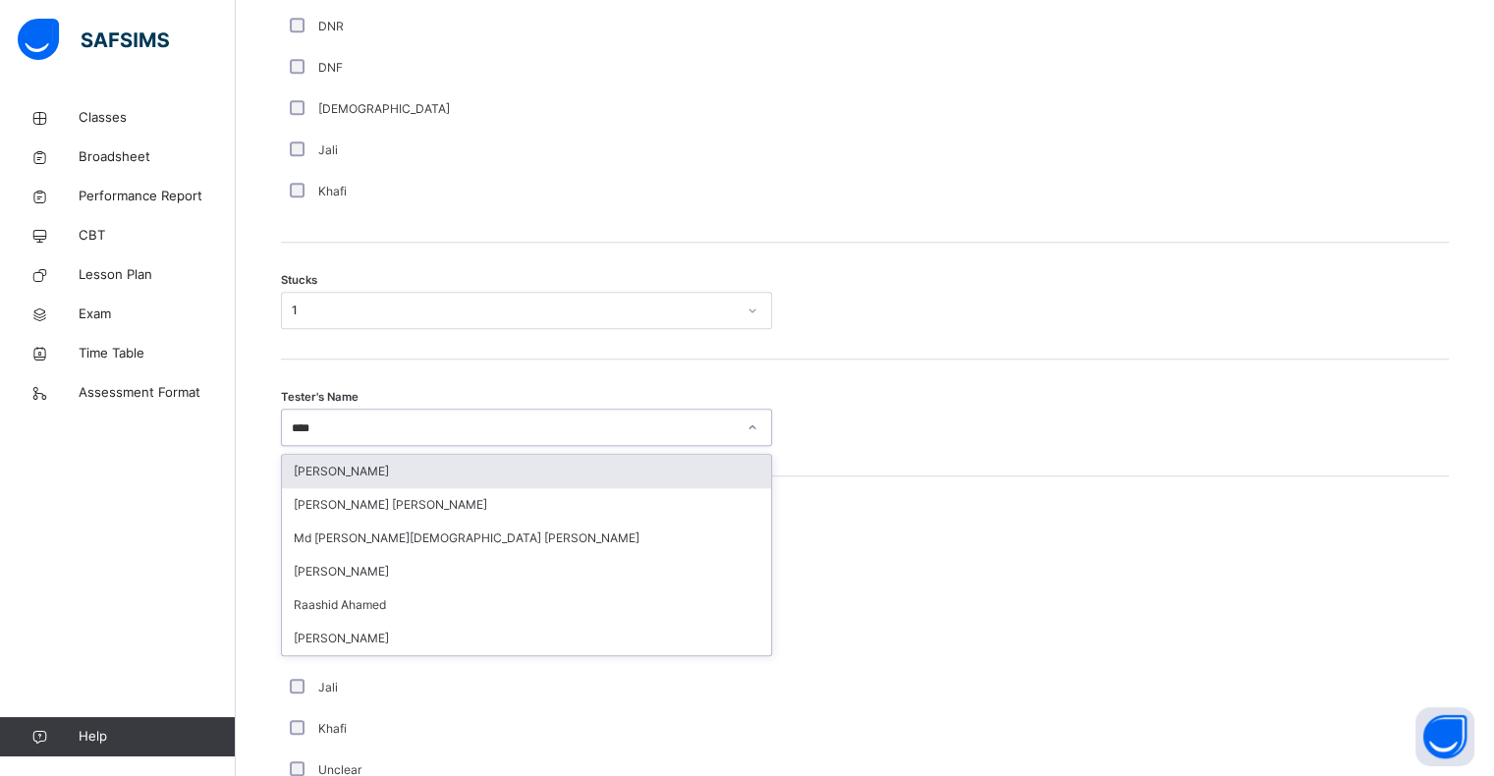
type input "*****"
click at [312, 468] on div "[PERSON_NAME] [PERSON_NAME]" at bounding box center [526, 471] width 489 height 33
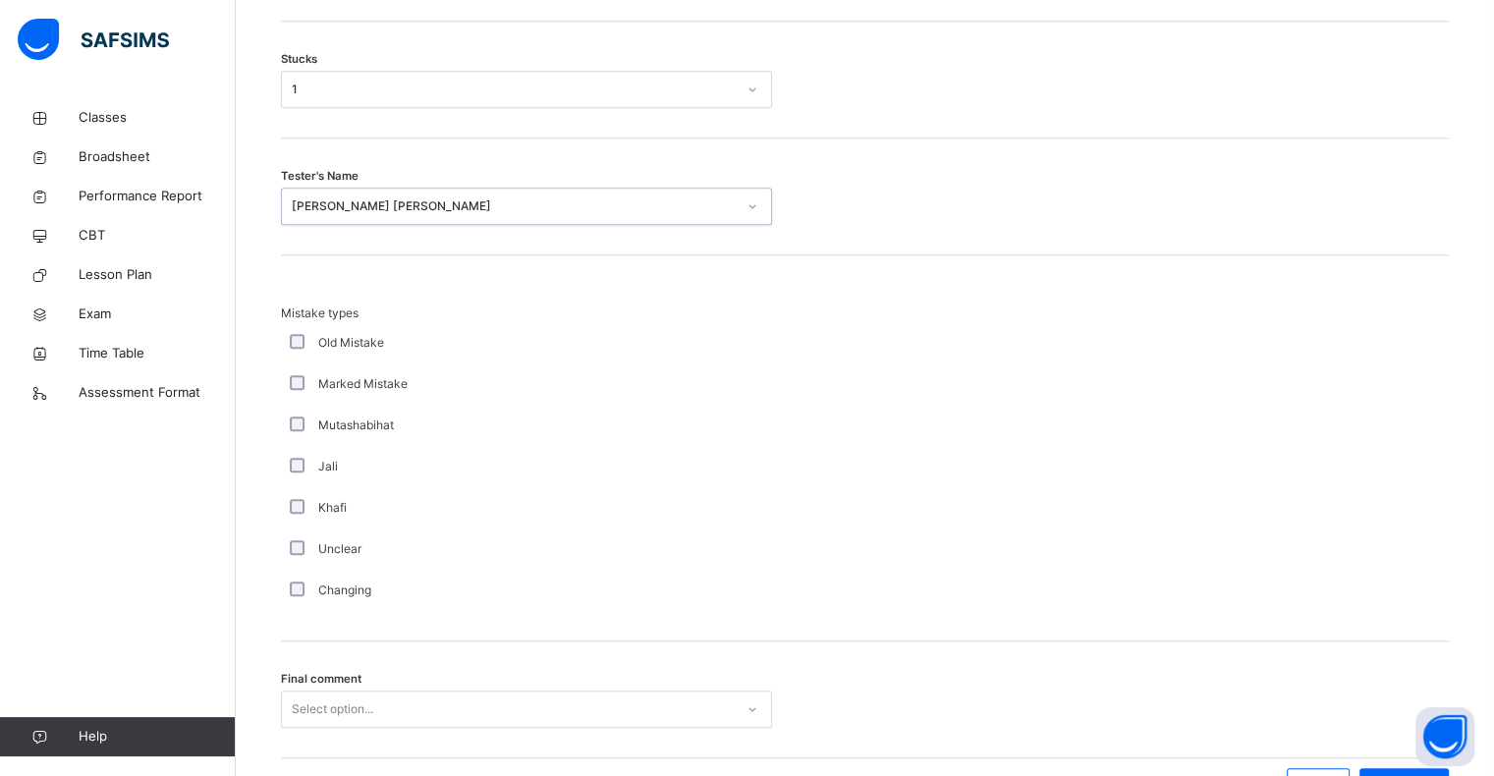
scroll to position [1832, 0]
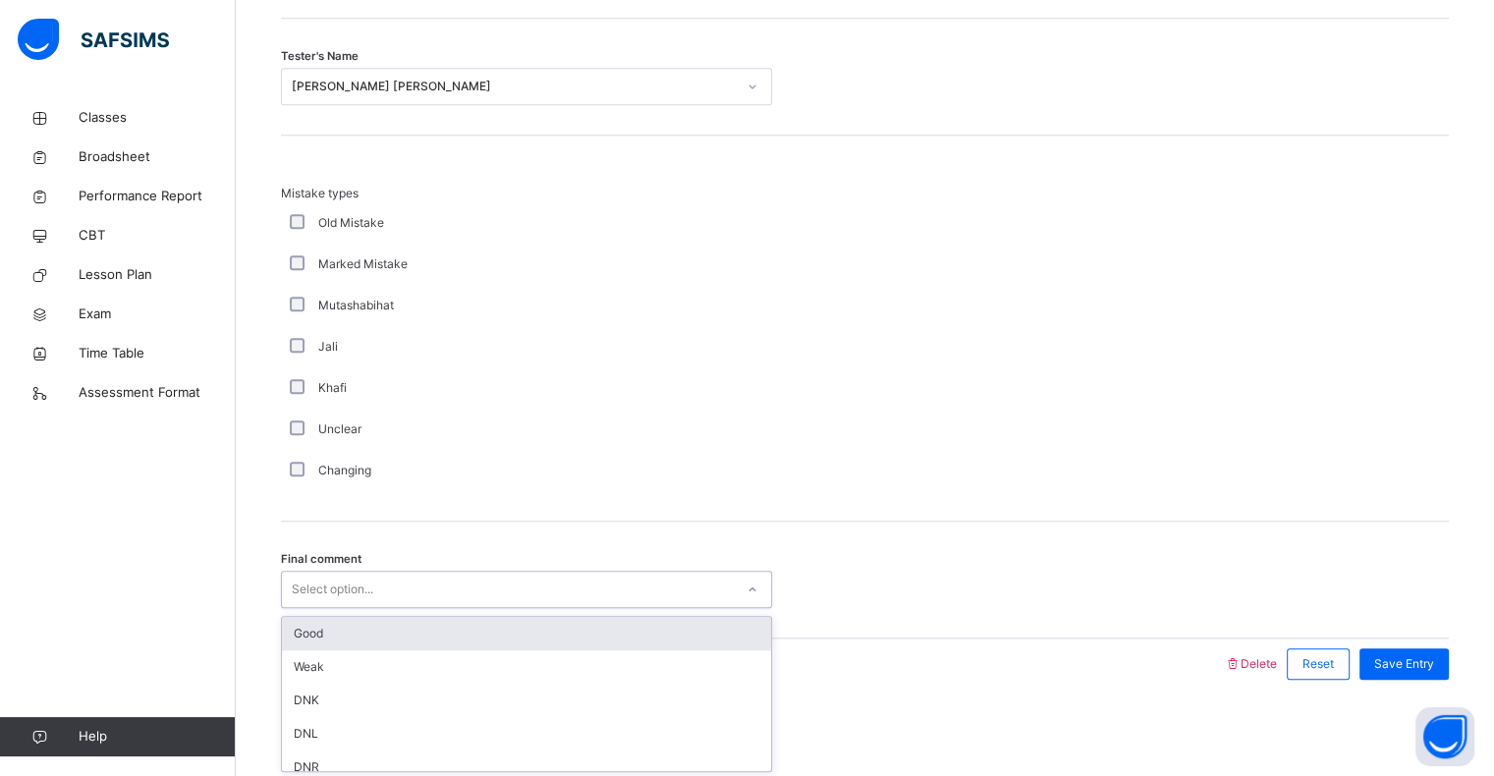
click at [297, 625] on div "Good" at bounding box center [526, 633] width 489 height 33
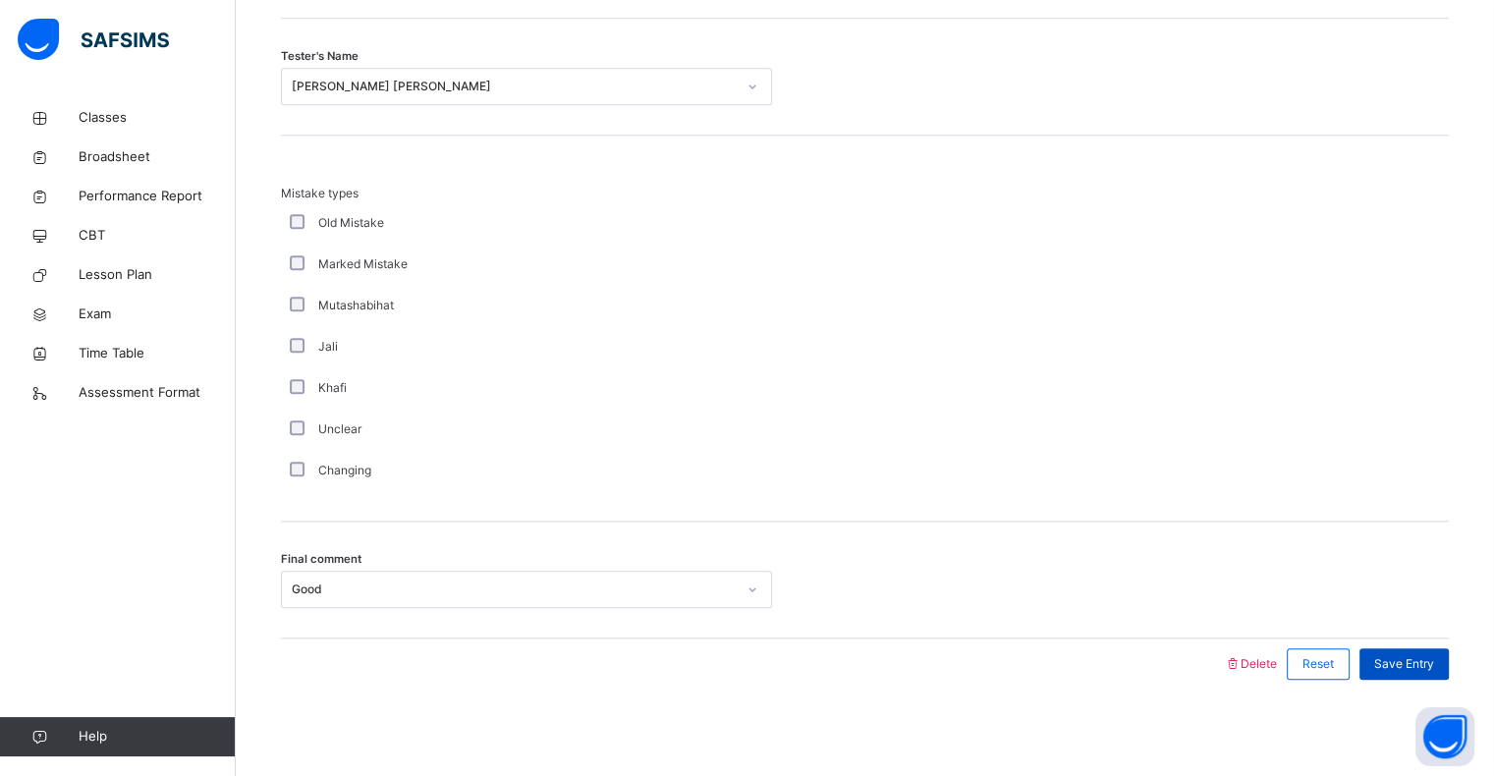
click at [1415, 668] on span "Save Entry" at bounding box center [1404, 664] width 60 height 18
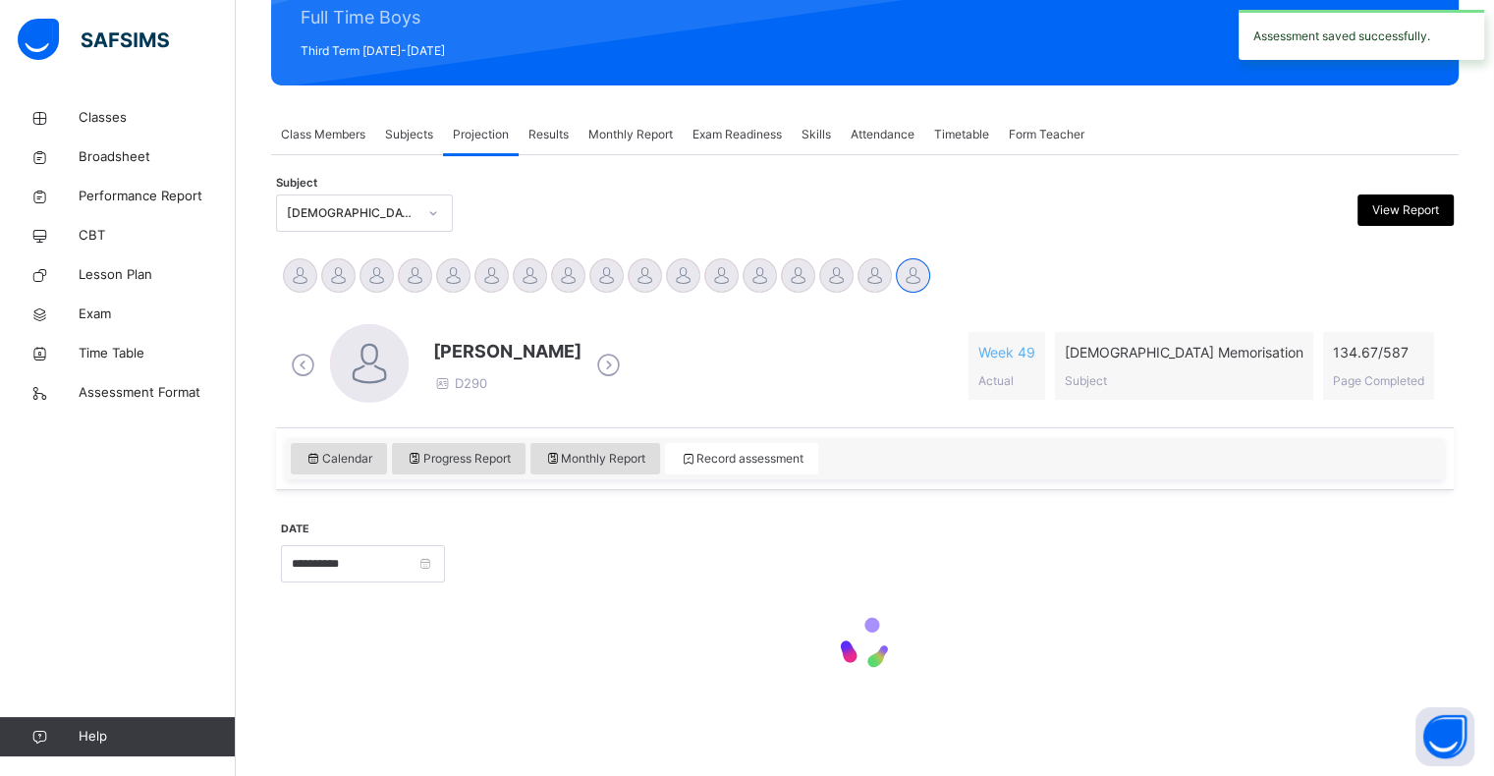
scroll to position [253, 0]
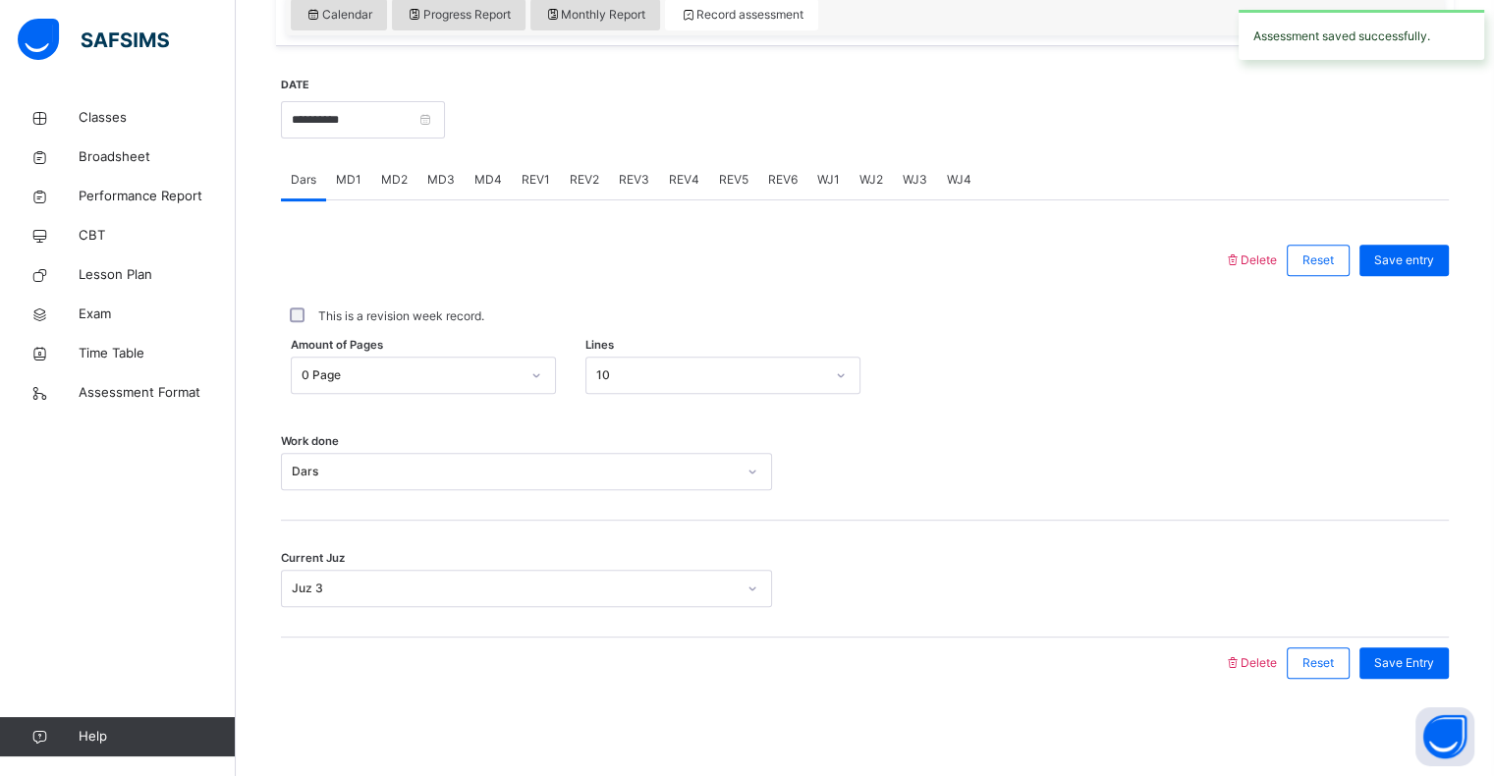
click at [470, 165] on div "MD4" at bounding box center [487, 179] width 47 height 39
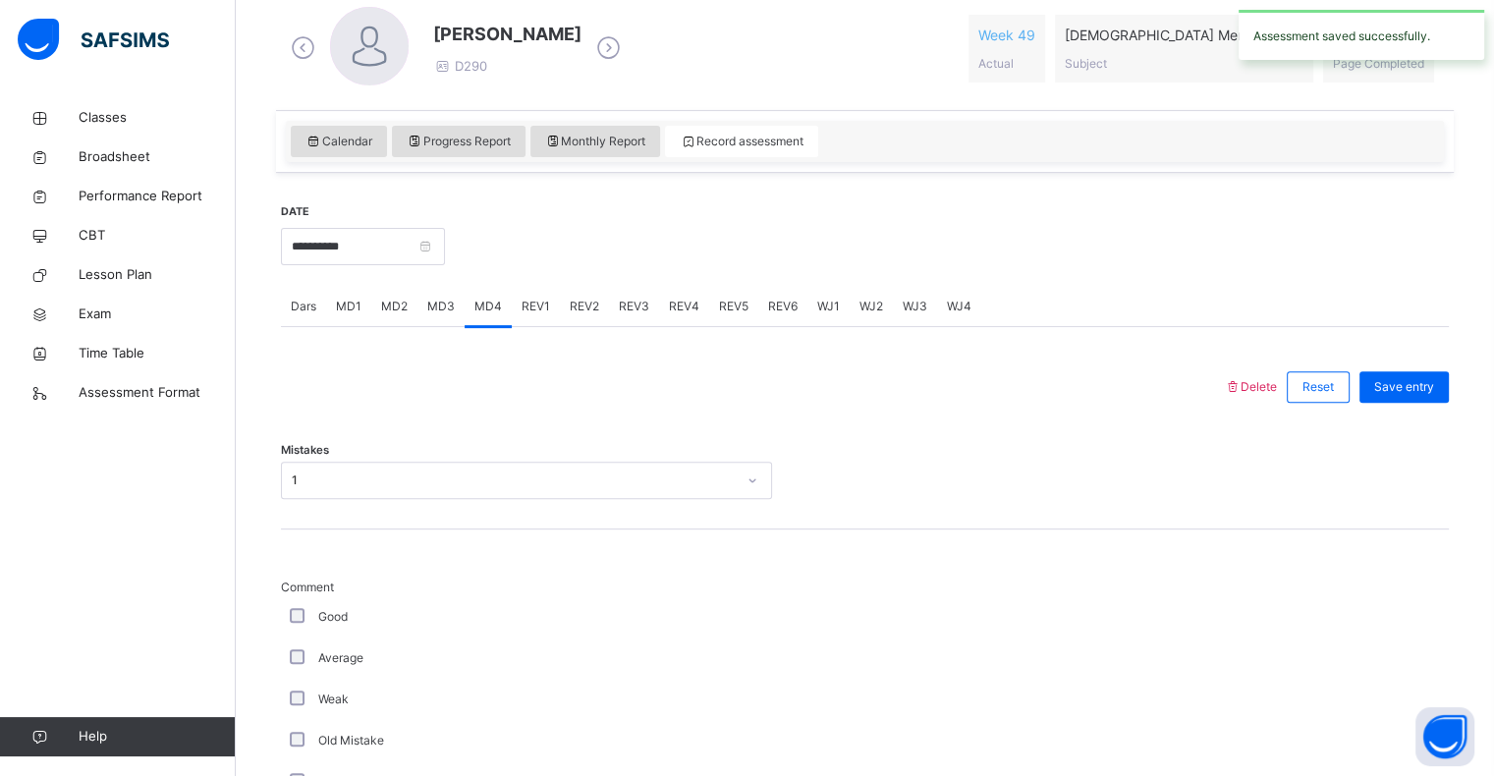
scroll to position [568, 0]
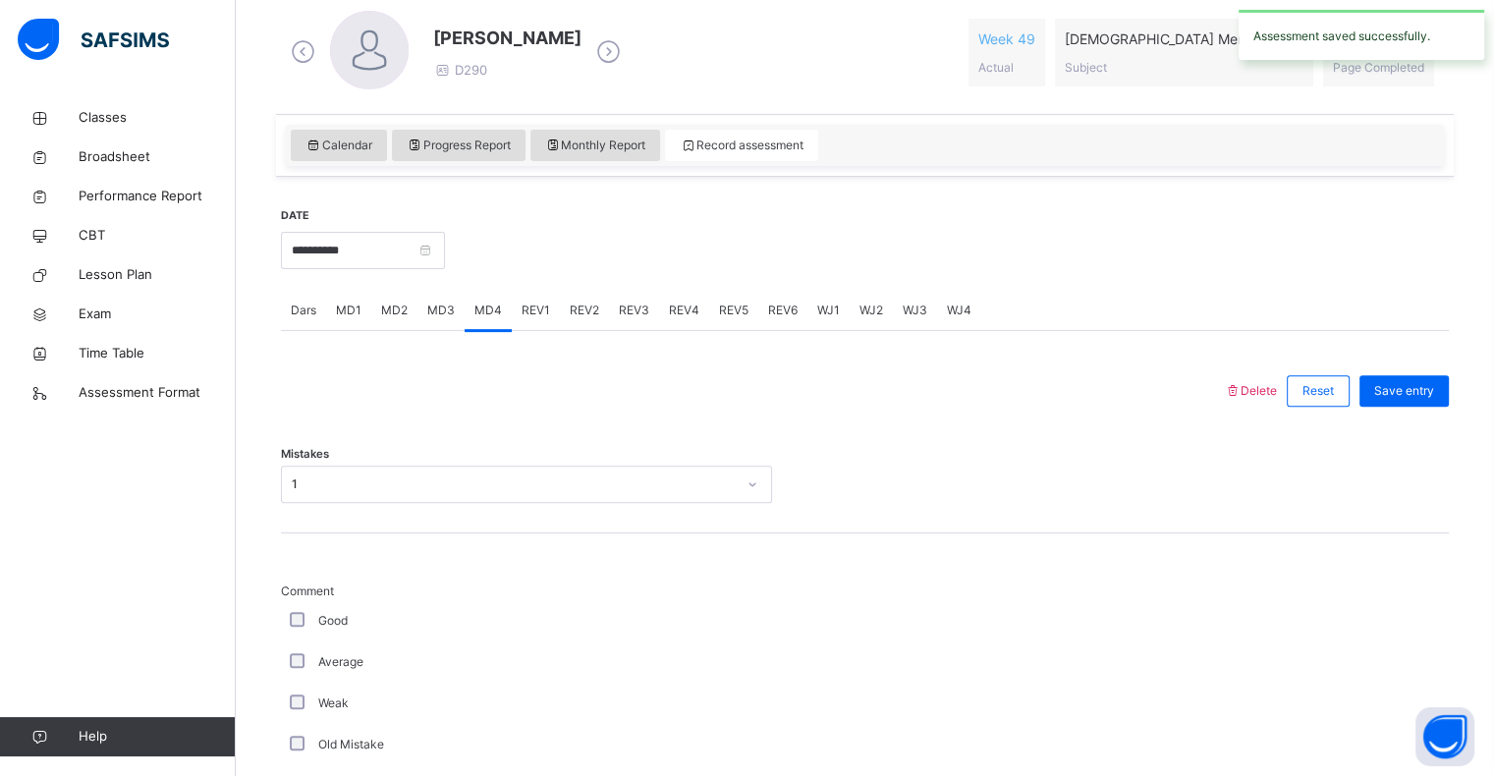
click at [346, 302] on span "MD1" at bounding box center [349, 310] width 26 height 18
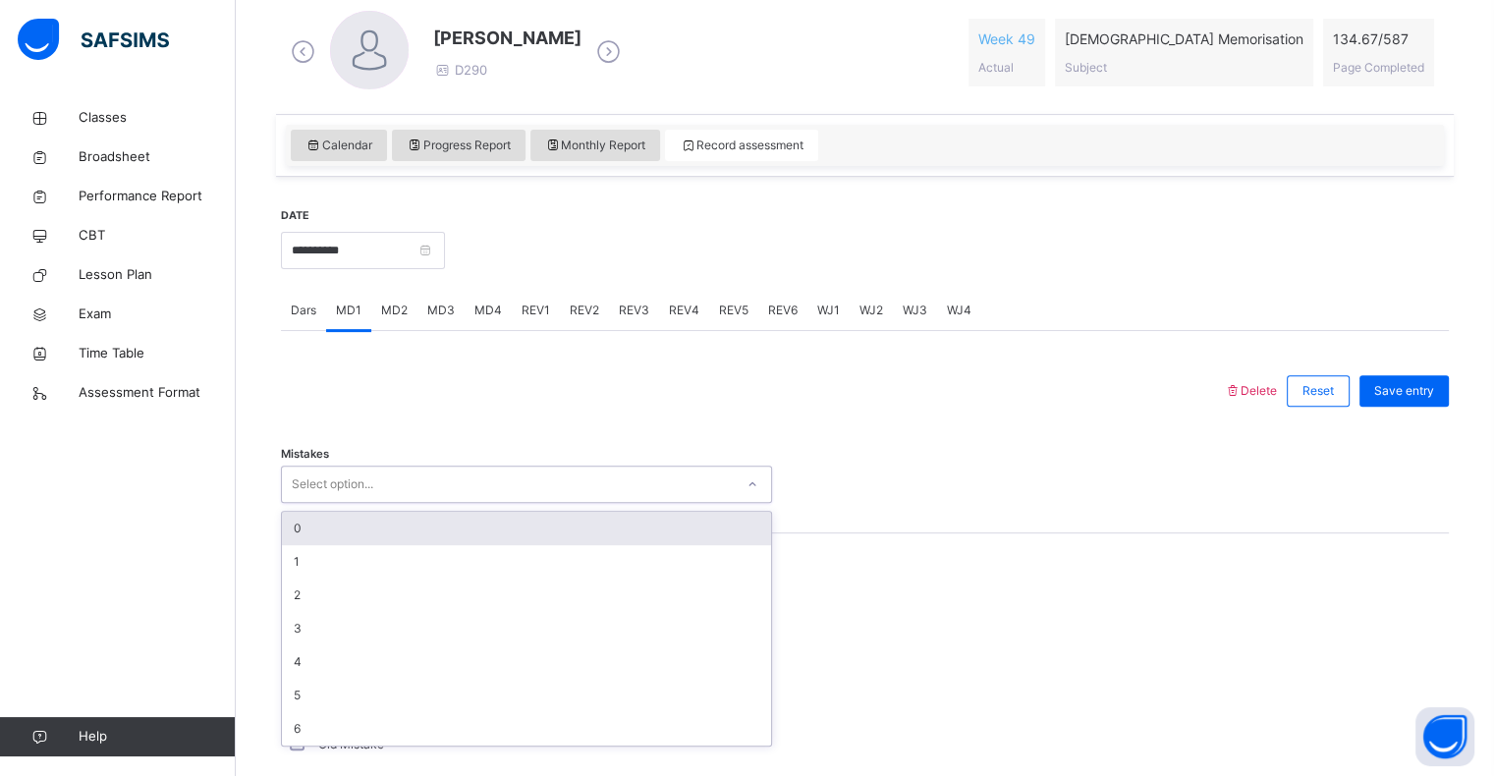
click at [290, 542] on div "0" at bounding box center [526, 528] width 489 height 33
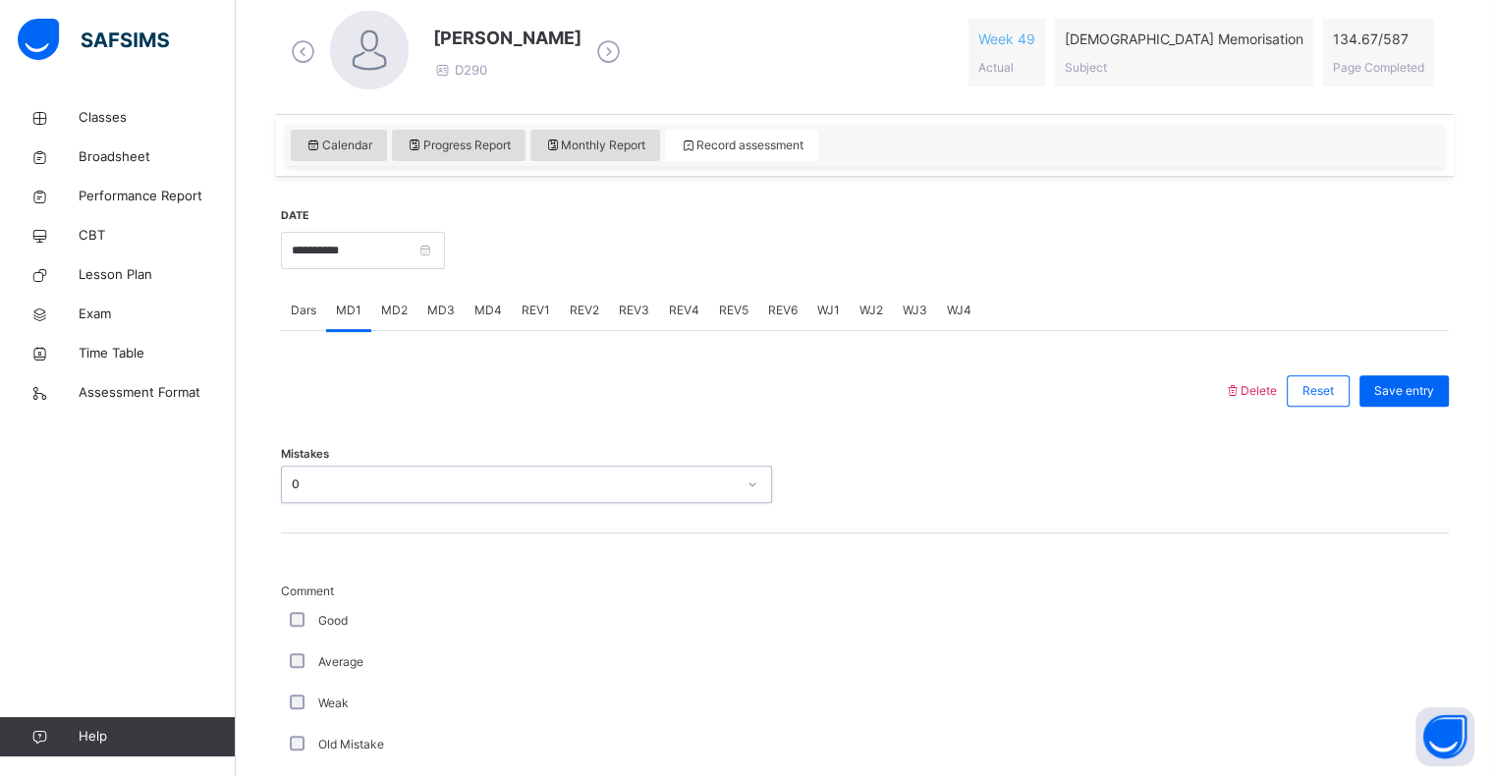
click at [295, 596] on span "Comment" at bounding box center [526, 591] width 491 height 18
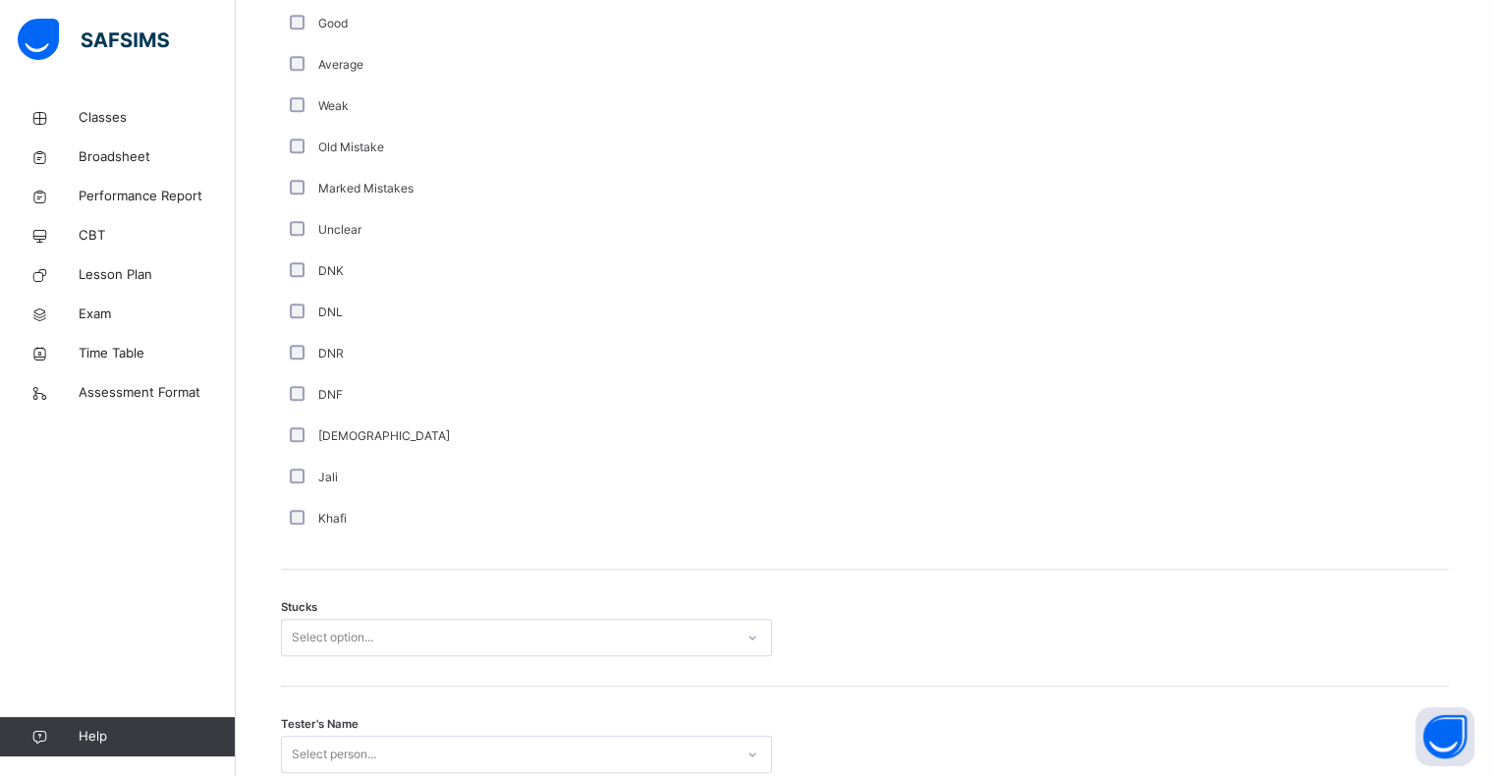
scroll to position [1277, 0]
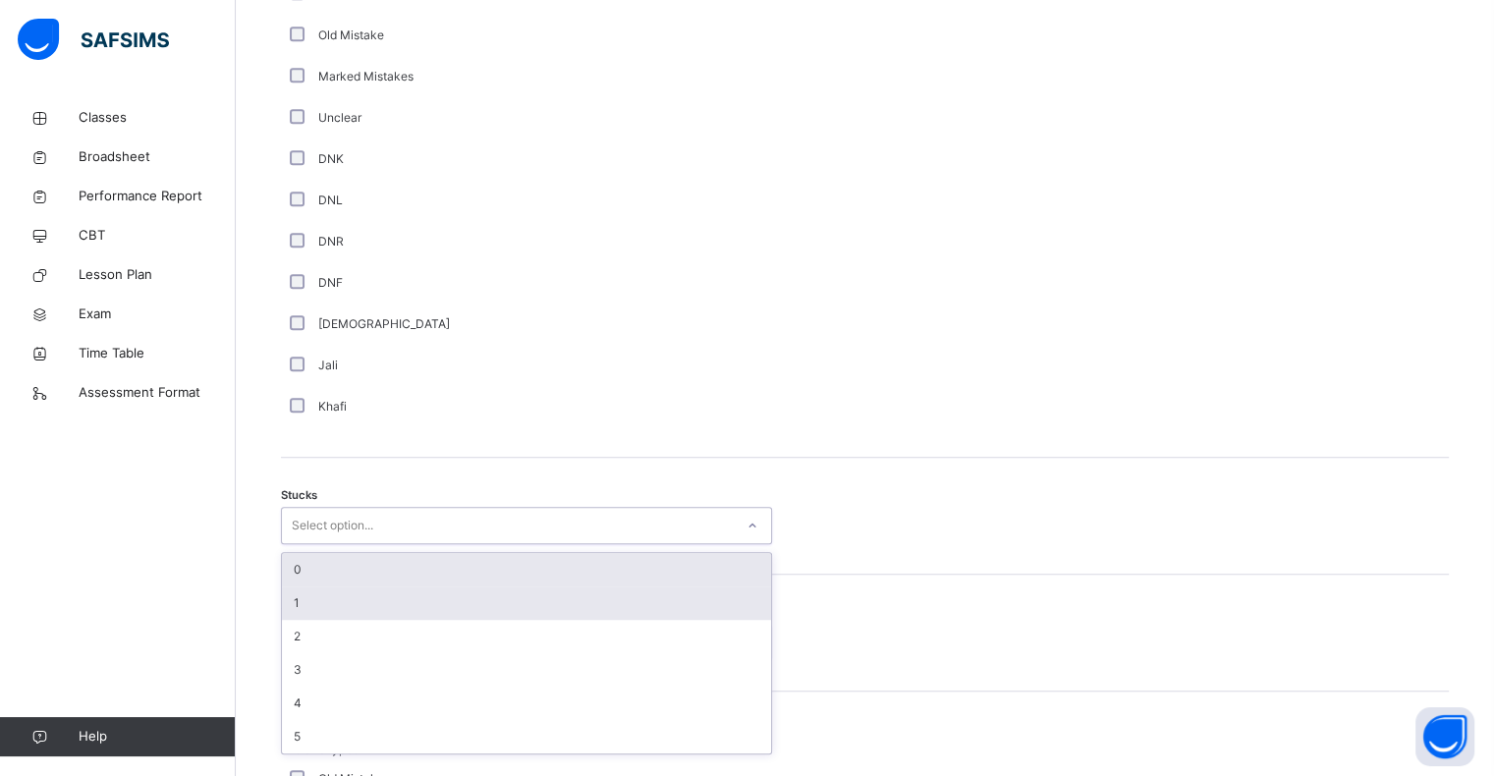
click at [304, 602] on div "1" at bounding box center [526, 602] width 489 height 33
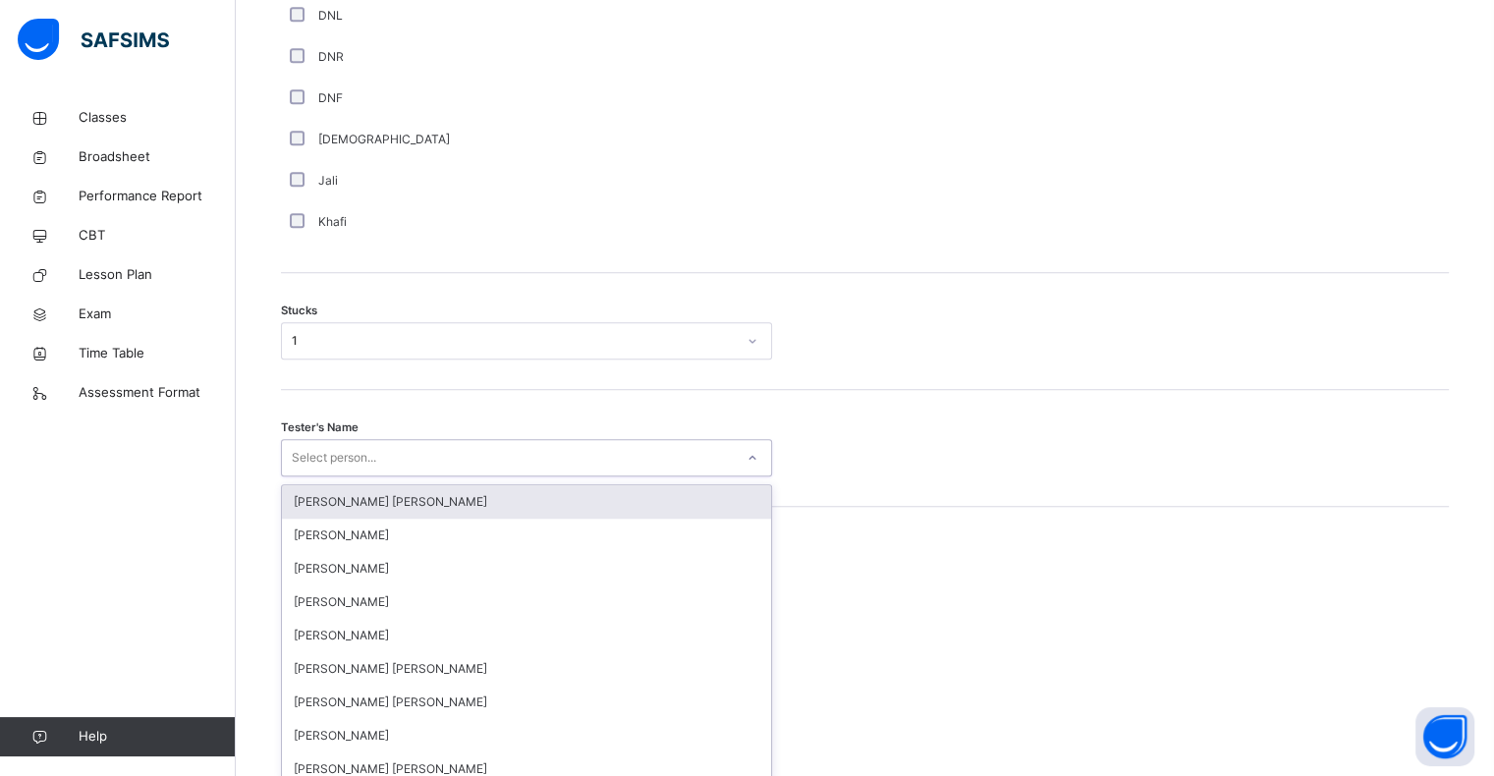
scroll to position [1473, 0]
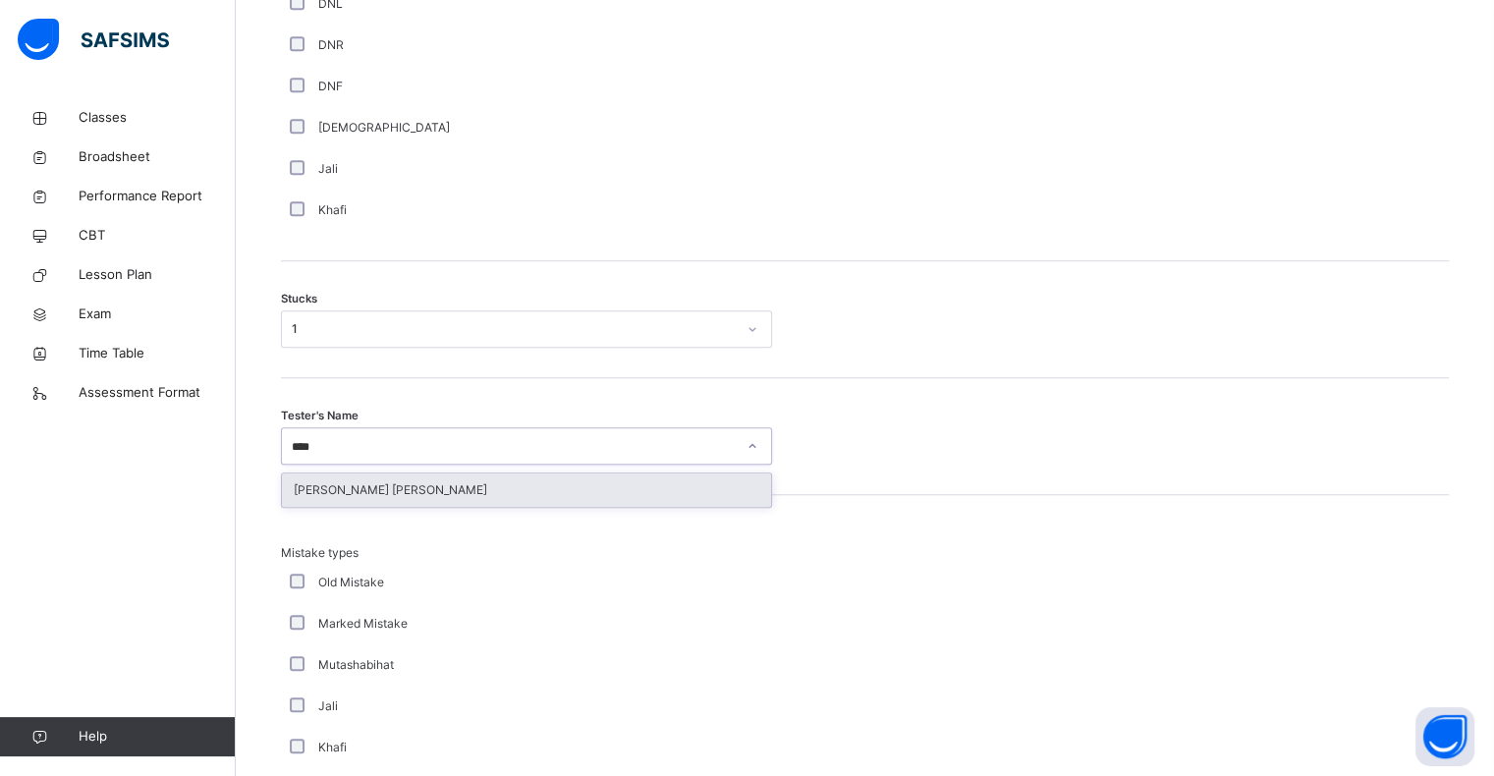
type input "*****"
click at [301, 503] on div "[PERSON_NAME] [PERSON_NAME]" at bounding box center [526, 489] width 489 height 33
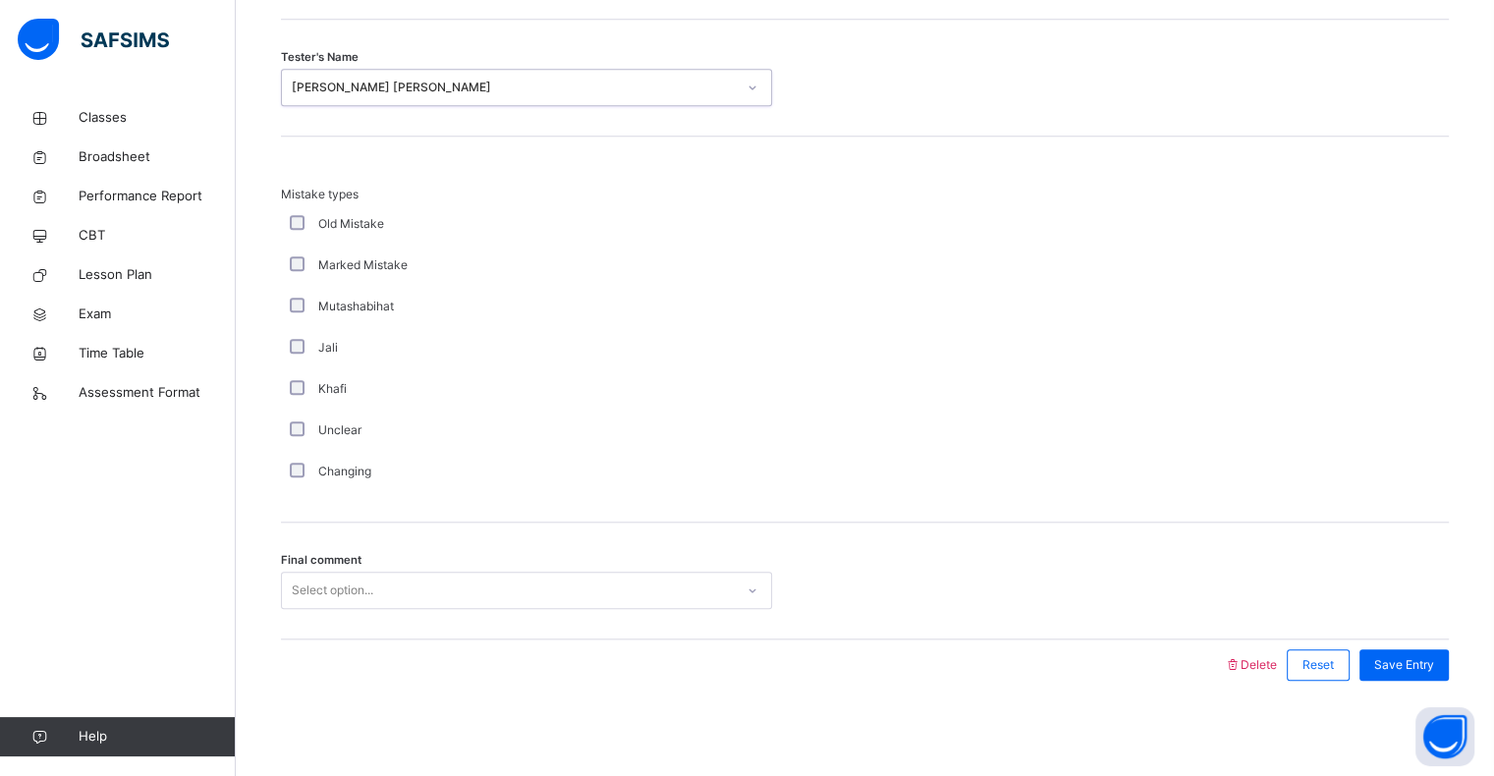
scroll to position [1832, 0]
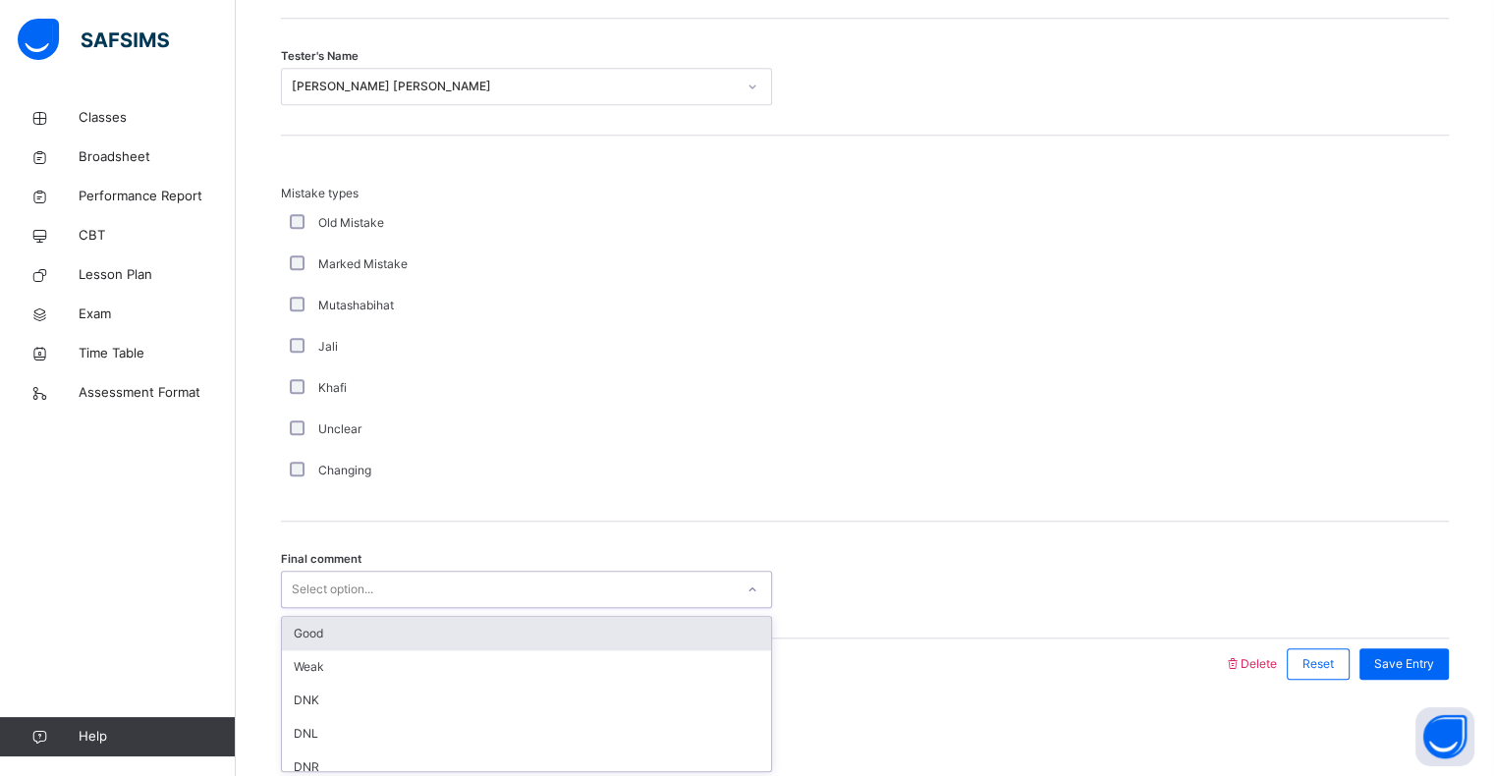
click at [303, 617] on div "Good" at bounding box center [526, 633] width 489 height 33
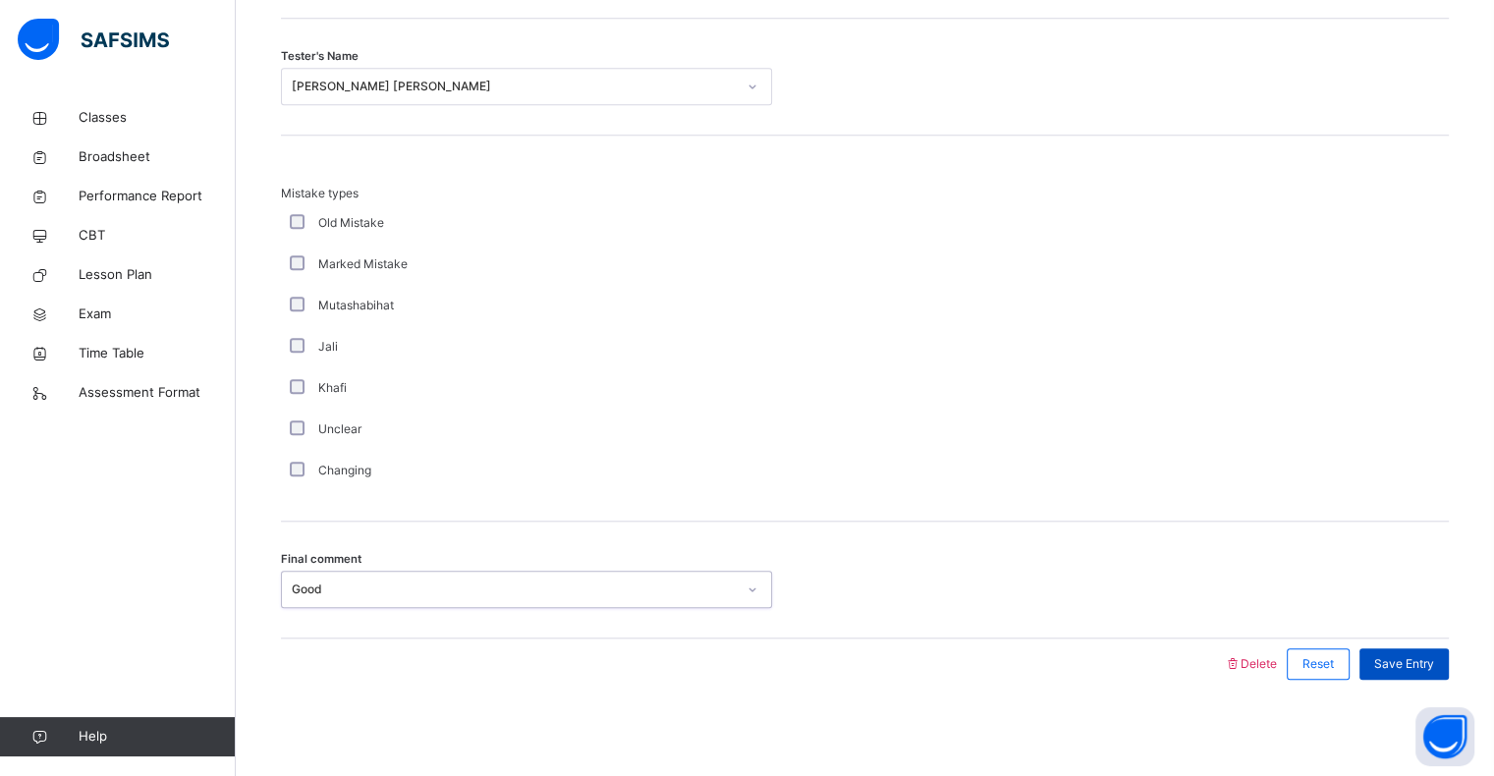
click at [1433, 658] on span "Save Entry" at bounding box center [1404, 664] width 60 height 18
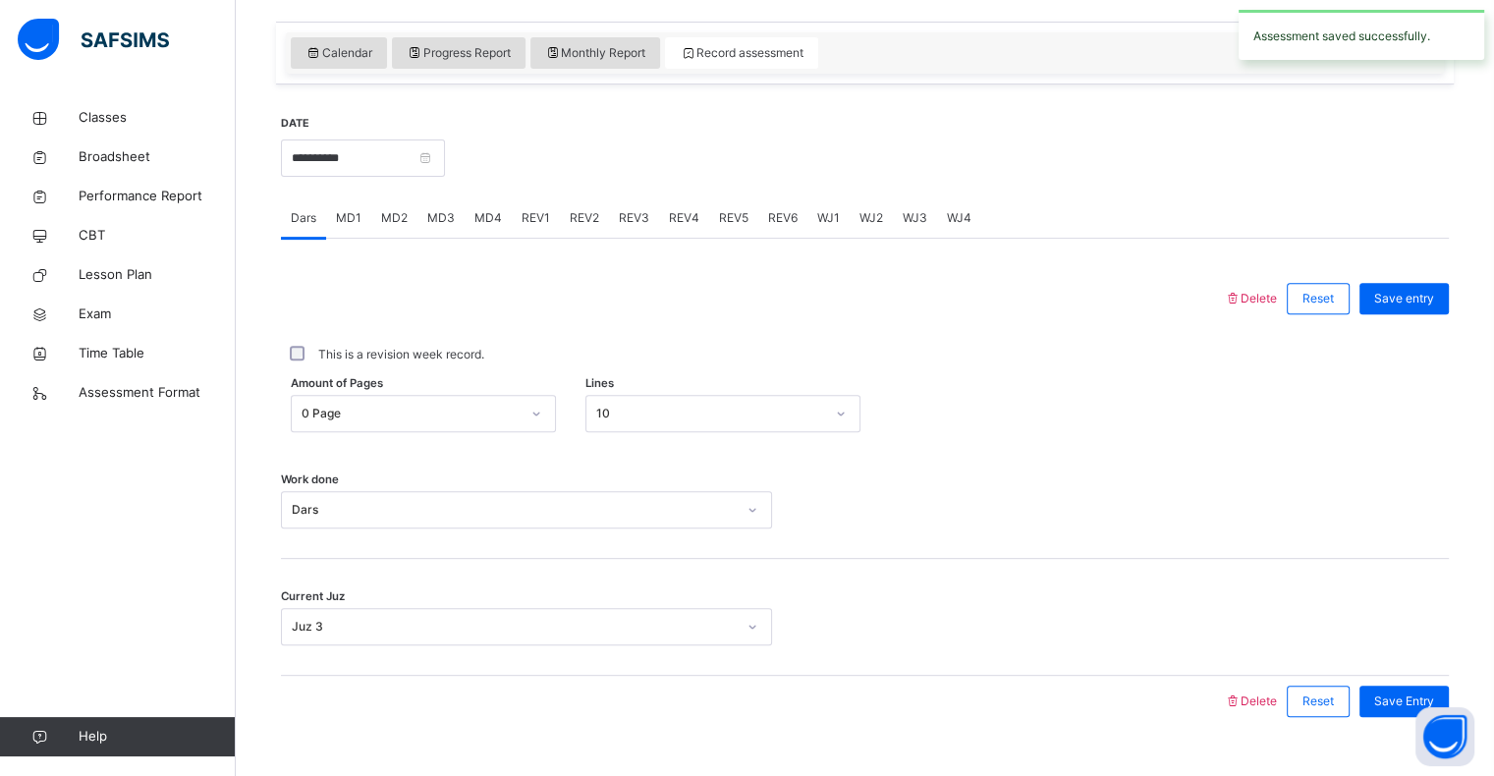
scroll to position [660, 0]
click at [524, 217] on span "REV1" at bounding box center [535, 218] width 28 height 18
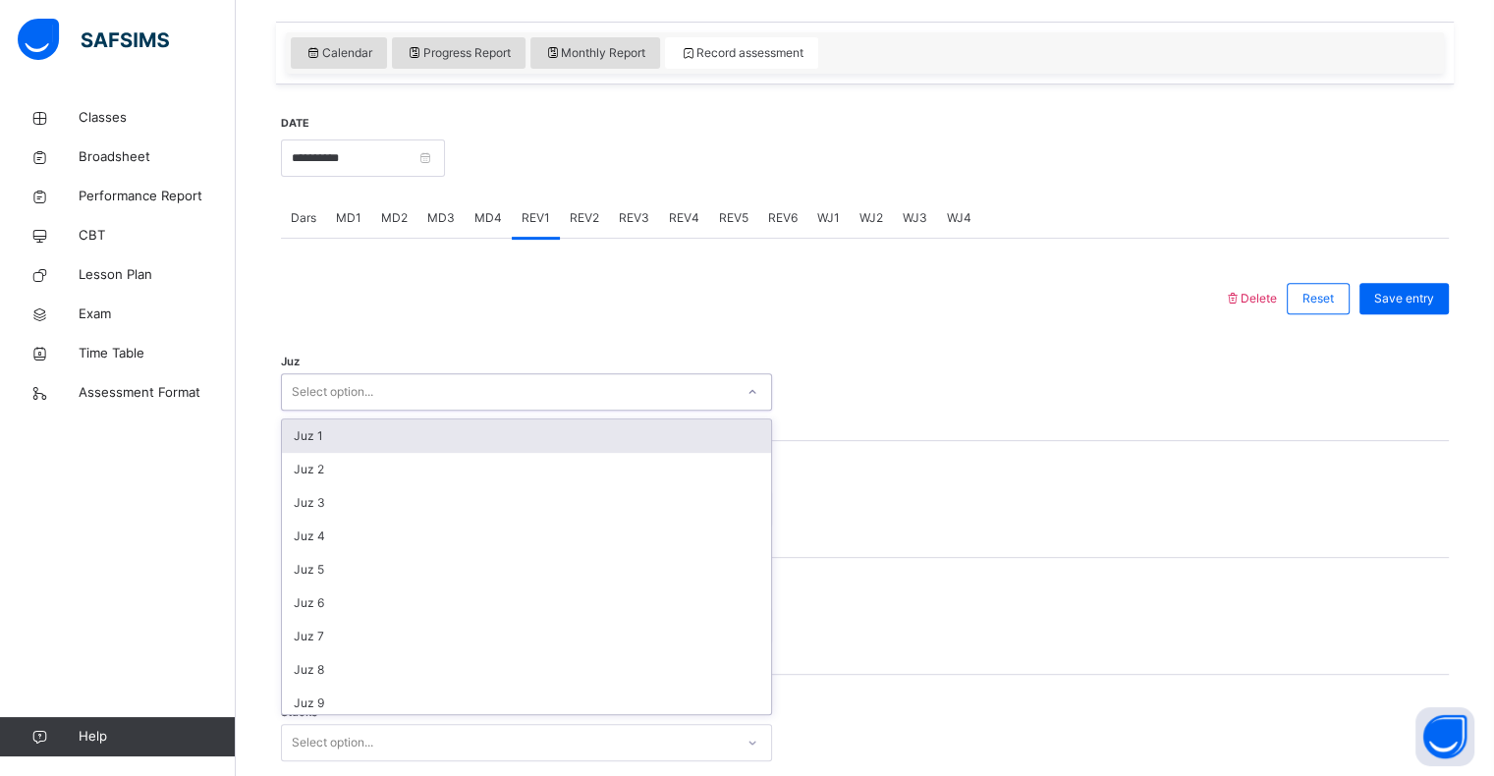
click at [358, 401] on div "Select option..." at bounding box center [333, 391] width 82 height 37
click at [312, 424] on div "Juz 1" at bounding box center [526, 435] width 489 height 33
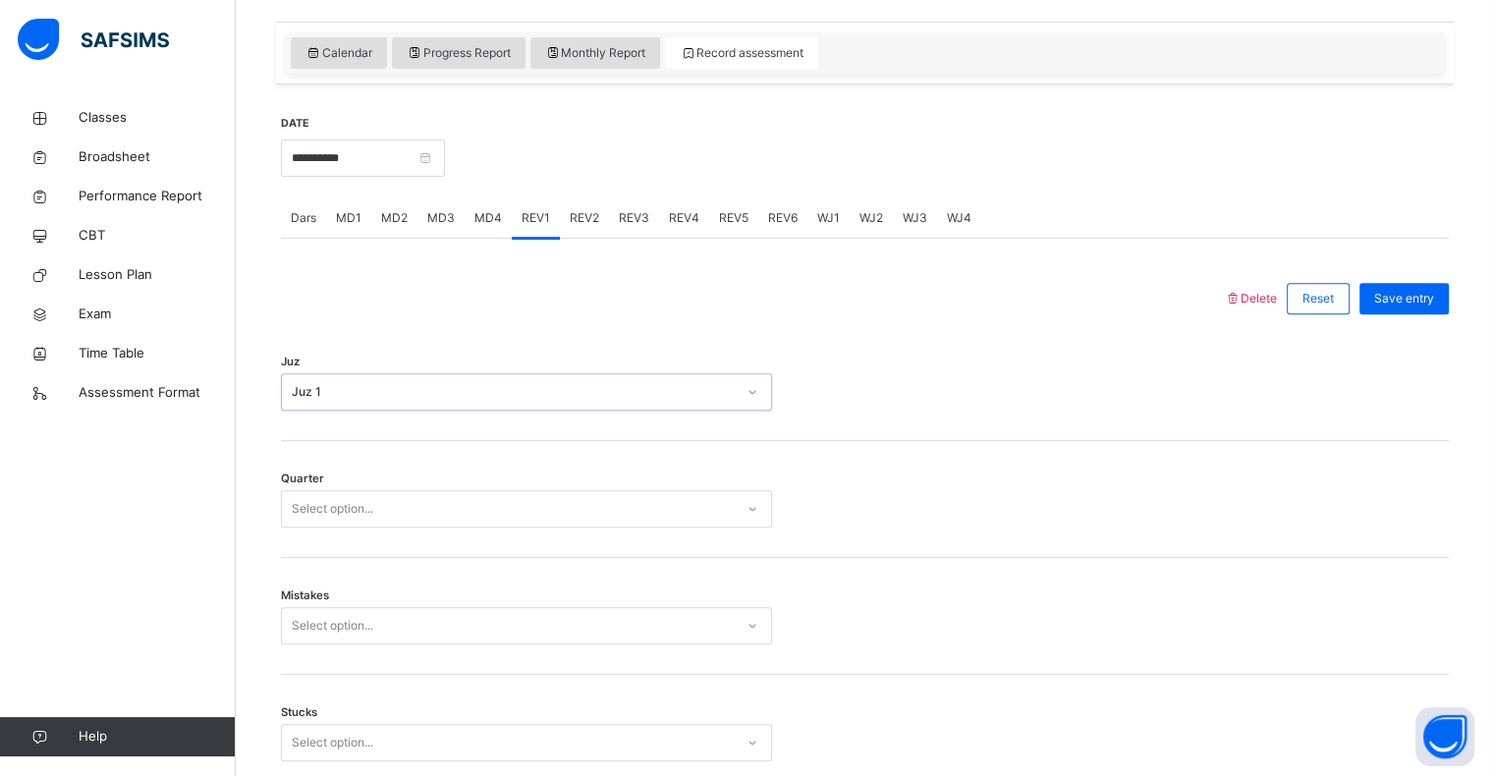
click at [318, 516] on div "Select option..." at bounding box center [333, 508] width 82 height 37
click at [316, 630] on div "3" at bounding box center [526, 619] width 489 height 33
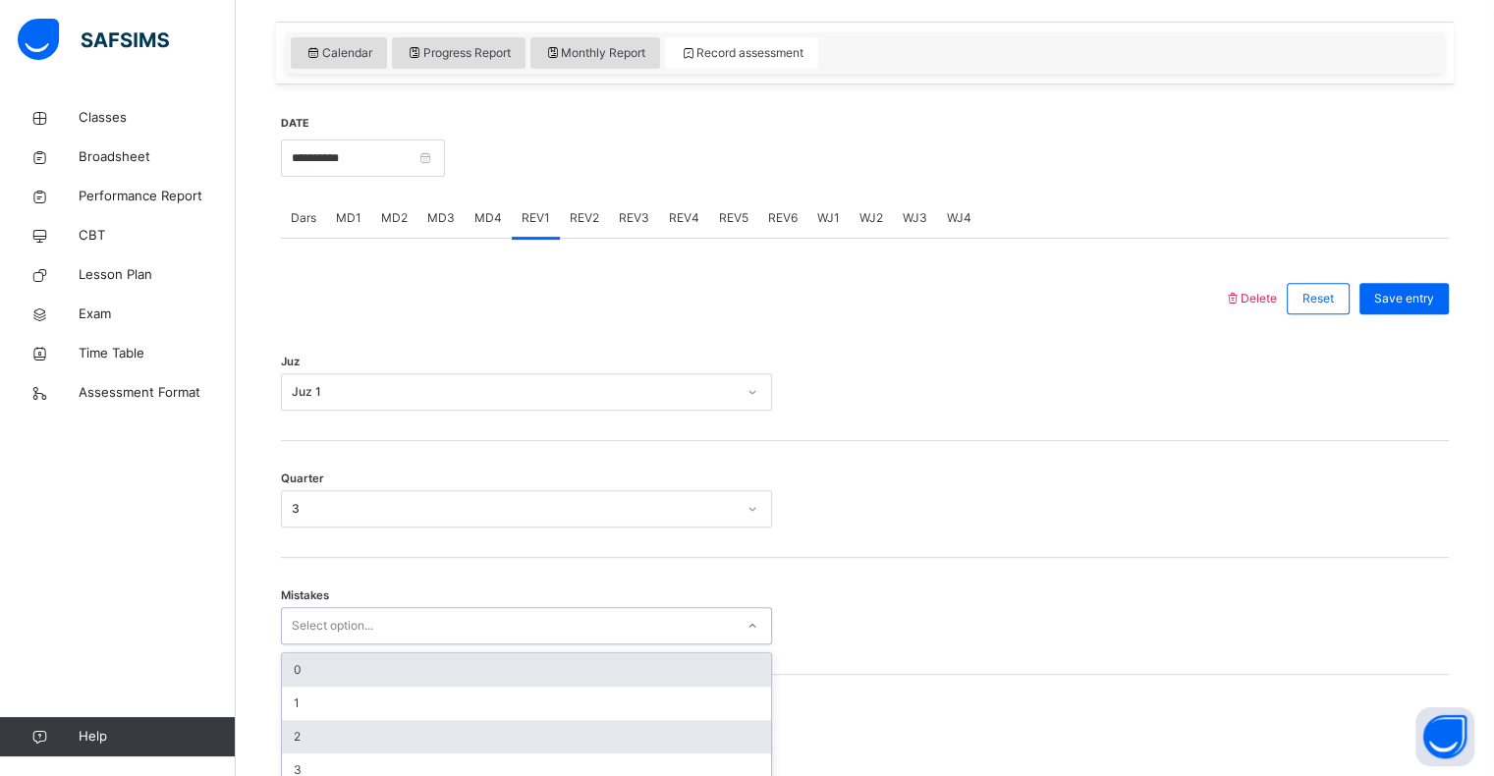
click at [324, 631] on div "option 0 focused, 1 of 7. 7 results available. Use Up and Down to choose option…" at bounding box center [526, 625] width 491 height 37
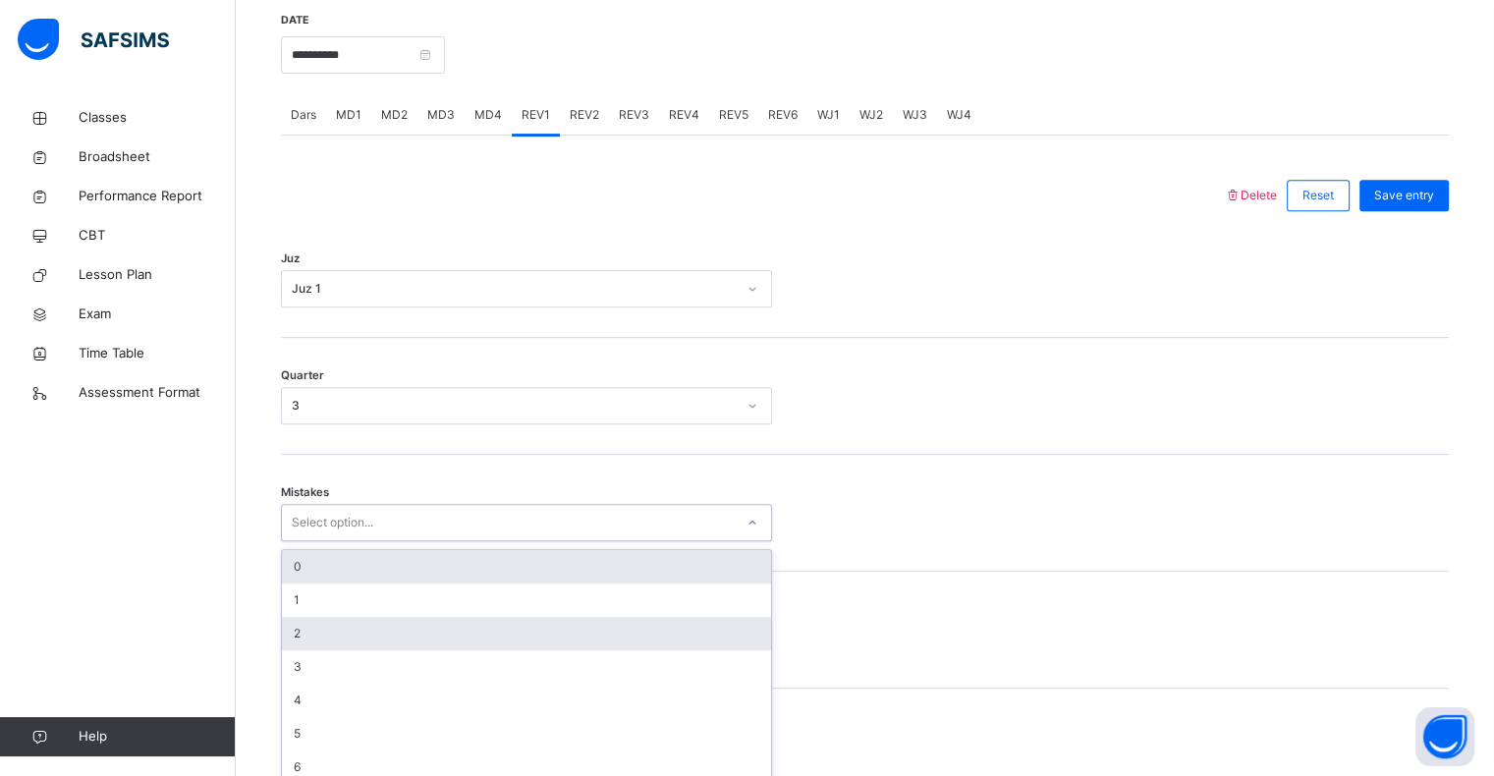
scroll to position [778, 0]
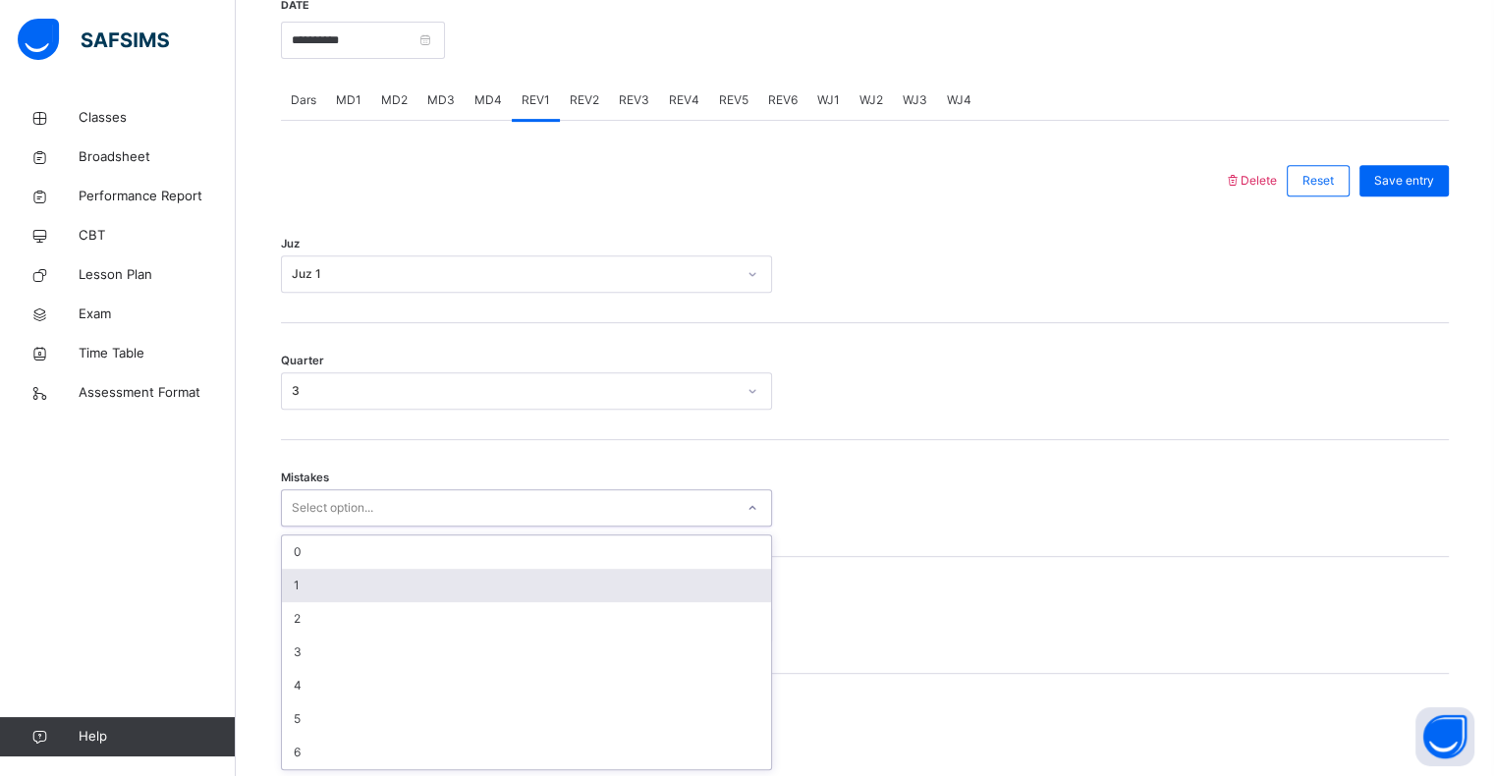
click at [320, 589] on div "1" at bounding box center [526, 585] width 489 height 33
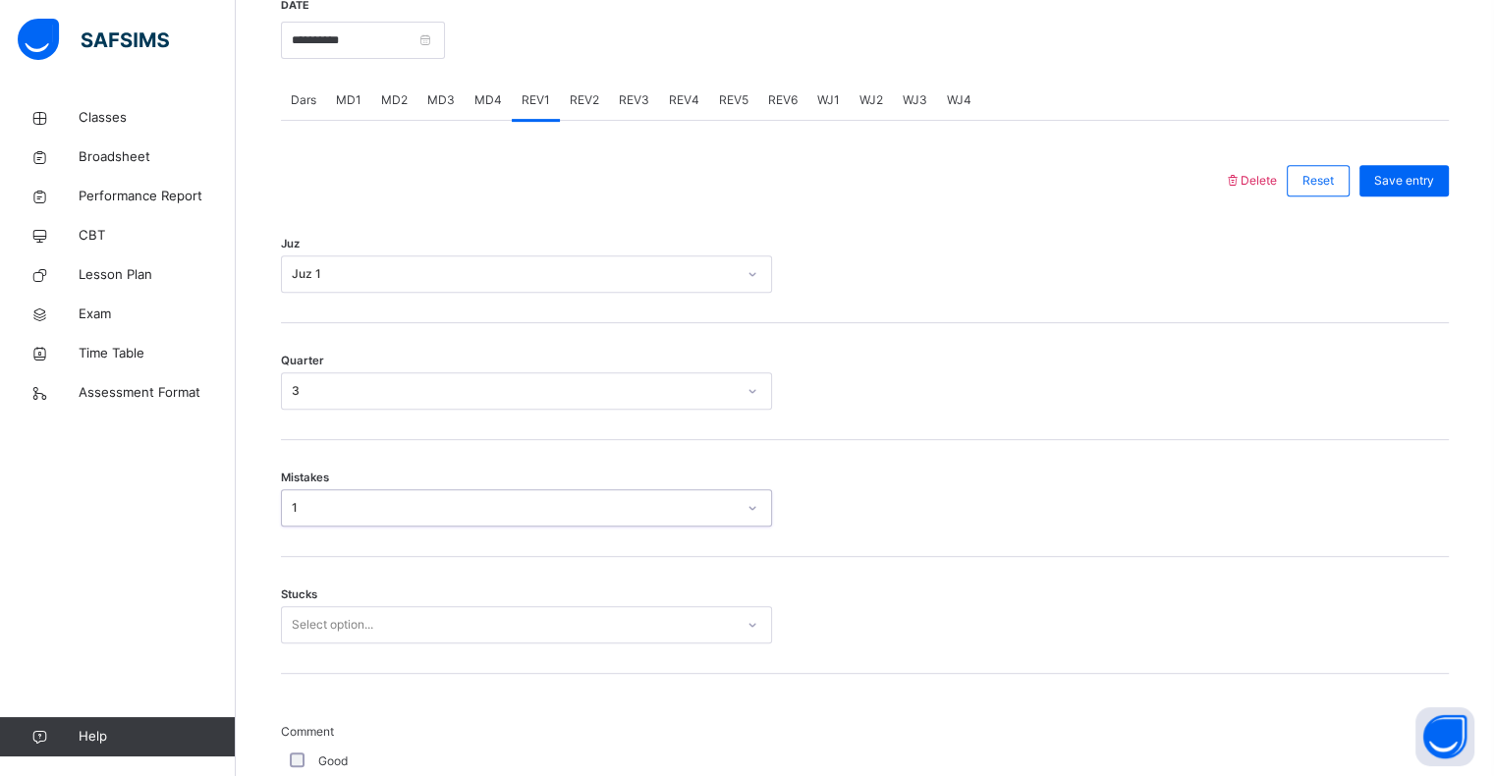
click at [329, 643] on div "Stucks Select option..." at bounding box center [865, 615] width 1168 height 117
click at [329, 628] on div "Select option..." at bounding box center [526, 624] width 491 height 37
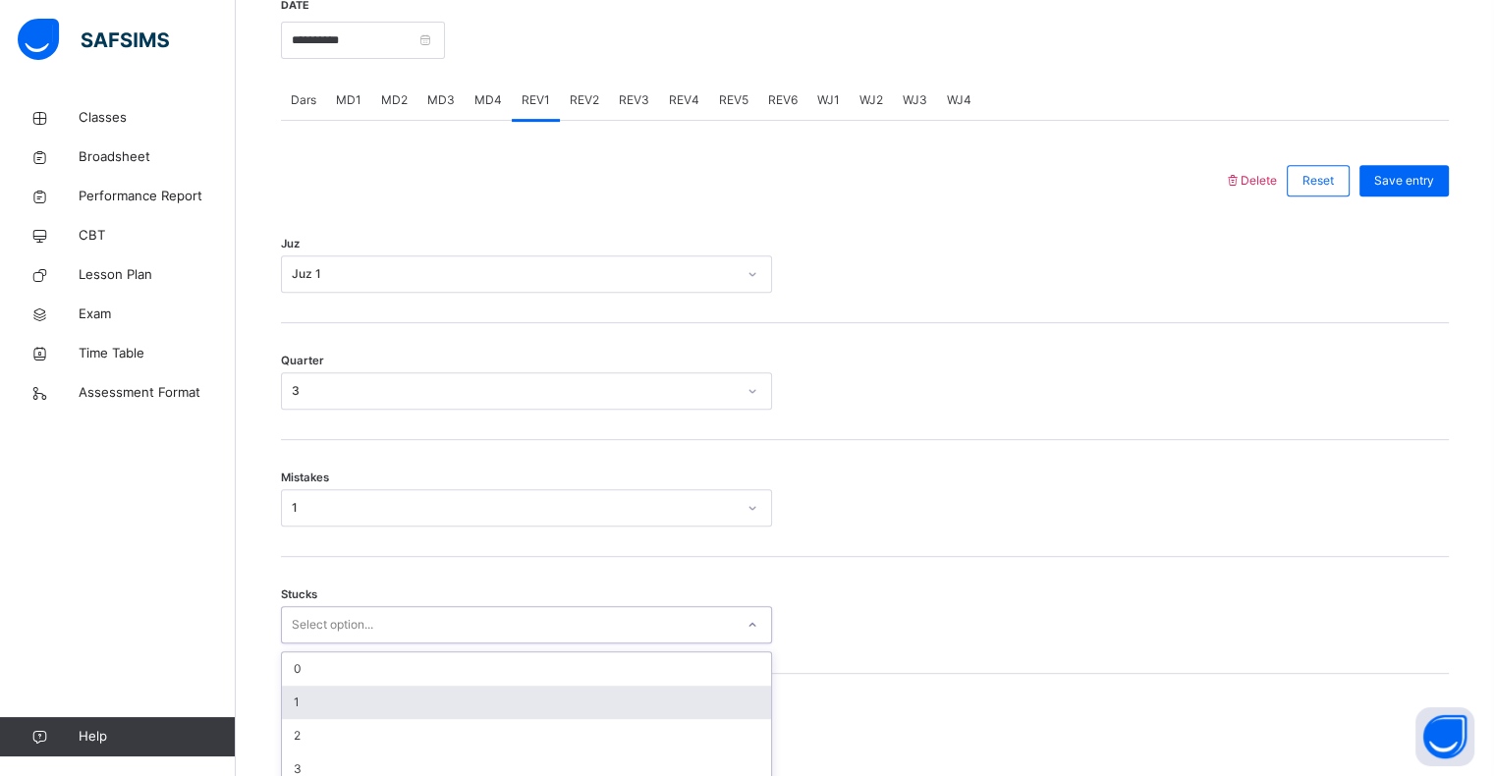
scroll to position [861, 0]
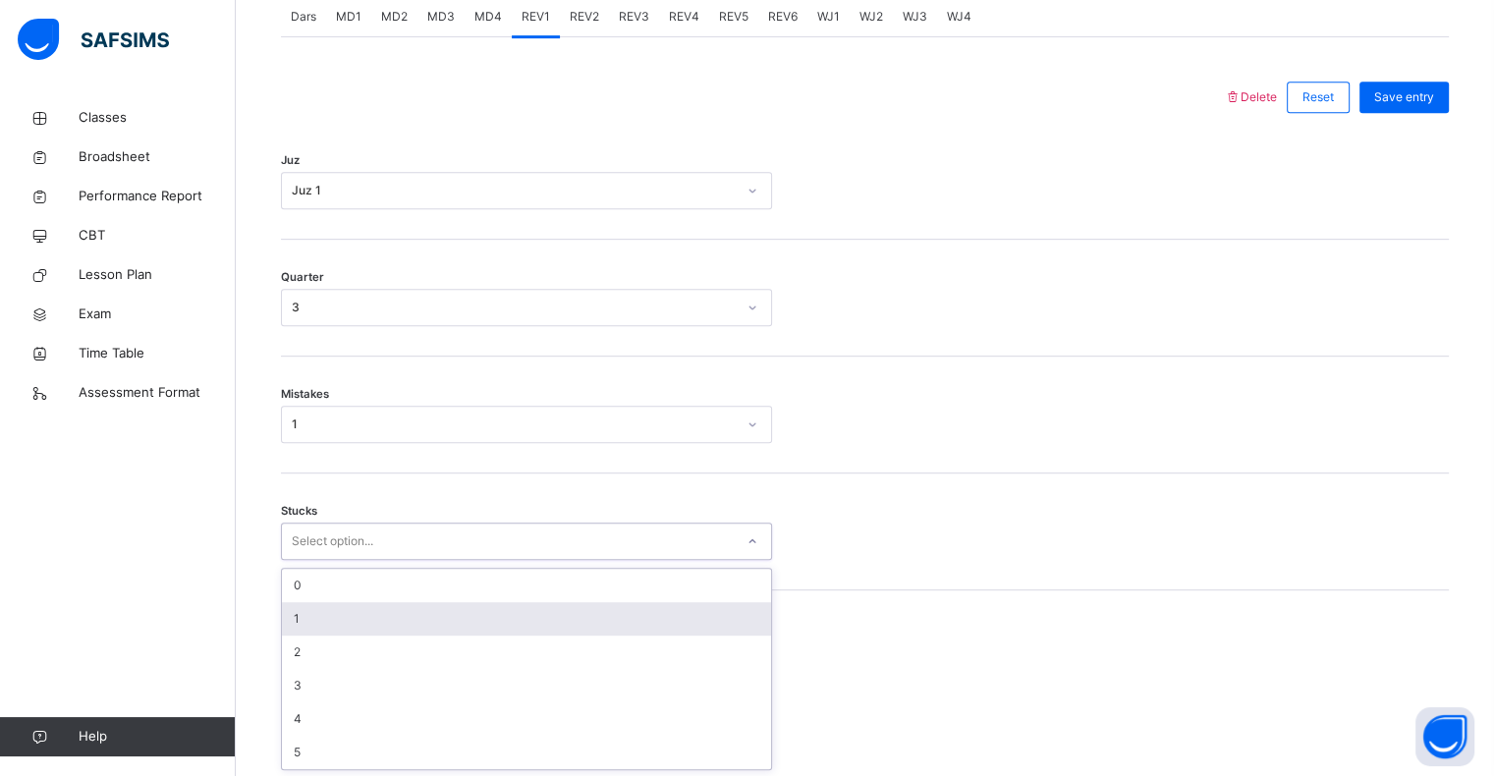
click at [333, 618] on div "1" at bounding box center [526, 618] width 489 height 33
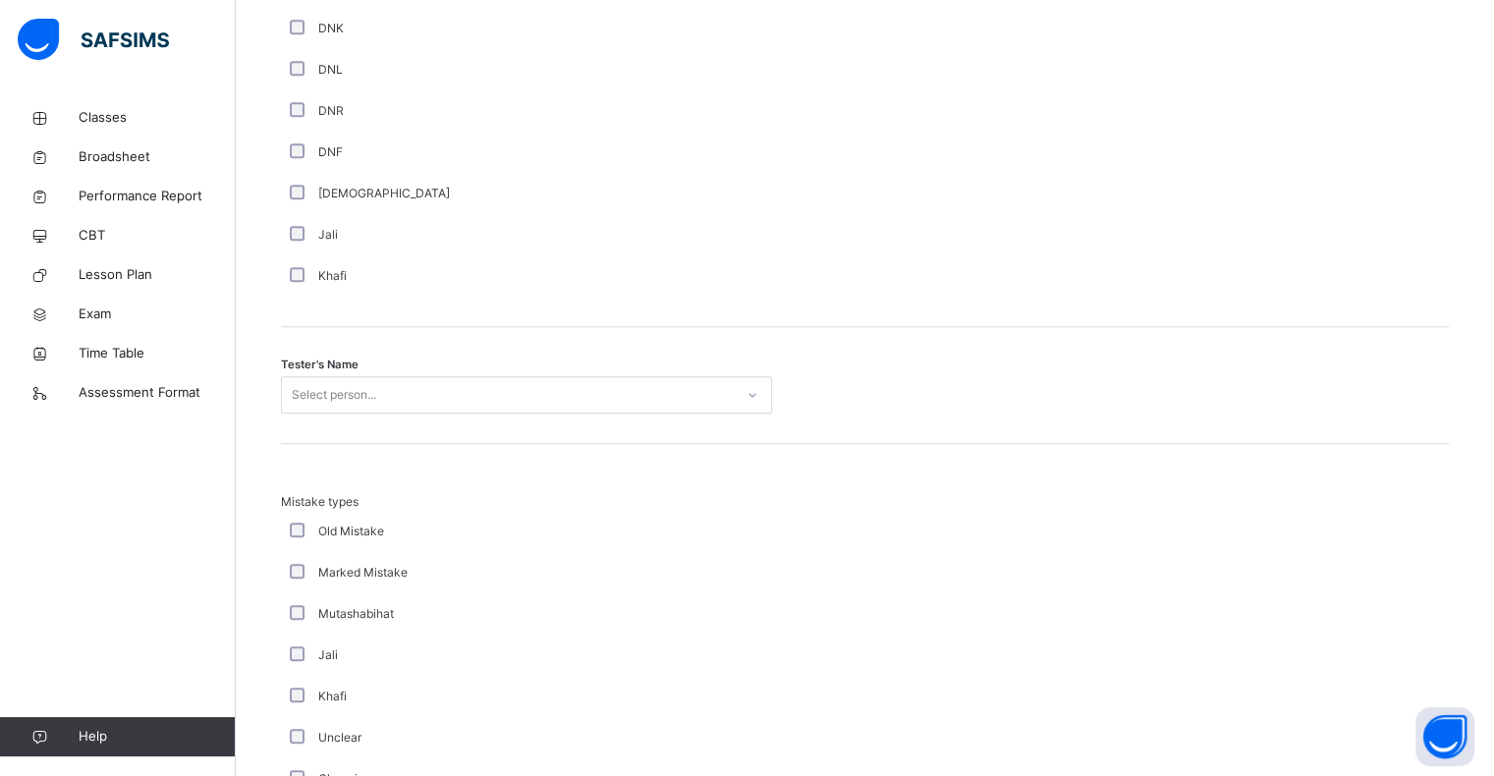
scroll to position [1757, 0]
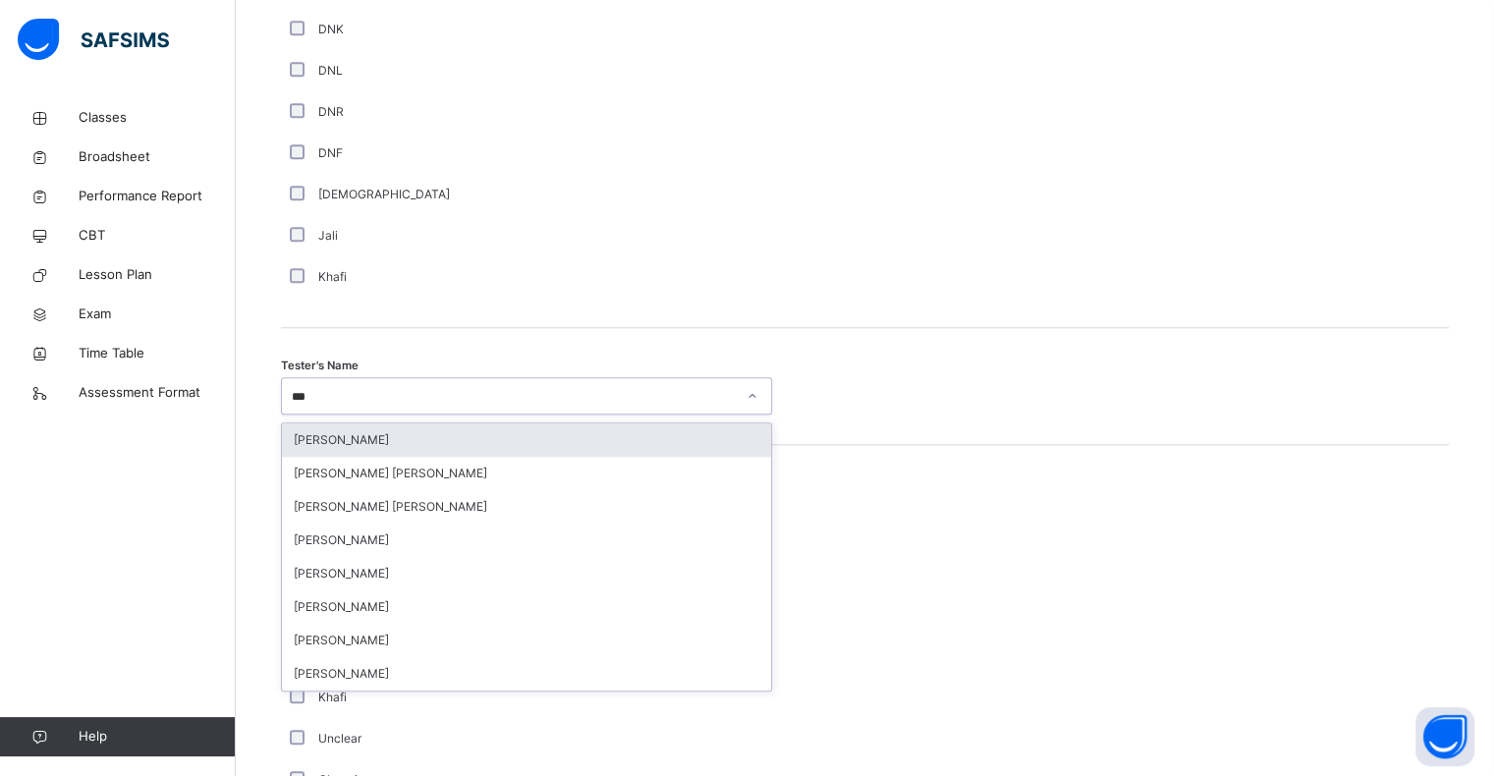
type input "****"
click at [291, 431] on div "[PERSON_NAME] [PERSON_NAME]" at bounding box center [526, 439] width 489 height 33
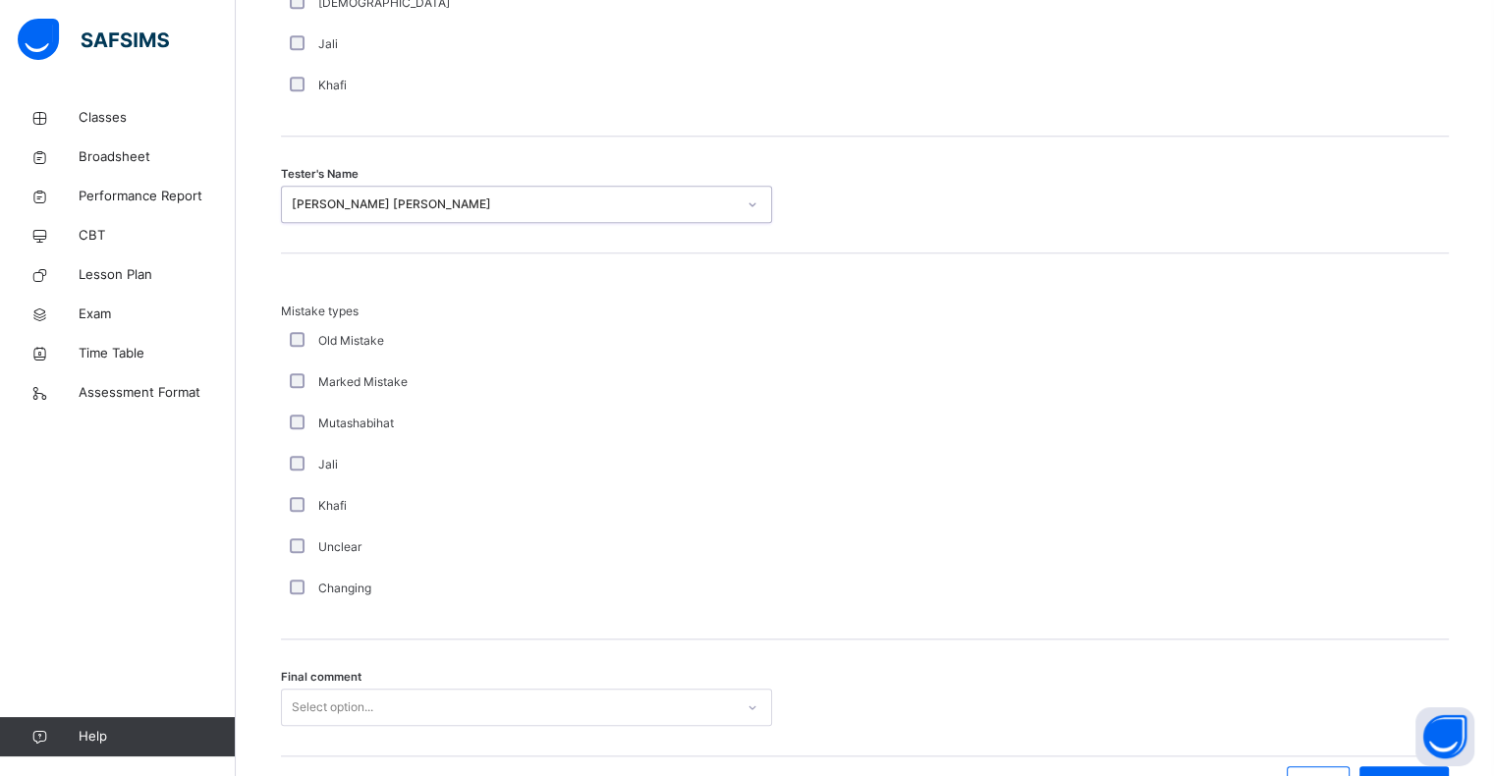
scroll to position [2066, 0]
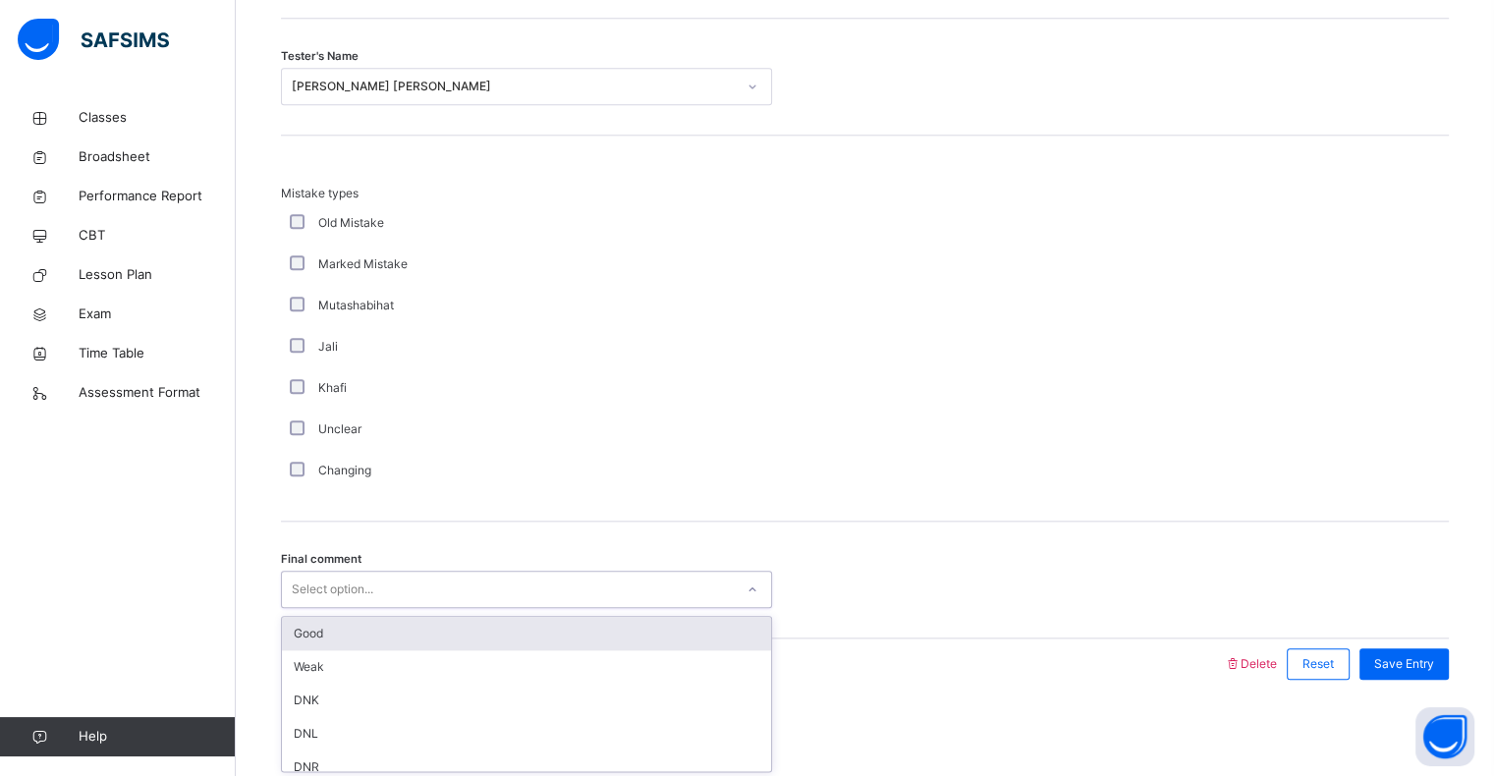
click at [306, 633] on div "Good" at bounding box center [526, 633] width 489 height 33
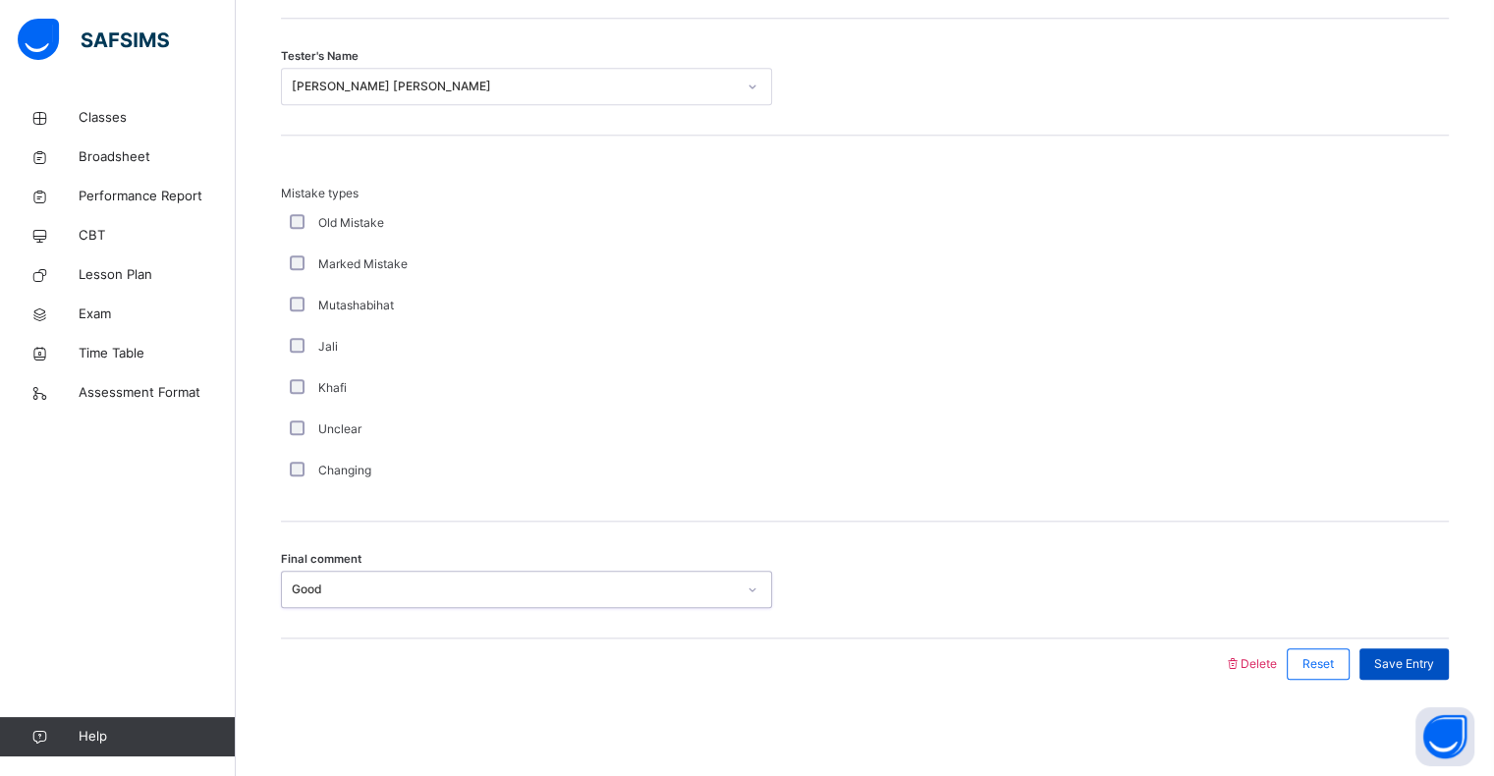
click at [1434, 668] on span "Save Entry" at bounding box center [1404, 664] width 60 height 18
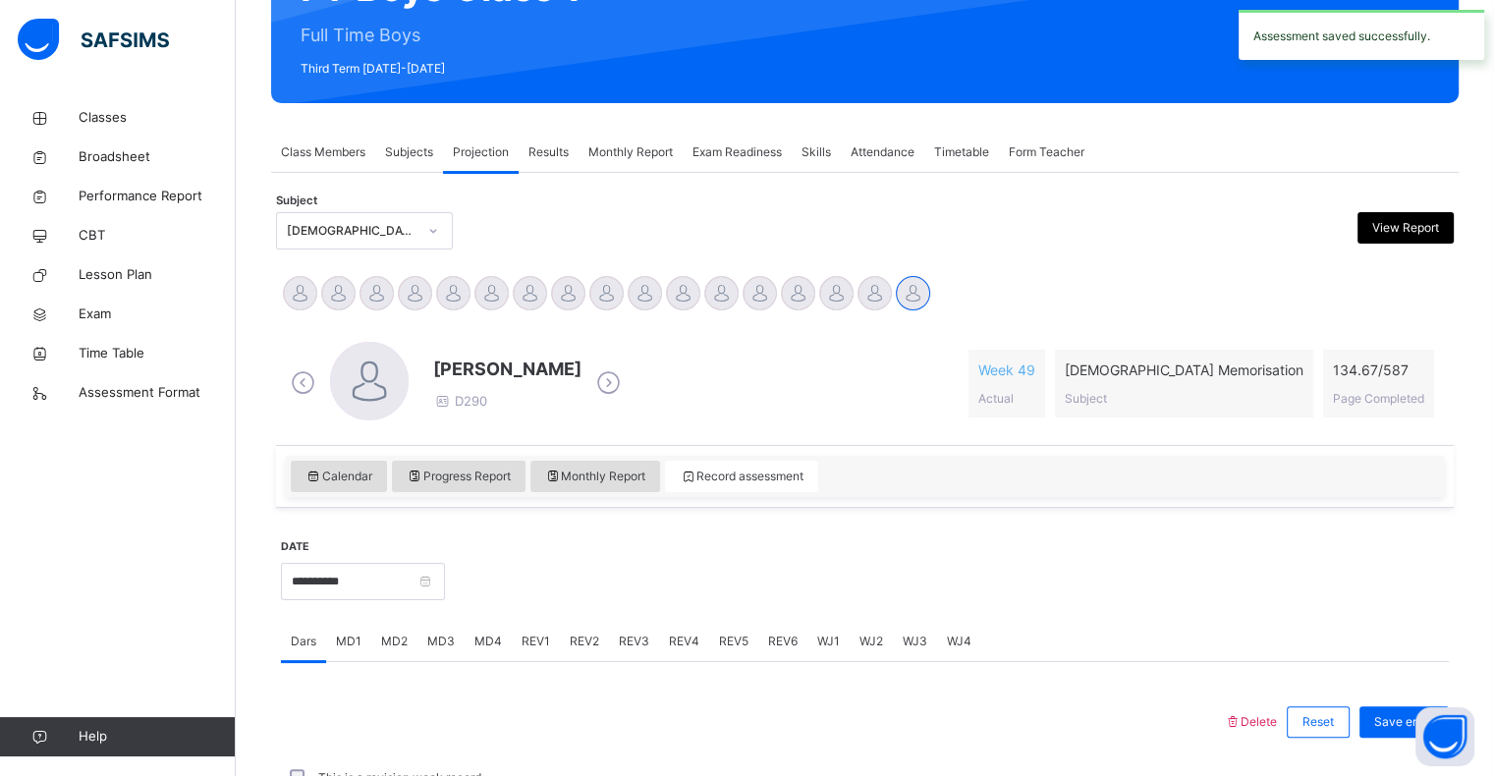
scroll to position [118, 0]
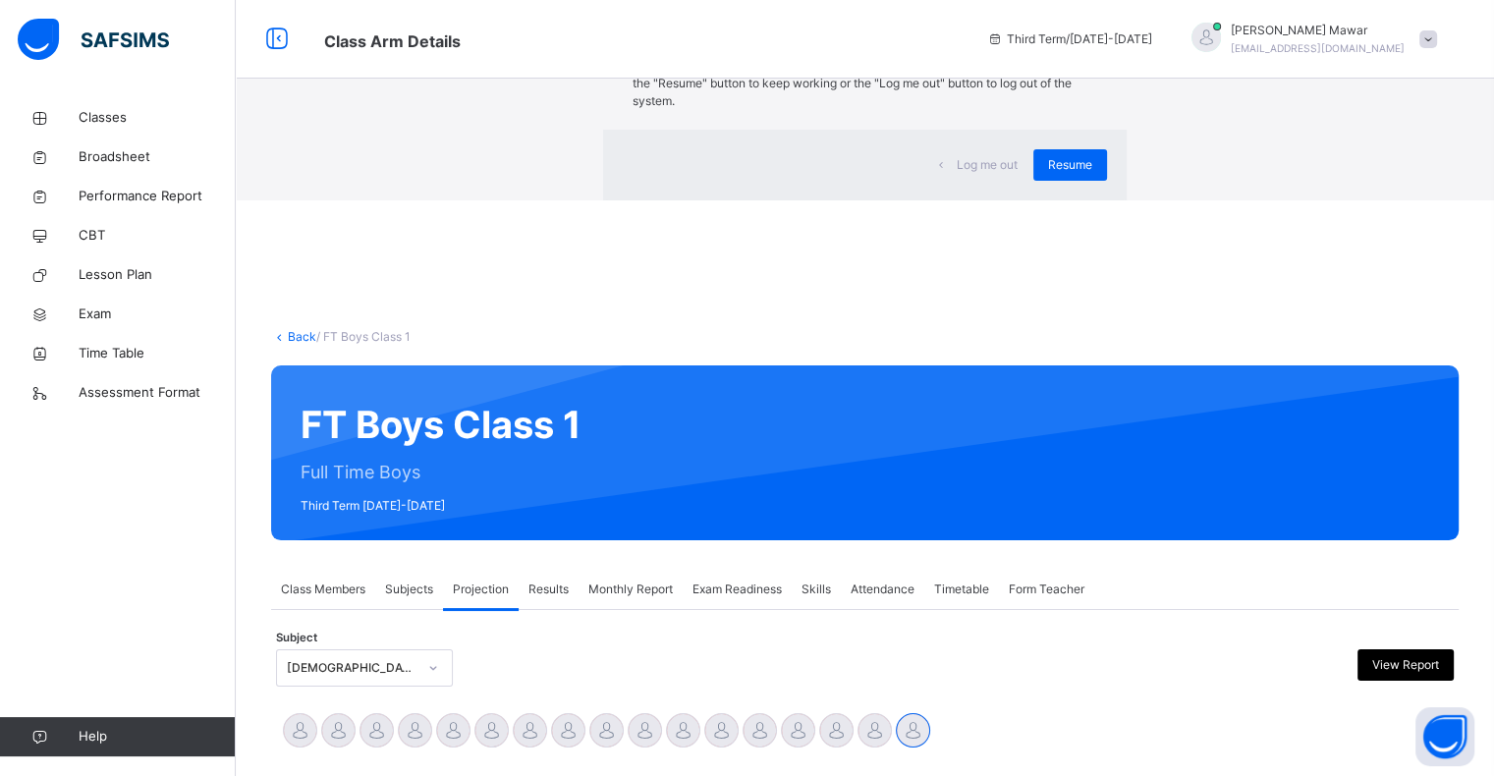
click at [723, 200] on div "× Idle Mode Due to inactivity you would be logged out to the system in the next…" at bounding box center [865, 100] width 1258 height 200
